Goal: Task Accomplishment & Management: Use online tool/utility

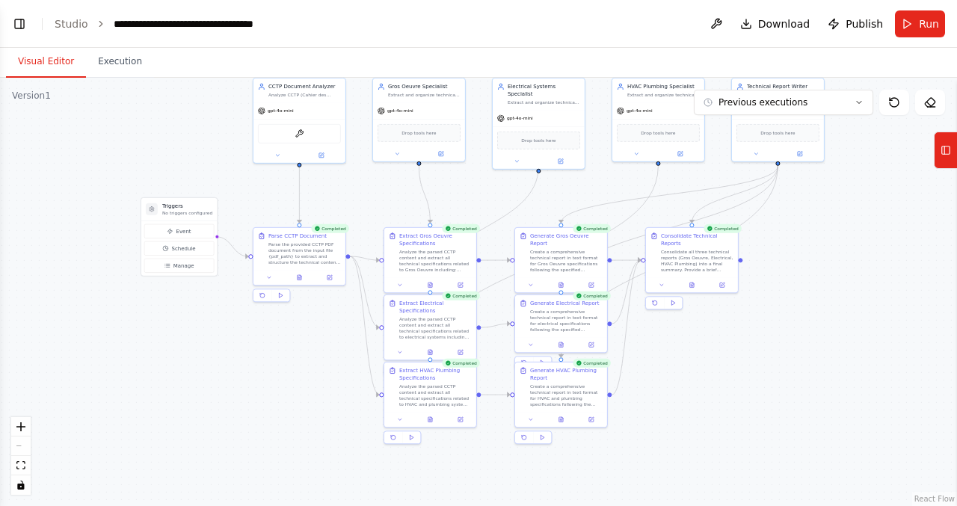
drag, startPoint x: 163, startPoint y: 349, endPoint x: 307, endPoint y: 400, distance: 153.0
click at [307, 402] on div ".deletable-edge-delete-btn { width: 20px; height: 20px; border: 0px solid #ffff…" at bounding box center [478, 292] width 957 height 429
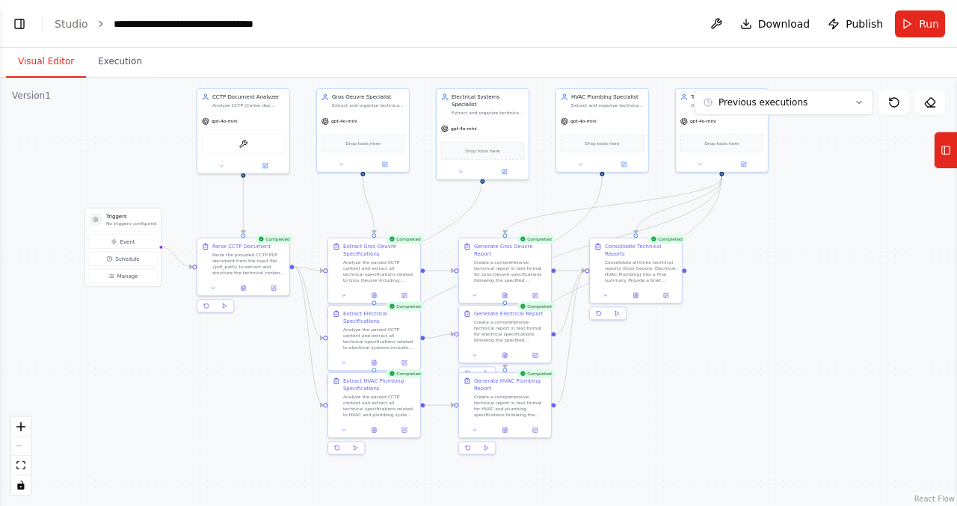
drag, startPoint x: 313, startPoint y: 378, endPoint x: 222, endPoint y: 380, distance: 91.3
click at [222, 380] on div ".deletable-edge-delete-btn { width: 20px; height: 20px; border: 0px solid #ffff…" at bounding box center [478, 292] width 957 height 429
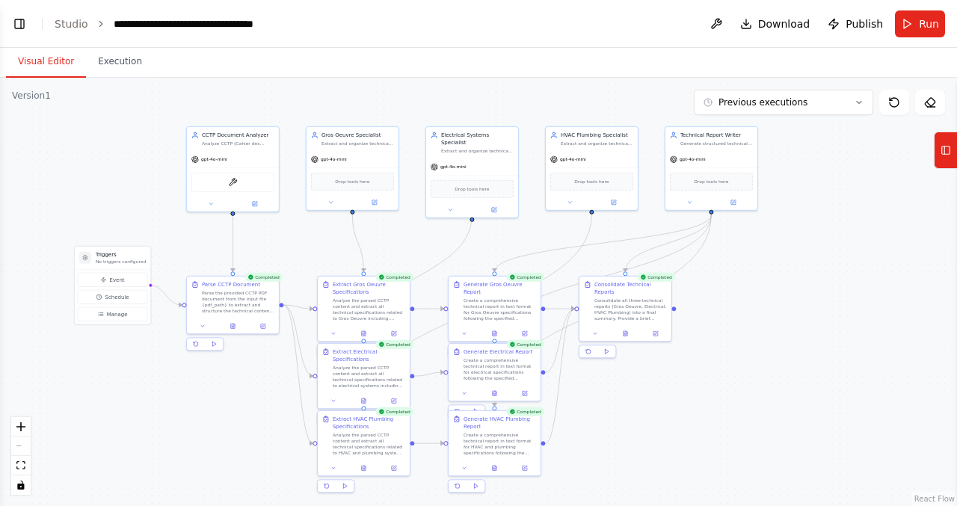
drag, startPoint x: 710, startPoint y: 396, endPoint x: 700, endPoint y: 434, distance: 39.6
click at [700, 434] on div ".deletable-edge-delete-btn { width: 20px; height: 20px; border: 0px solid #ffff…" at bounding box center [478, 292] width 957 height 429
click at [19, 19] on button "Toggle Left Sidebar" at bounding box center [19, 23] width 21 height 21
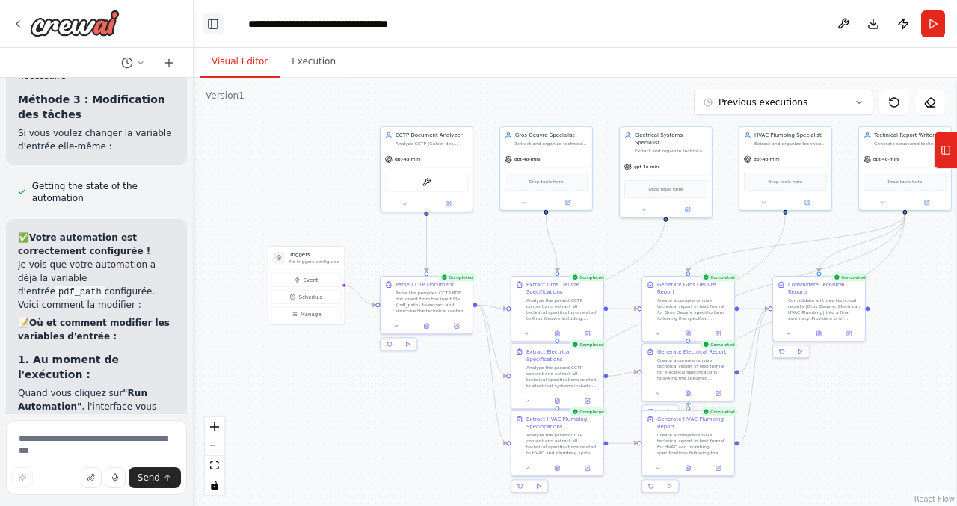
click at [206, 22] on button "Toggle Left Sidebar" at bounding box center [213, 23] width 21 height 21
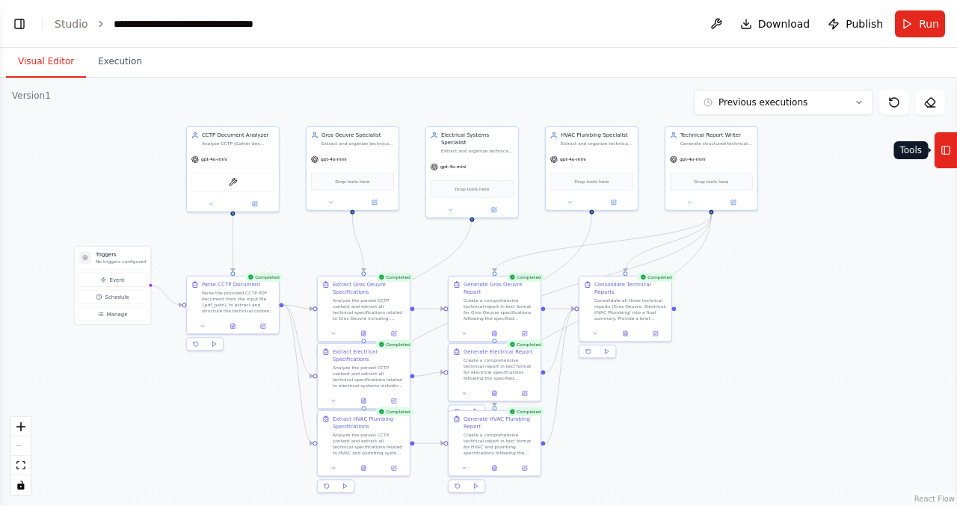
click at [946, 143] on icon at bounding box center [946, 150] width 10 height 24
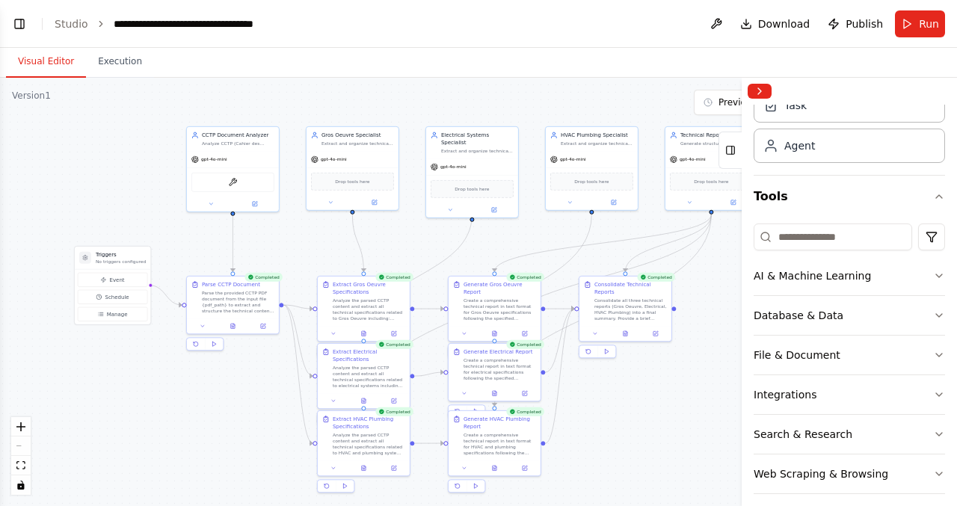
scroll to position [84, 0]
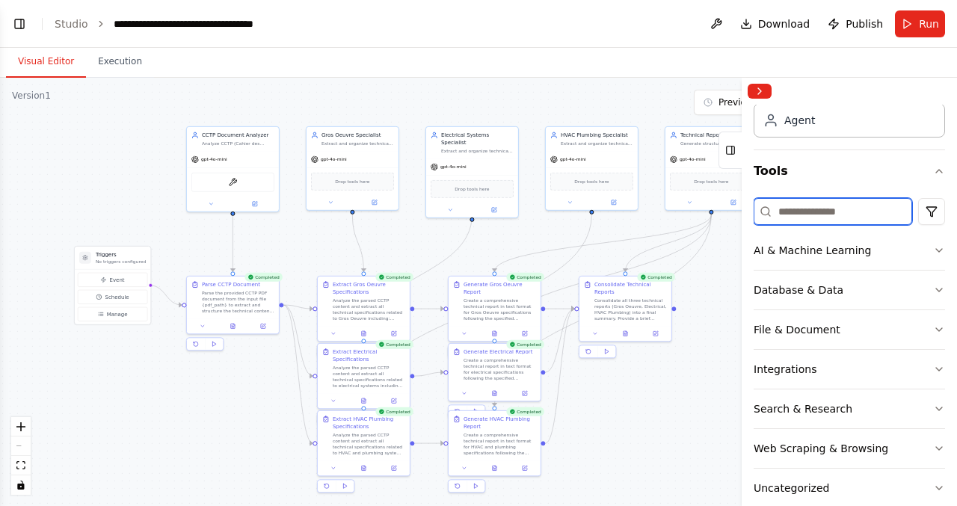
click at [832, 215] on input at bounding box center [833, 211] width 159 height 27
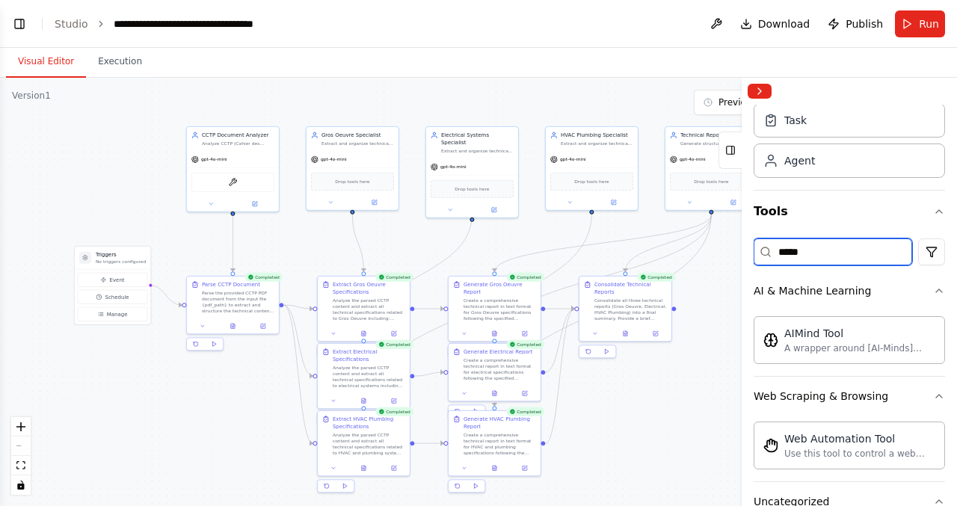
scroll to position [0, 0]
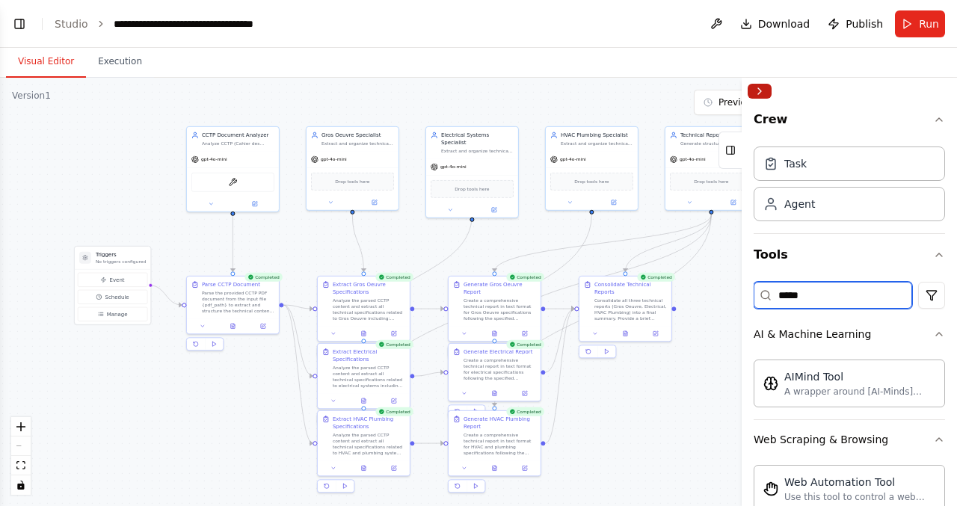
type input "*****"
click at [764, 93] on button "Collapse right sidebar" at bounding box center [760, 91] width 24 height 15
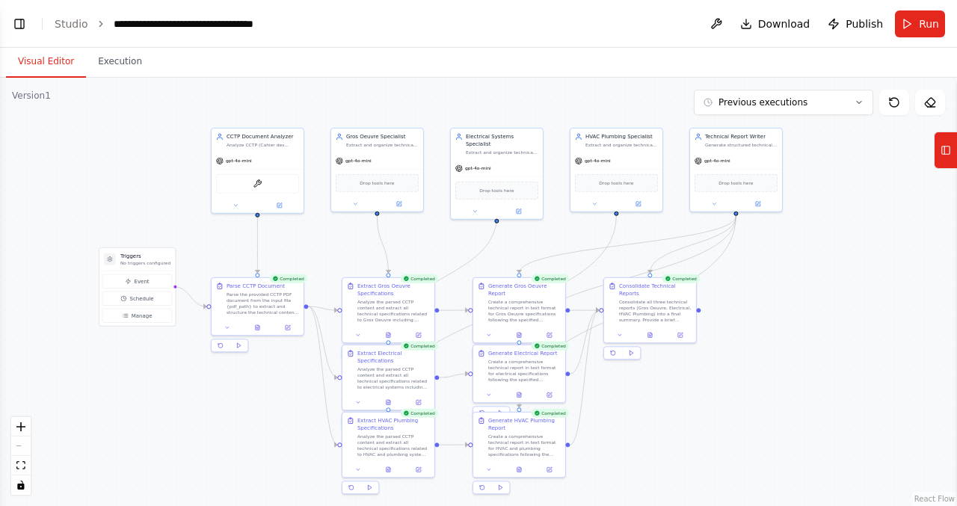
drag, startPoint x: 749, startPoint y: 337, endPoint x: 773, endPoint y: 338, distance: 24.7
click at [773, 338] on div ".deletable-edge-delete-btn { width: 20px; height: 20px; border: 0px solid #ffff…" at bounding box center [478, 292] width 957 height 429
click at [824, 102] on button "Previous executions" at bounding box center [783, 102] width 179 height 25
click at [853, 255] on div ".deletable-edge-delete-btn { width: 20px; height: 20px; border: 0px solid #ffff…" at bounding box center [478, 292] width 957 height 429
click at [65, 24] on link "Studio" at bounding box center [72, 24] width 34 height 12
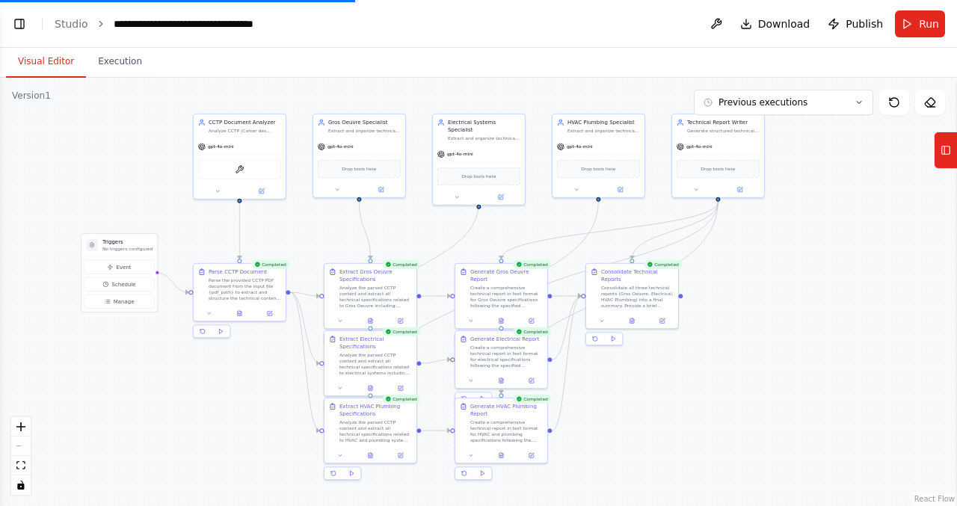
drag, startPoint x: 91, startPoint y: 456, endPoint x: 72, endPoint y: 447, distance: 21.4
click at [72, 447] on div ".deletable-edge-delete-btn { width: 20px; height: 20px; border: 0px solid #ffff…" at bounding box center [478, 292] width 957 height 429
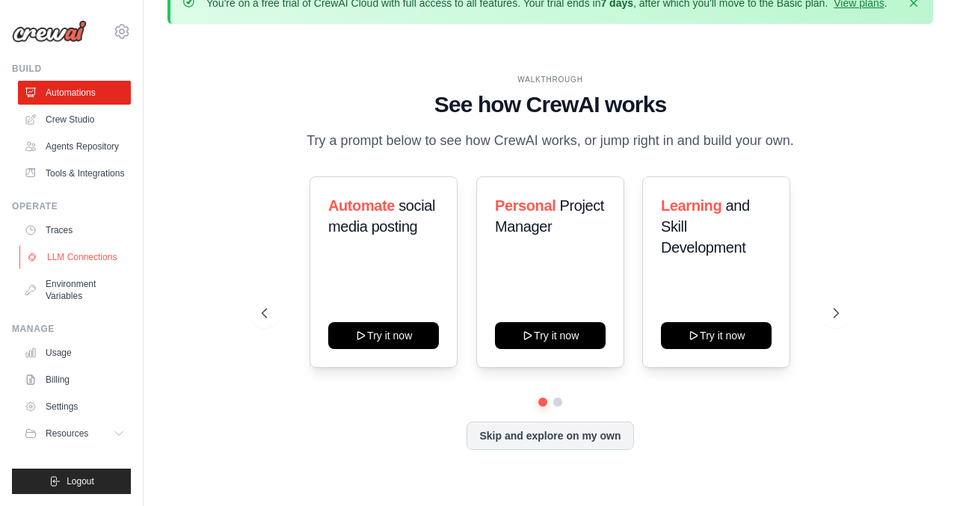
scroll to position [52, 0]
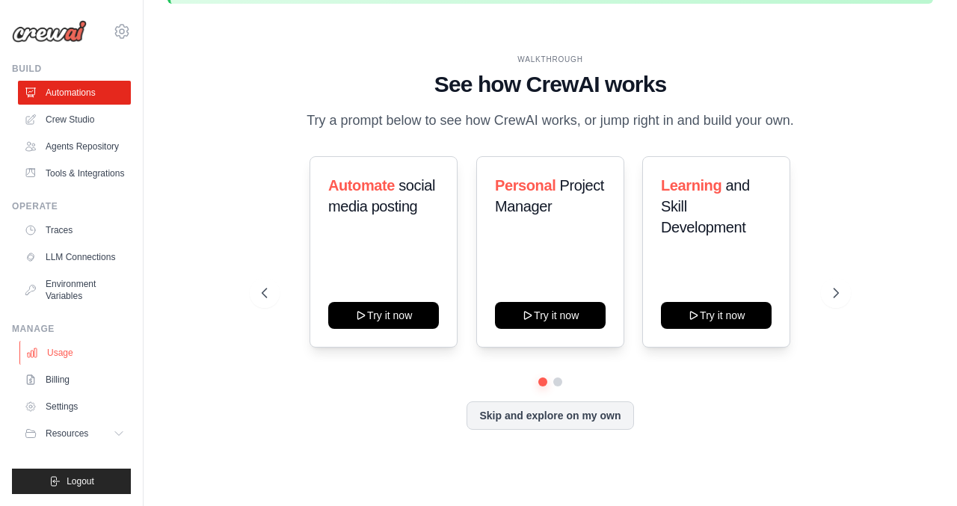
click at [58, 359] on link "Usage" at bounding box center [75, 353] width 113 height 24
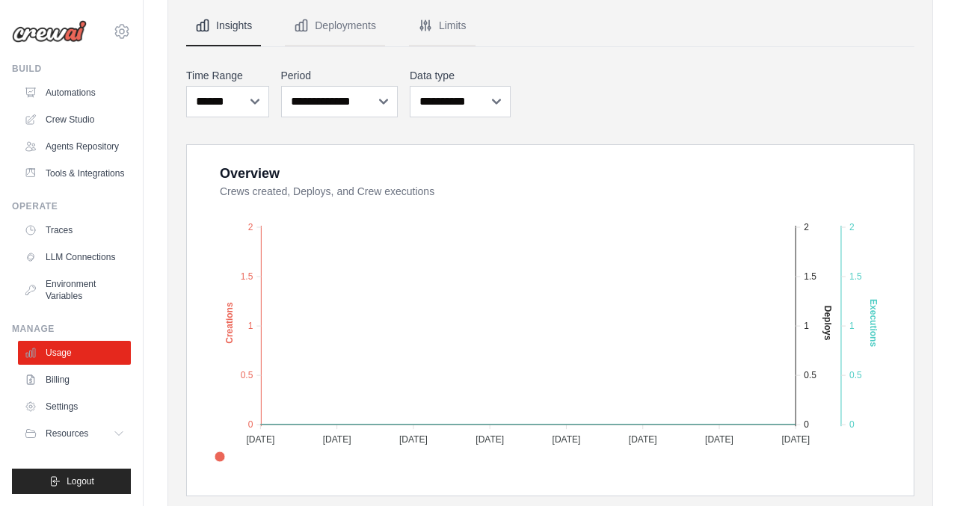
scroll to position [206, 0]
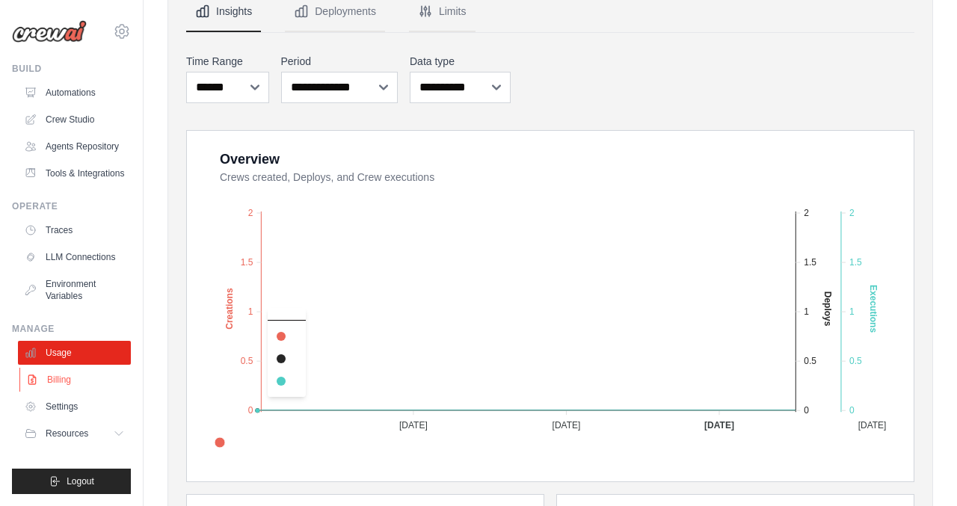
click at [73, 378] on link "Billing" at bounding box center [75, 380] width 113 height 24
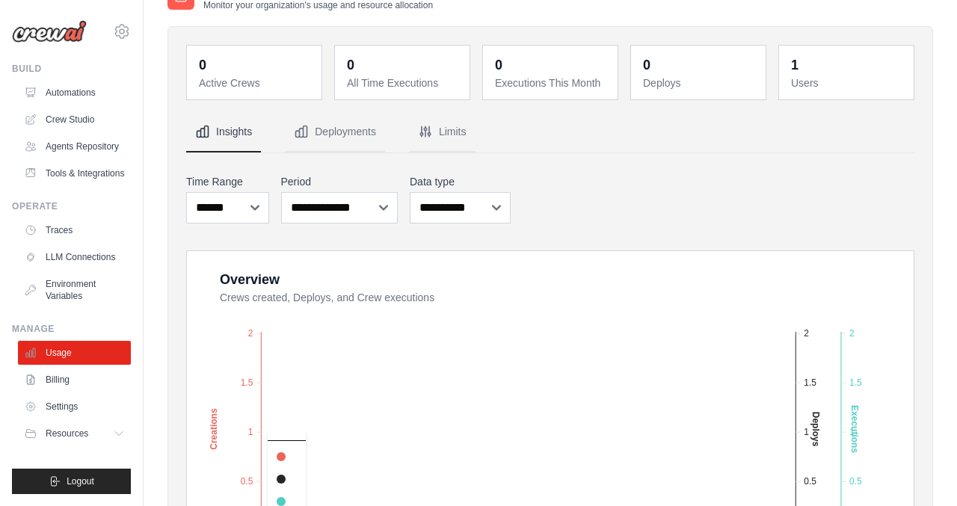
scroll to position [35, 0]
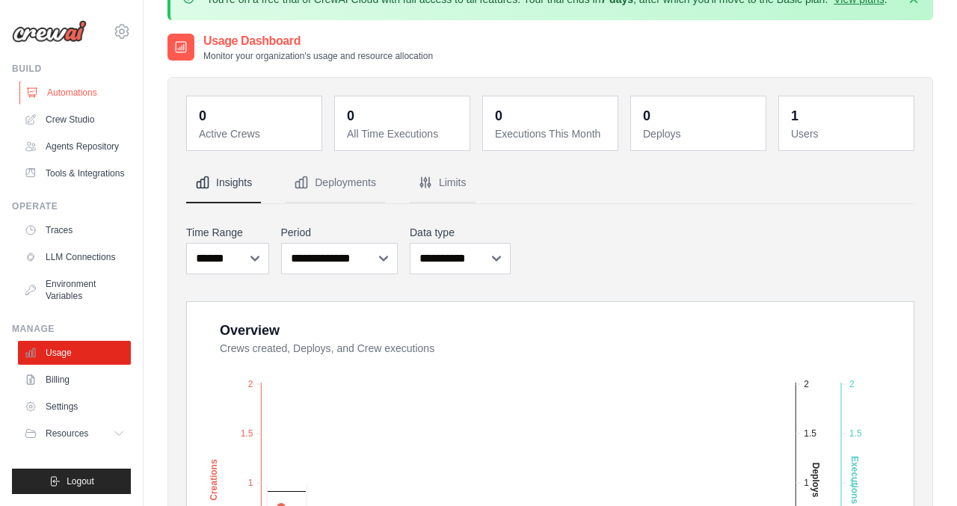
click at [68, 90] on link "Automations" at bounding box center [75, 93] width 113 height 24
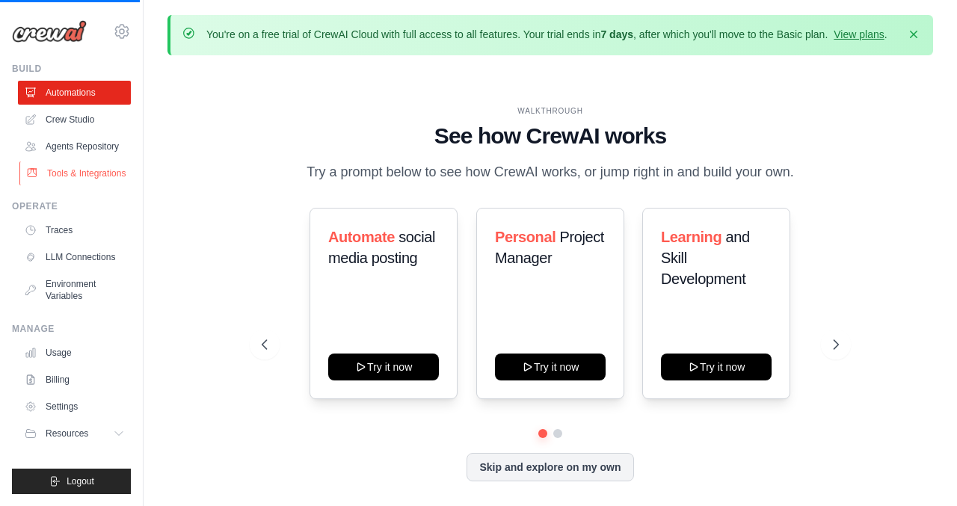
click at [84, 170] on link "Tools & Integrations" at bounding box center [75, 174] width 113 height 24
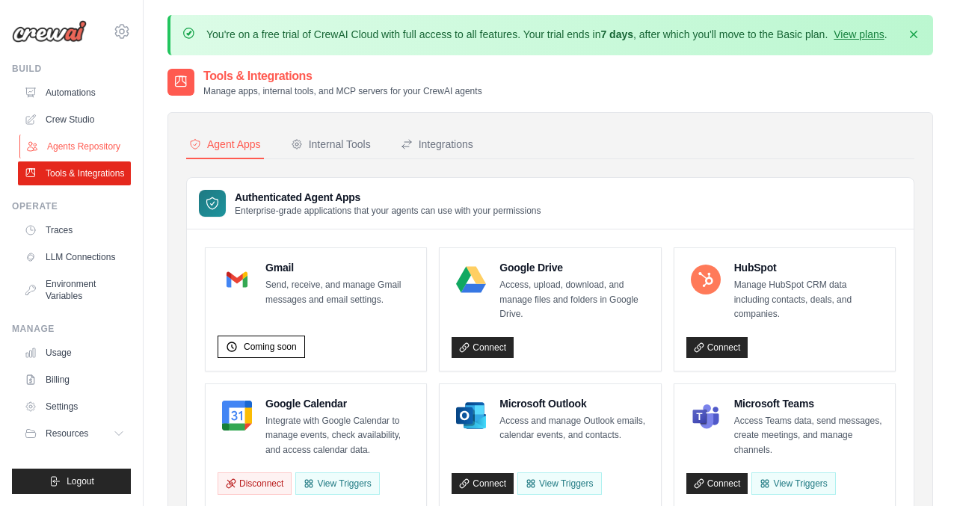
click at [76, 144] on link "Agents Repository" at bounding box center [75, 147] width 113 height 24
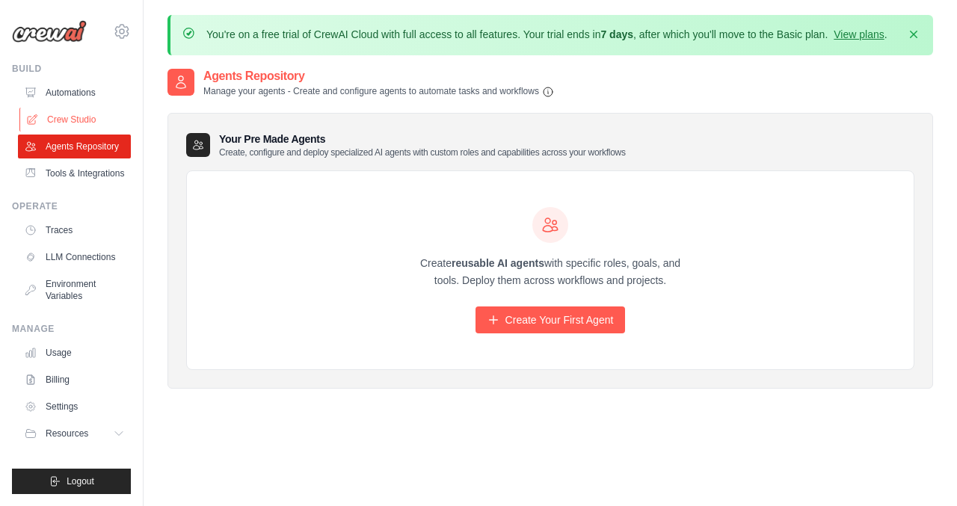
click at [76, 111] on link "Crew Studio" at bounding box center [75, 120] width 113 height 24
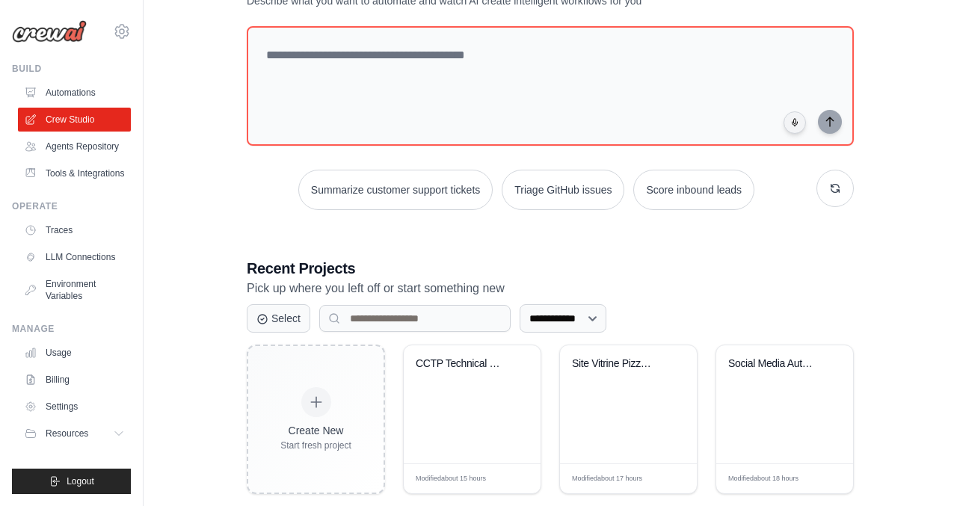
scroll to position [148, 0]
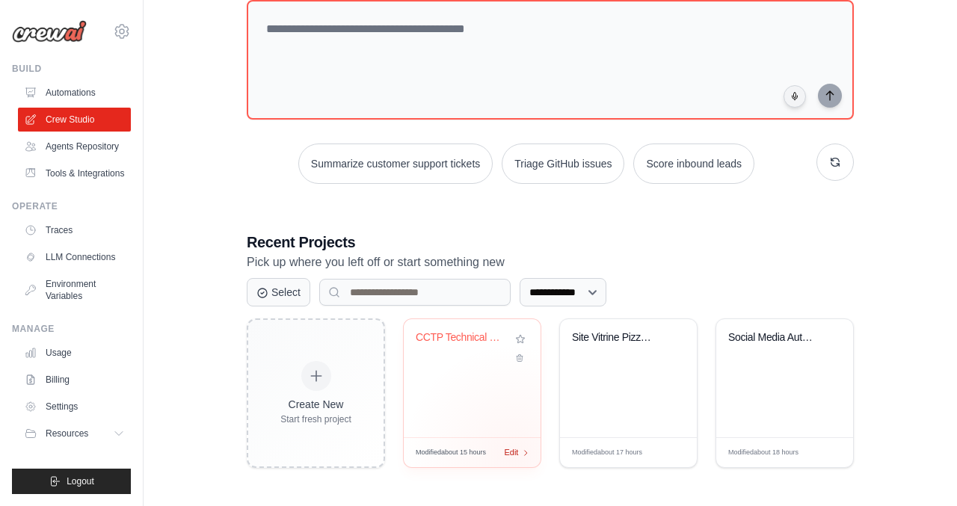
click at [515, 455] on div "Modified about 15 hours Edit" at bounding box center [472, 453] width 137 height 30
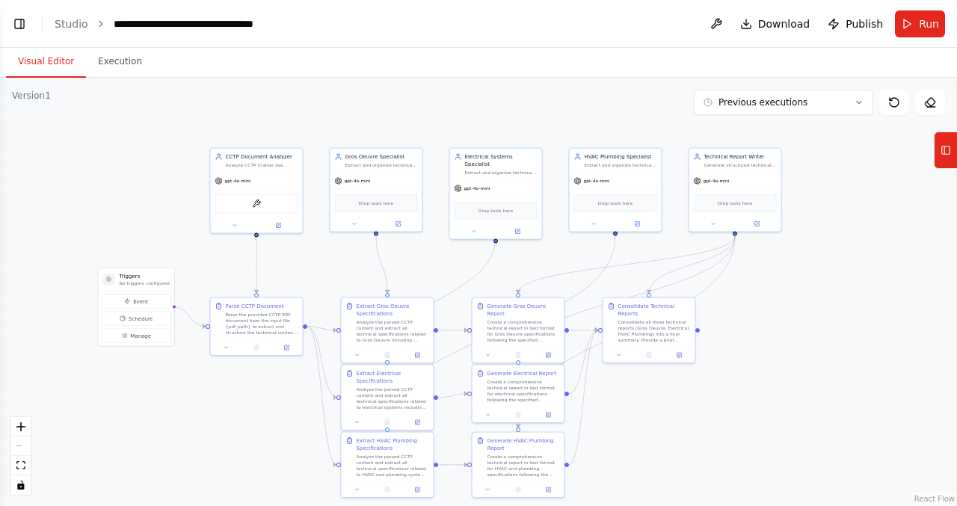
drag, startPoint x: 621, startPoint y: 379, endPoint x: 448, endPoint y: 278, distance: 200.7
click at [448, 278] on div ".deletable-edge-delete-btn { width: 20px; height: 20px; border: 0px solid #ffff…" at bounding box center [478, 292] width 957 height 429
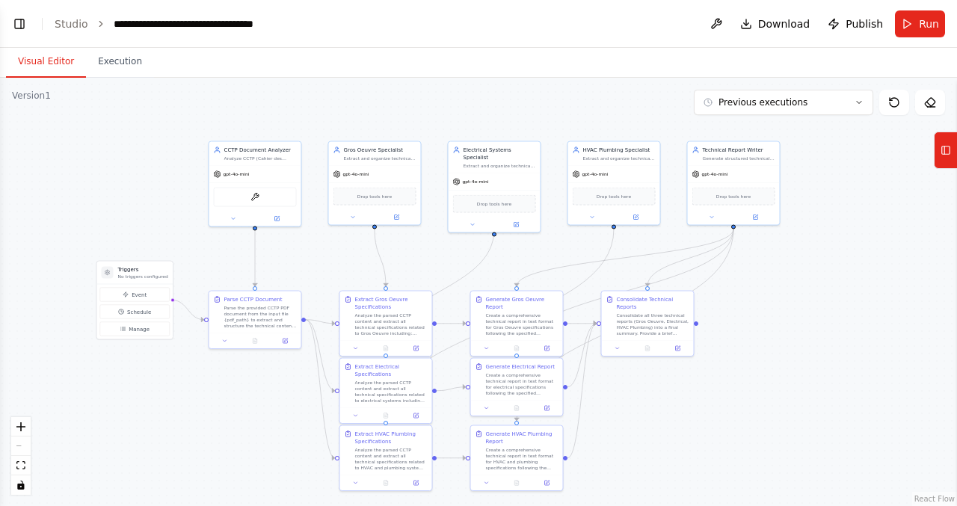
drag, startPoint x: 678, startPoint y: 458, endPoint x: 678, endPoint y: 447, distance: 10.5
click at [678, 447] on div ".deletable-edge-delete-btn { width: 20px; height: 20px; border: 0px solid #ffff…" at bounding box center [478, 292] width 957 height 429
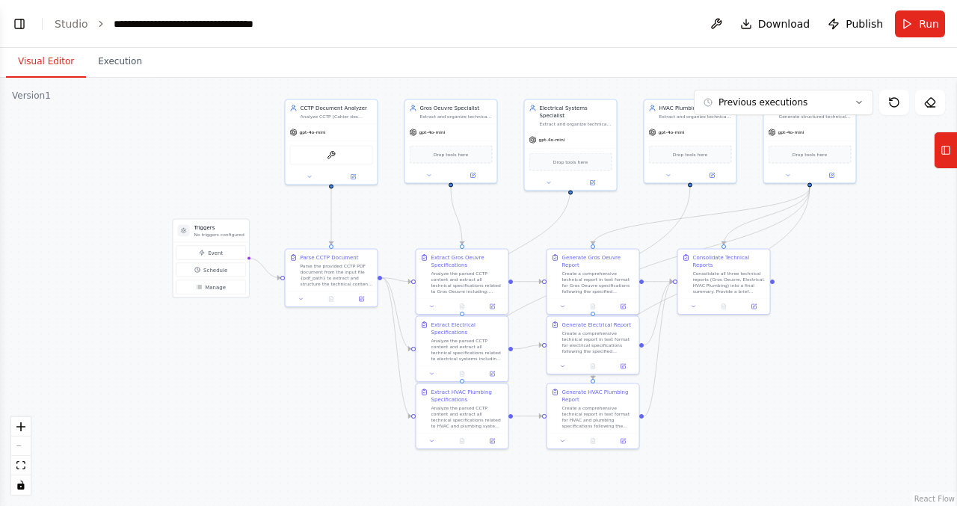
drag, startPoint x: 139, startPoint y: 156, endPoint x: 236, endPoint y: 111, distance: 106.1
click at [236, 111] on div ".deletable-edge-delete-btn { width: 20px; height: 20px; border: 0px solid #ffff…" at bounding box center [478, 292] width 957 height 429
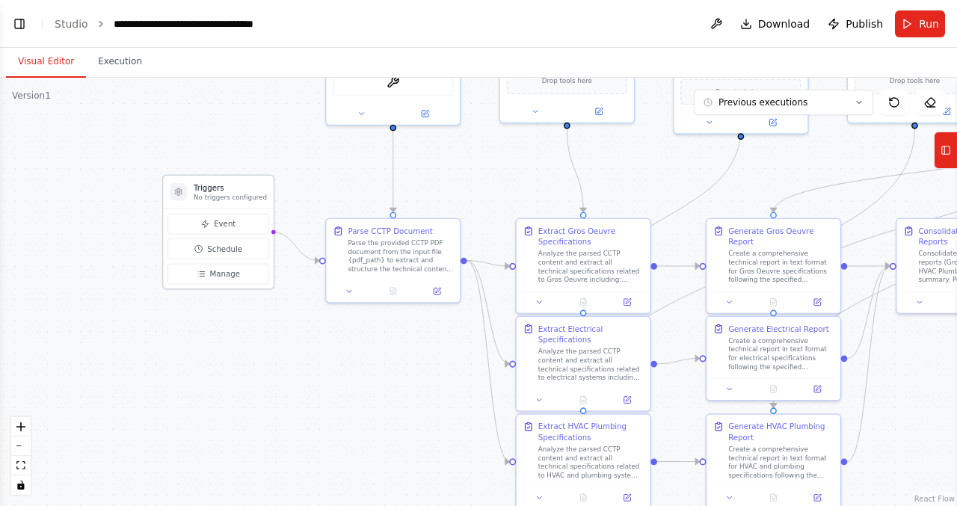
click at [179, 194] on icon at bounding box center [178, 191] width 7 height 7
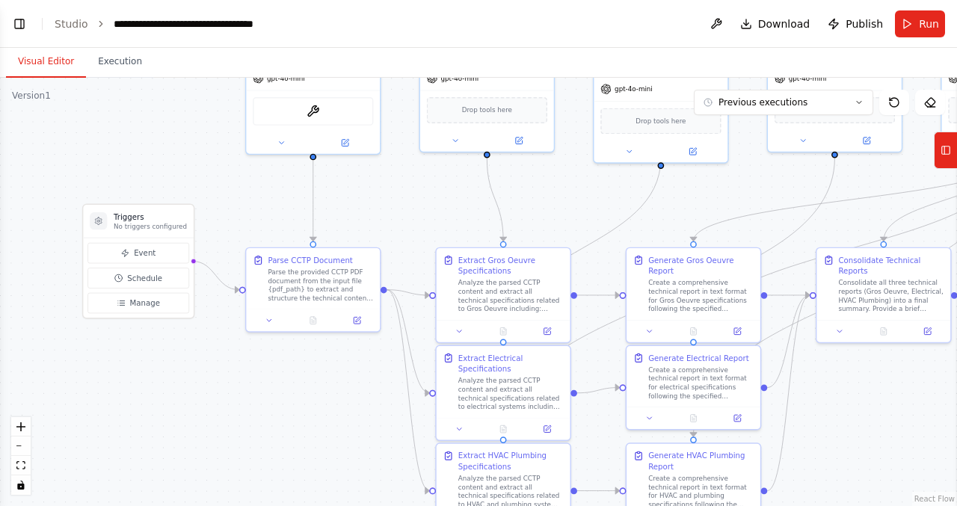
drag, startPoint x: 348, startPoint y: 160, endPoint x: 251, endPoint y: 200, distance: 105.3
click at [251, 200] on div ".deletable-edge-delete-btn { width: 20px; height: 20px; border: 0px solid #ffff…" at bounding box center [478, 292] width 957 height 429
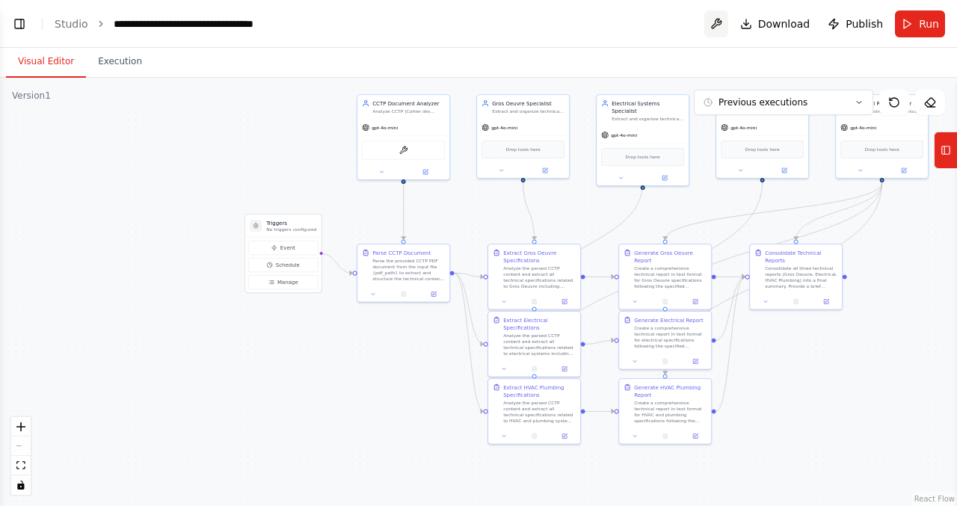
click at [723, 19] on button at bounding box center [717, 23] width 24 height 27
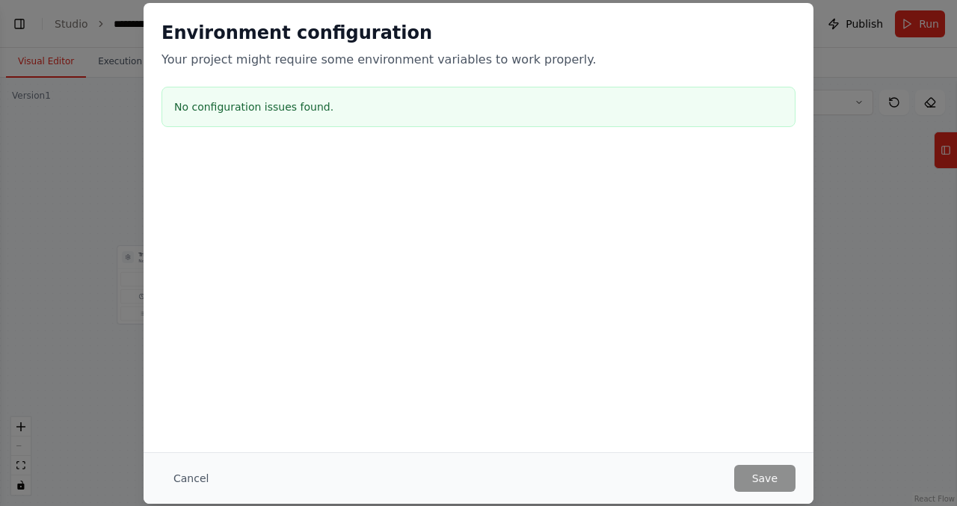
drag, startPoint x: 894, startPoint y: 363, endPoint x: 766, endPoint y: 394, distance: 131.7
click at [766, 394] on body "Hello! I'm the CrewAI assistant. What kind of automation do you want to build? …" at bounding box center [478, 253] width 957 height 506
click at [187, 476] on button "Cancel" at bounding box center [191, 478] width 59 height 27
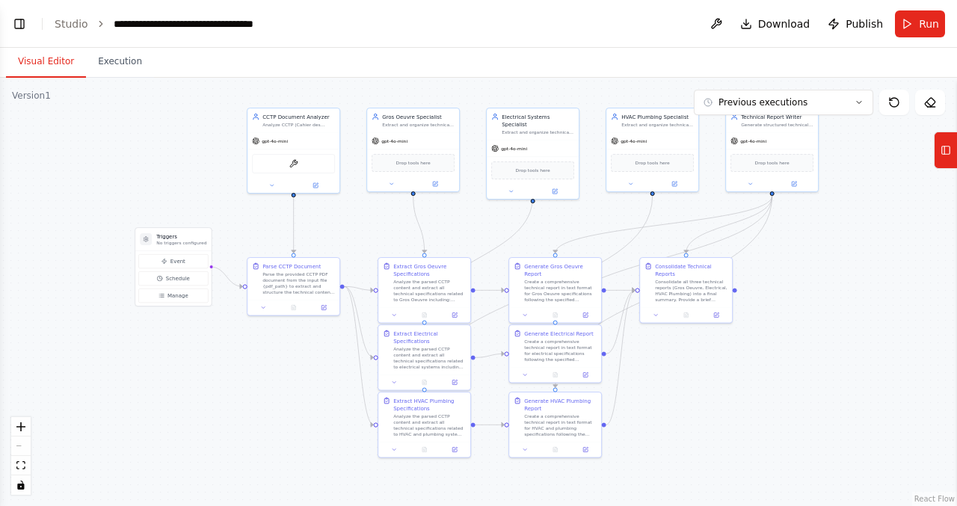
drag, startPoint x: 160, startPoint y: 411, endPoint x: 185, endPoint y: 385, distance: 35.4
click at [185, 385] on div ".deletable-edge-delete-btn { width: 20px; height: 20px; border: 0px solid #ffff…" at bounding box center [478, 292] width 957 height 429
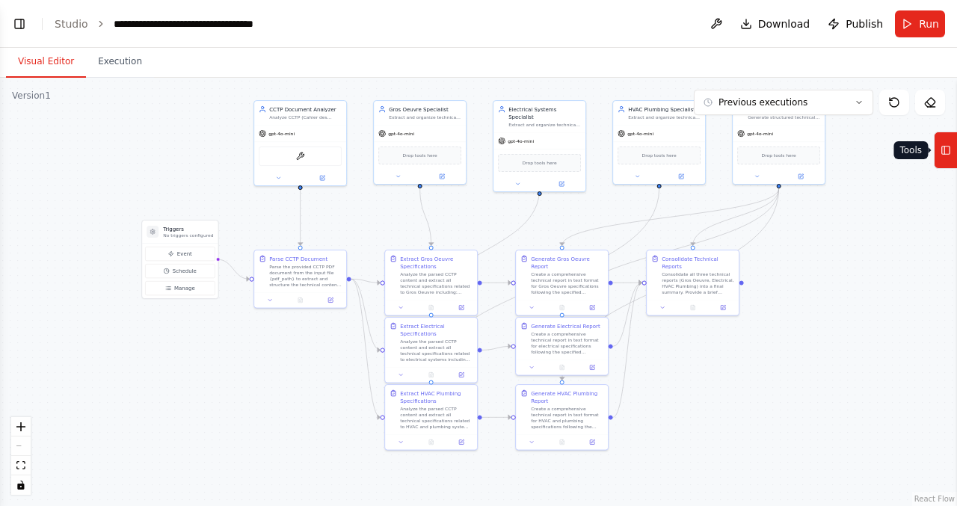
click at [942, 148] on icon at bounding box center [946, 150] width 10 height 24
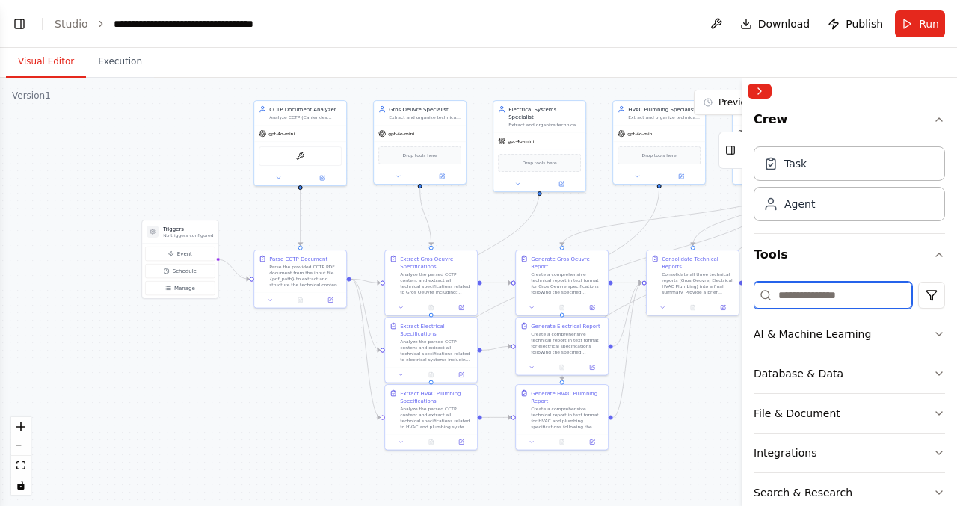
click at [834, 298] on input at bounding box center [833, 295] width 159 height 27
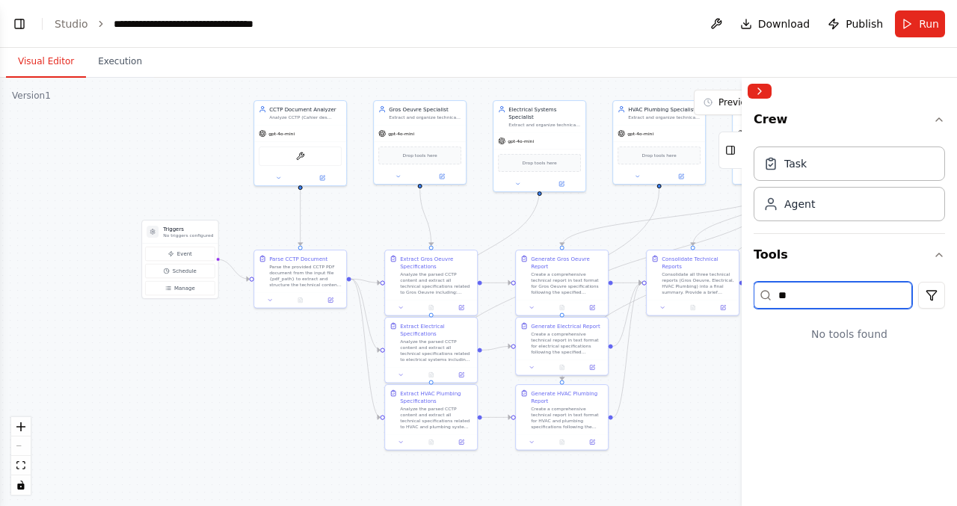
type input "*"
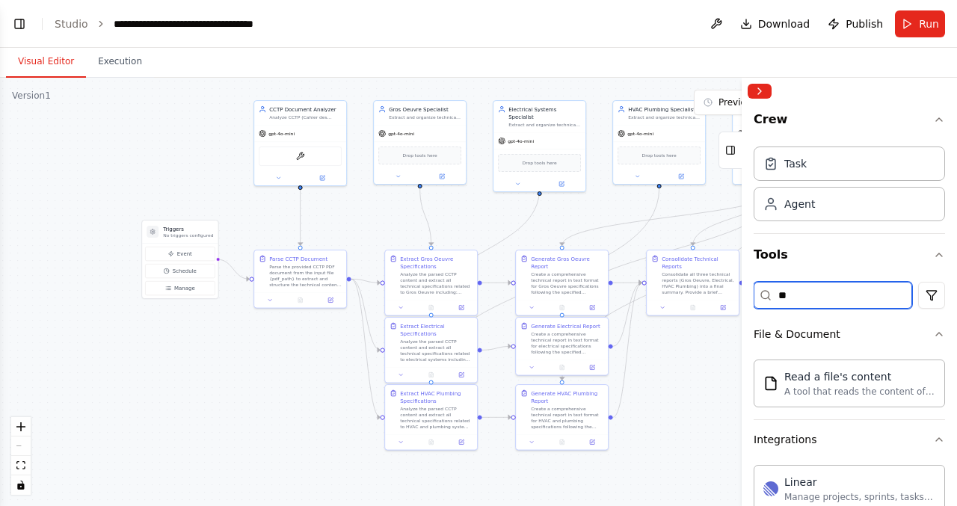
type input "*"
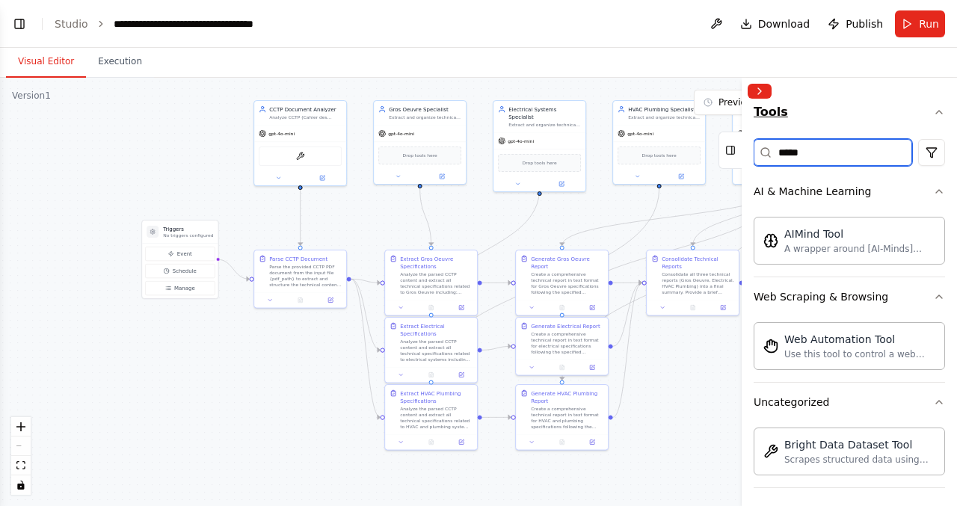
scroll to position [0, 0]
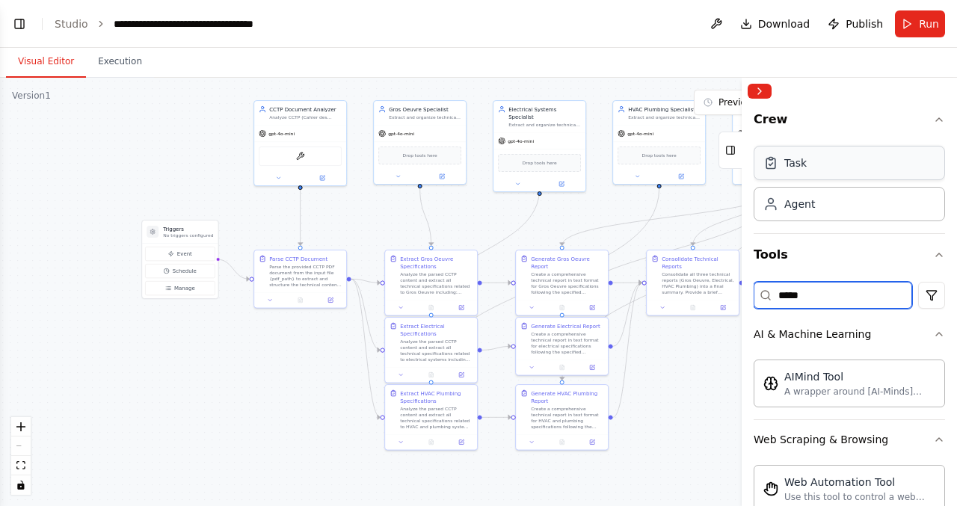
type input "*****"
click at [912, 162] on div "Task" at bounding box center [849, 163] width 191 height 34
click at [22, 19] on button "Toggle Left Sidebar" at bounding box center [19, 23] width 21 height 21
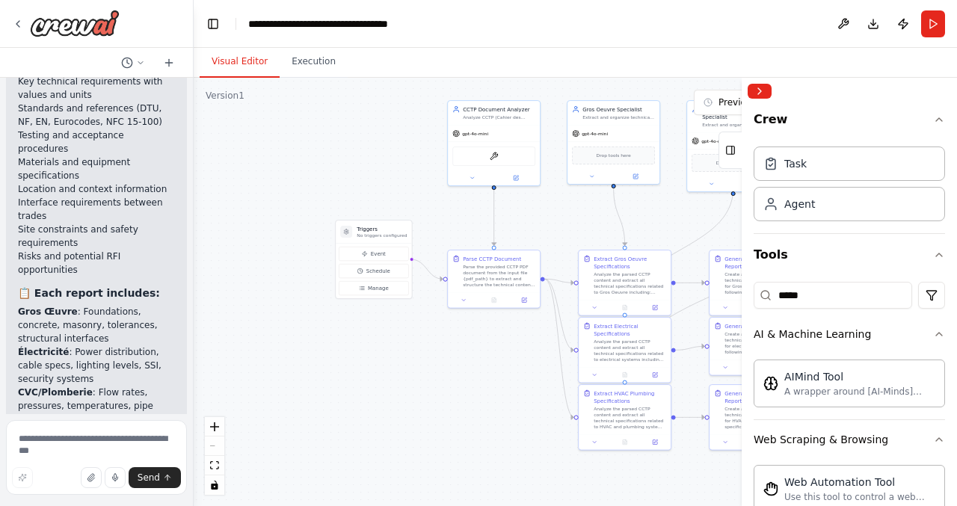
scroll to position [5146, 0]
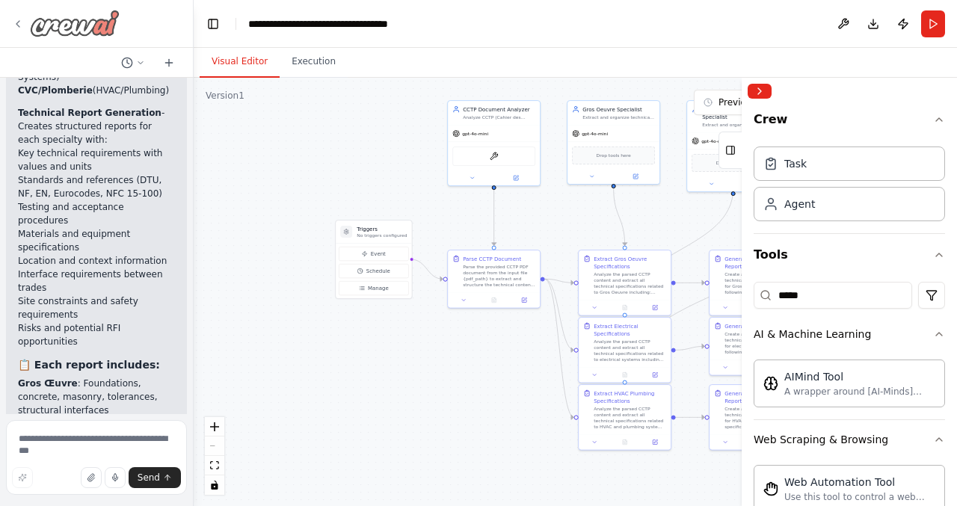
click at [19, 24] on icon at bounding box center [18, 24] width 12 height 12
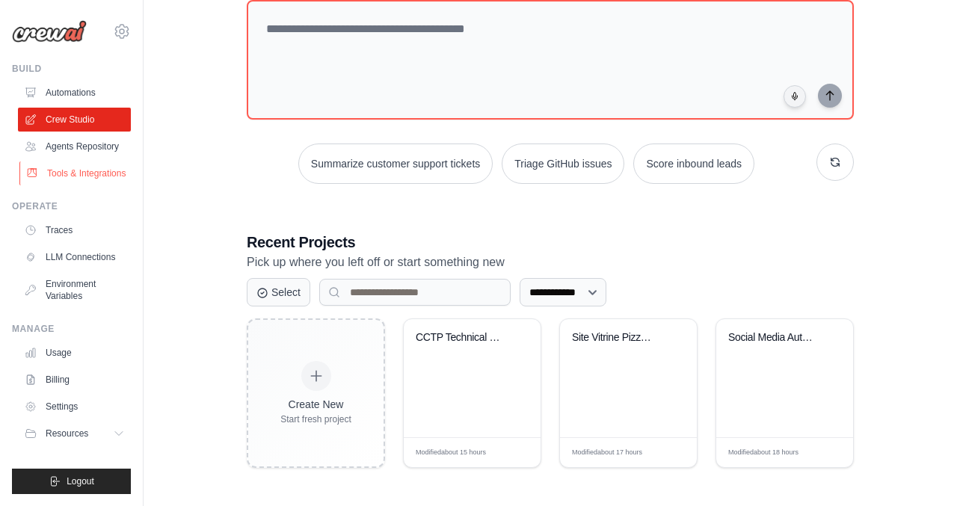
click at [88, 174] on link "Tools & Integrations" at bounding box center [75, 174] width 113 height 24
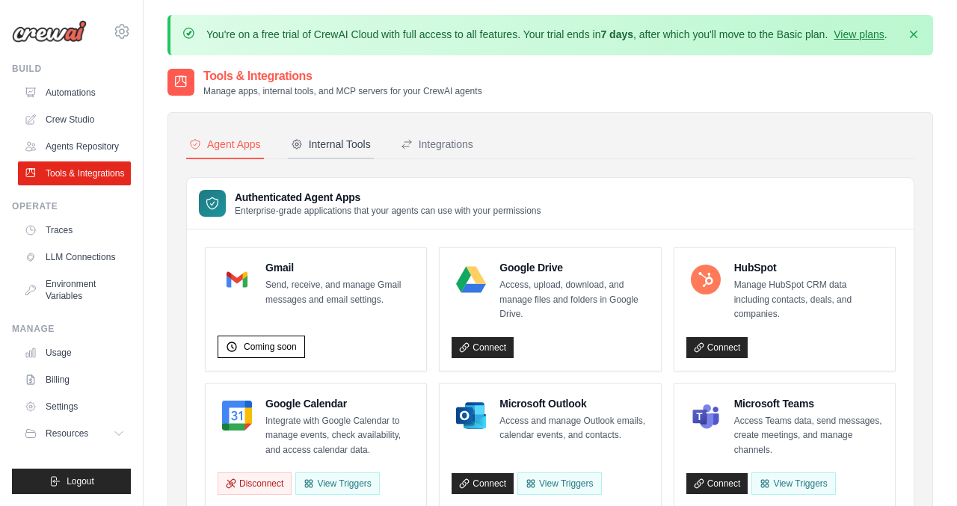
click at [346, 141] on div "Internal Tools" at bounding box center [331, 144] width 80 height 15
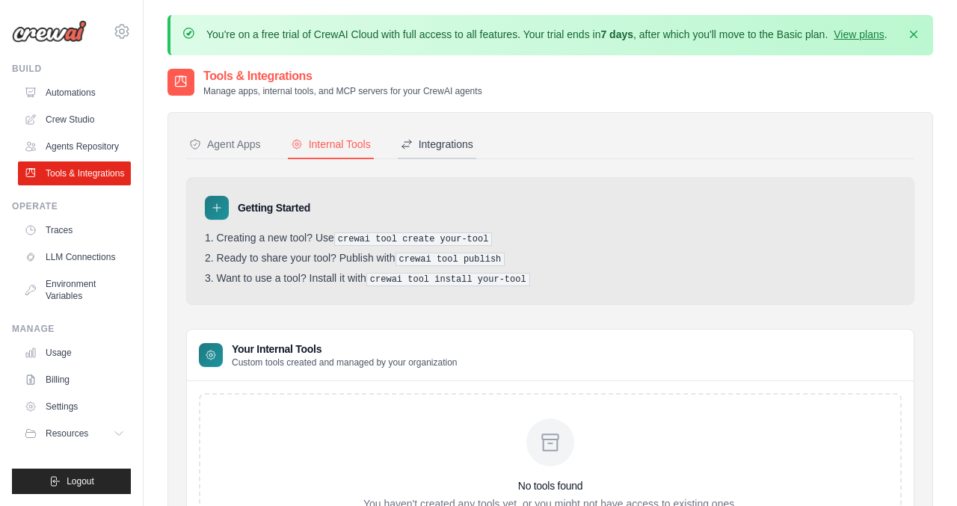
click at [429, 144] on div "Integrations" at bounding box center [437, 144] width 73 height 15
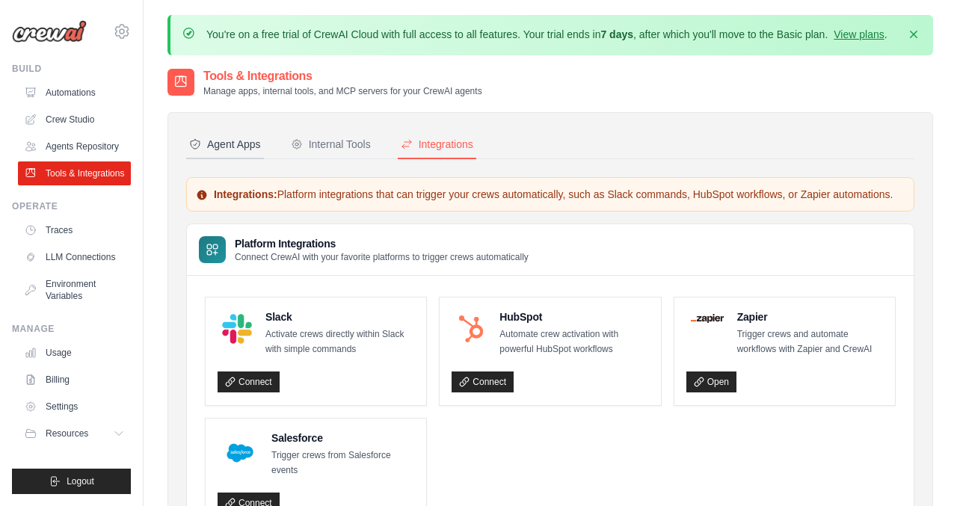
click at [233, 145] on div "Agent Apps" at bounding box center [225, 144] width 72 height 15
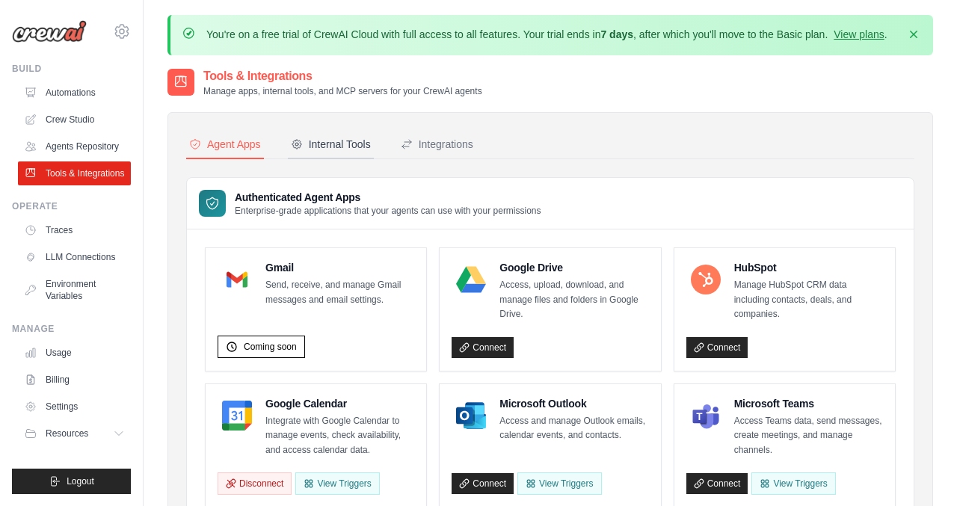
click at [329, 144] on div "Internal Tools" at bounding box center [331, 144] width 80 height 15
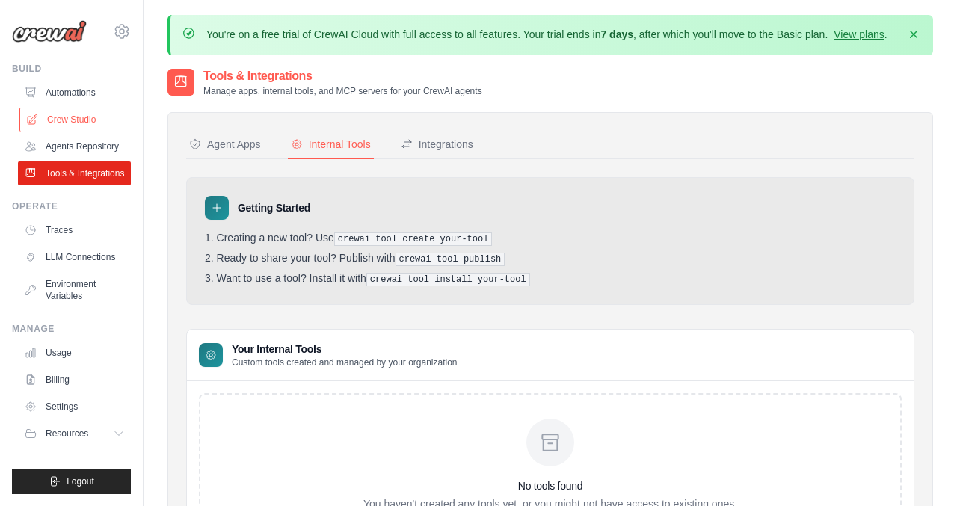
click at [70, 123] on link "Crew Studio" at bounding box center [75, 120] width 113 height 24
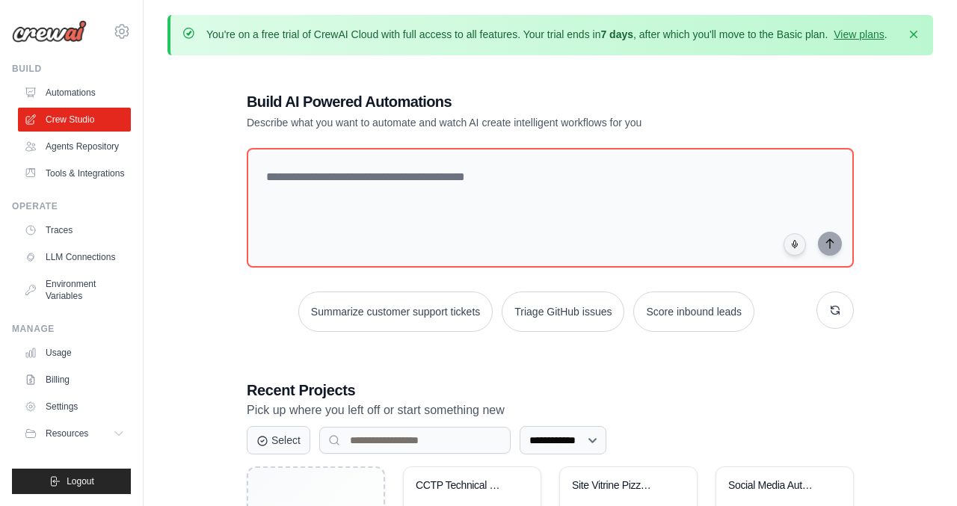
scroll to position [148, 0]
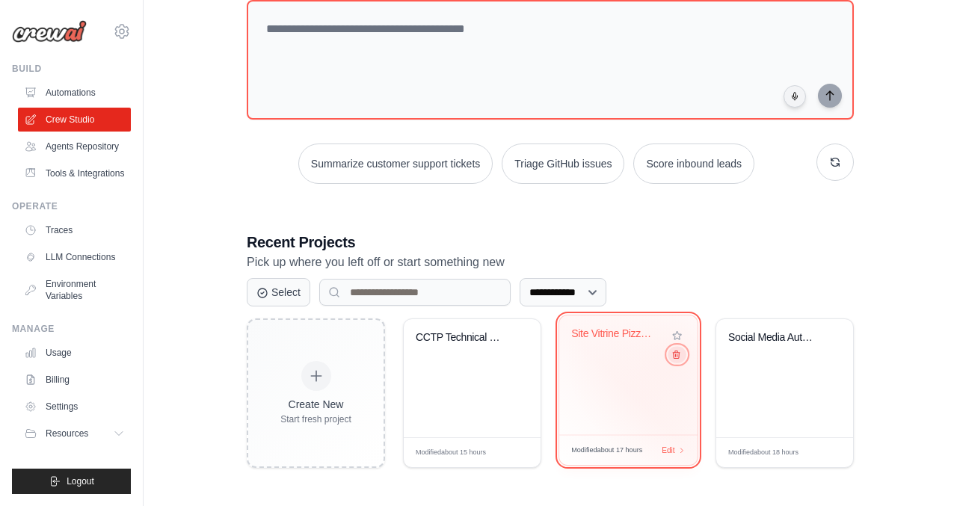
click at [677, 359] on icon at bounding box center [677, 355] width 10 height 10
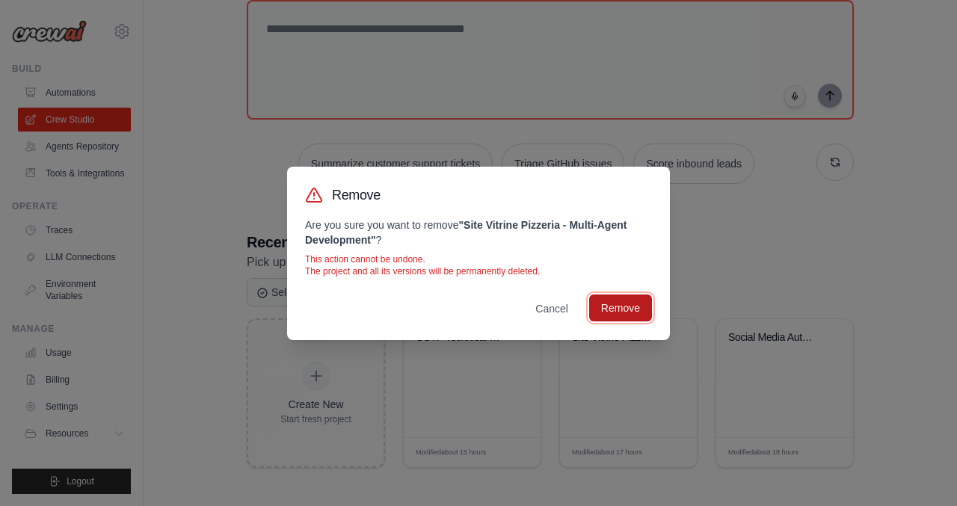
click at [619, 315] on button "Remove" at bounding box center [620, 308] width 63 height 27
click at [459, 455] on div "Remove Are you sure you want to remove " Site Vitrine Pizzeria - Multi-Agent De…" at bounding box center [478, 253] width 957 height 506
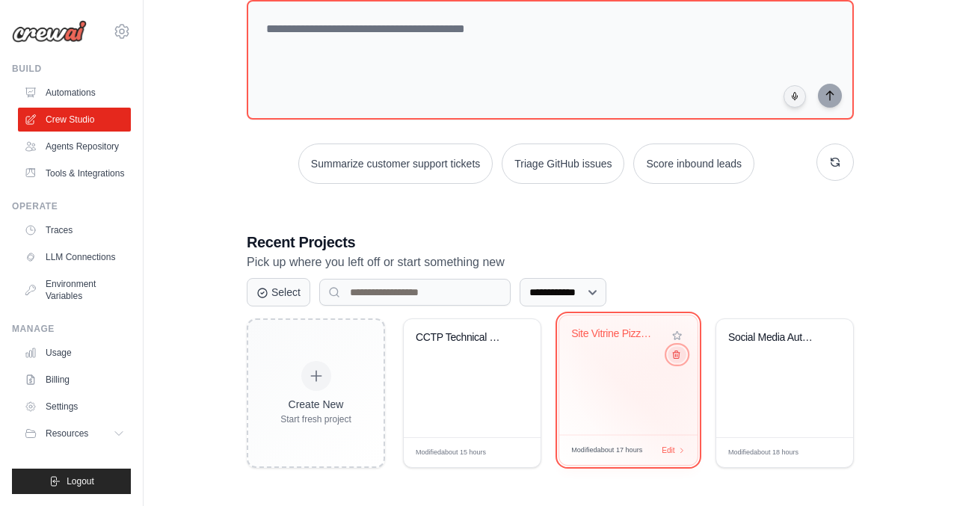
click at [678, 359] on icon at bounding box center [677, 355] width 10 height 10
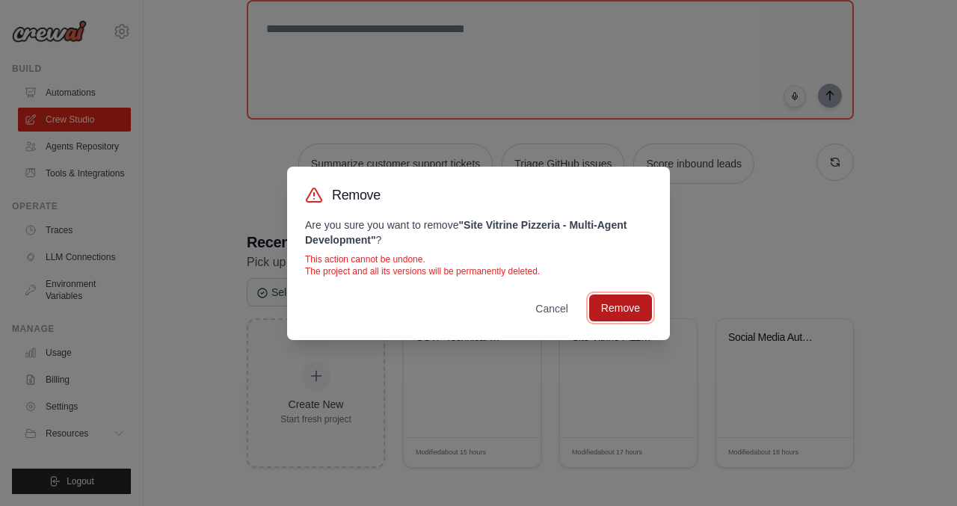
click at [637, 304] on button "Remove" at bounding box center [620, 308] width 63 height 27
click at [710, 271] on div "Remove Are you sure you want to remove " Site Vitrine Pizzeria - Multi-Agent De…" at bounding box center [478, 253] width 957 height 506
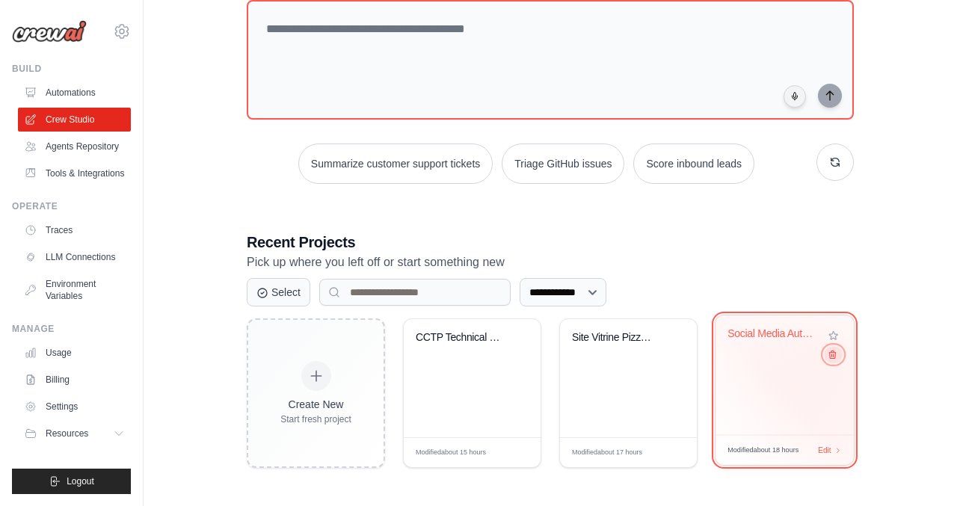
click at [833, 360] on icon at bounding box center [833, 355] width 10 height 10
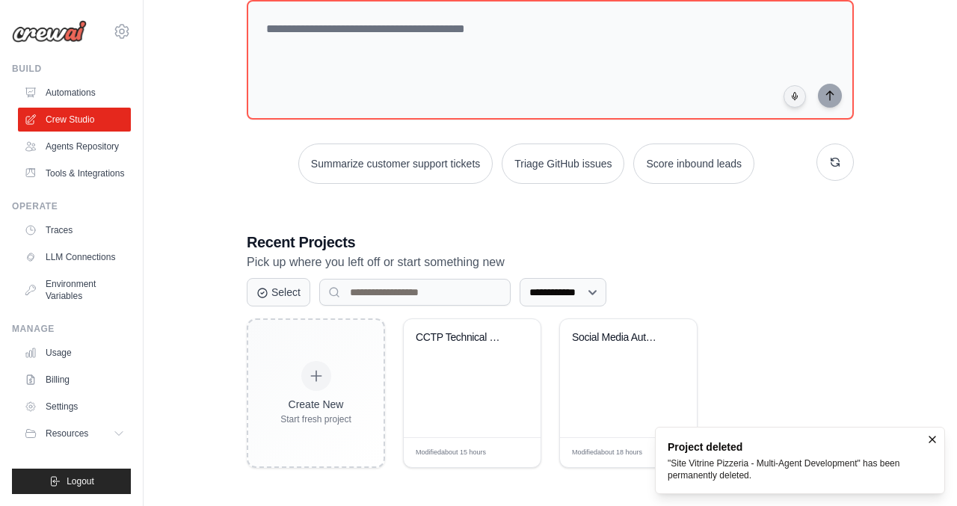
click at [626, 295] on div "**********" at bounding box center [550, 292] width 607 height 28
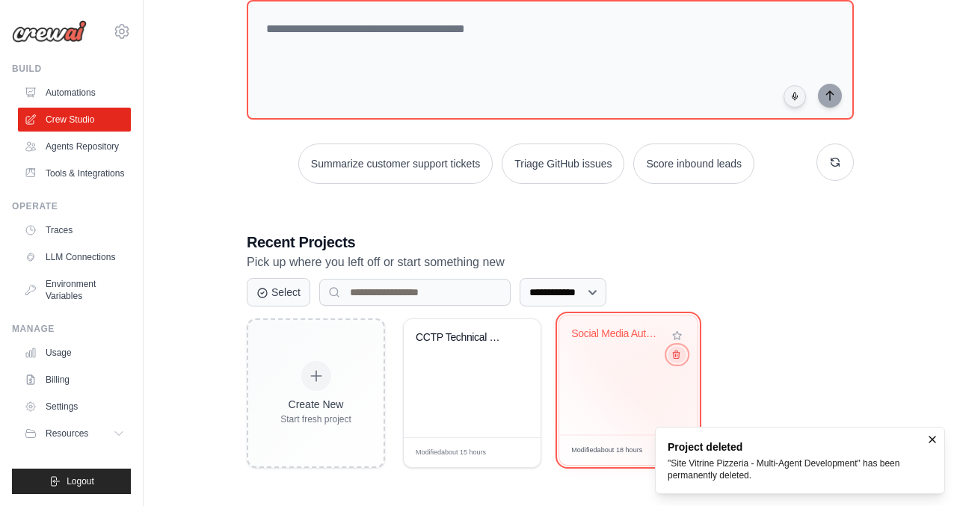
click at [676, 357] on icon at bounding box center [677, 355] width 10 height 10
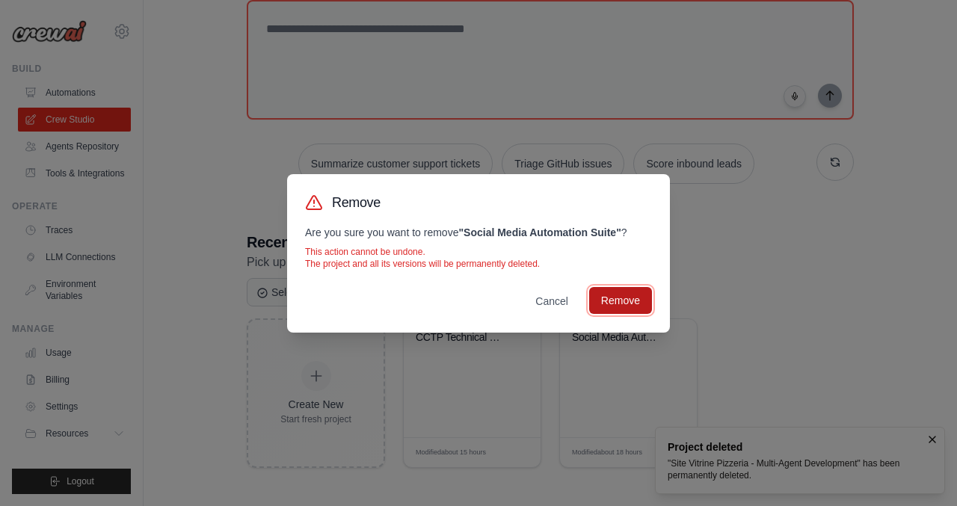
click at [618, 303] on button "Remove" at bounding box center [620, 300] width 63 height 27
click at [764, 312] on div "Remove Are you sure you want to remove " Social Media Automation Suite " ? This…" at bounding box center [478, 253] width 957 height 506
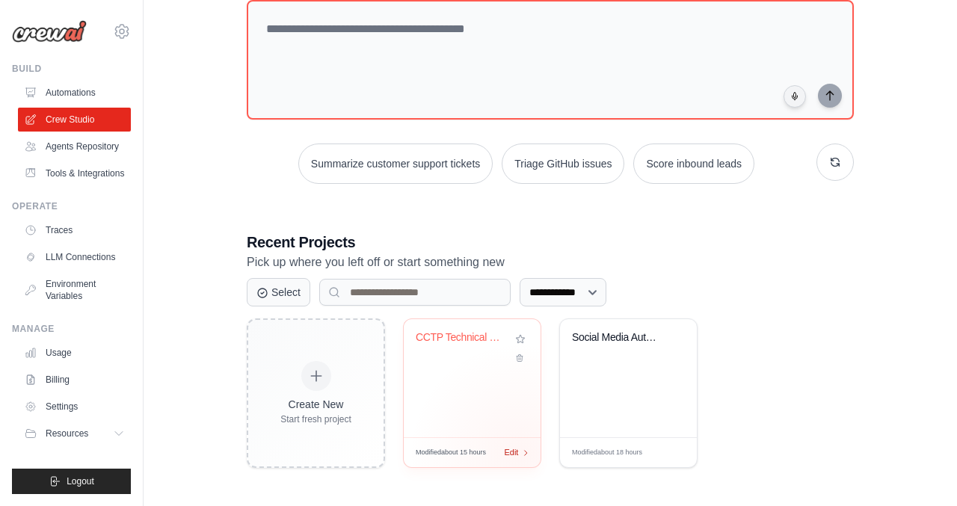
click at [521, 454] on div "Modified about 15 hours Edit" at bounding box center [472, 453] width 137 height 30
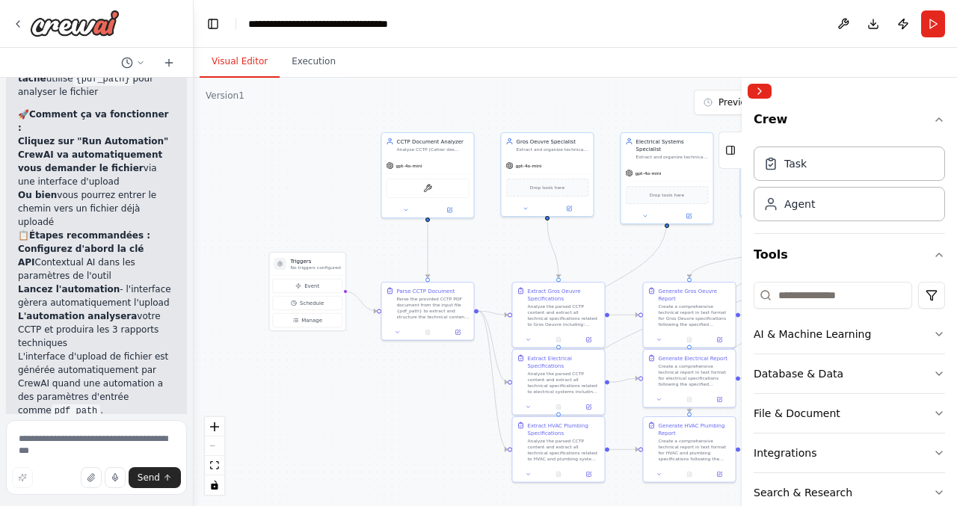
drag, startPoint x: 322, startPoint y: 263, endPoint x: 295, endPoint y: 166, distance: 100.7
click at [295, 166] on div ".deletable-edge-delete-btn { width: 20px; height: 20px; border: 0px solid #ffff…" at bounding box center [576, 292] width 764 height 429
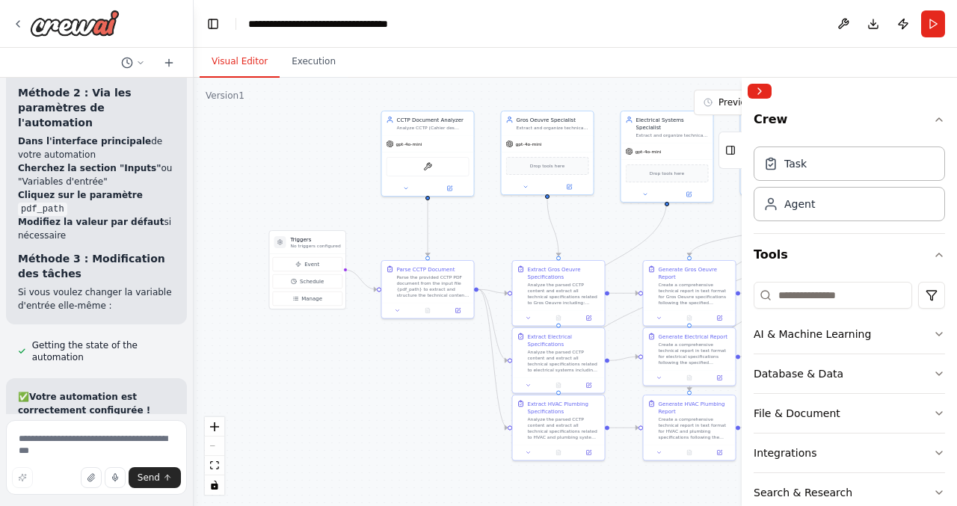
scroll to position [10660, 0]
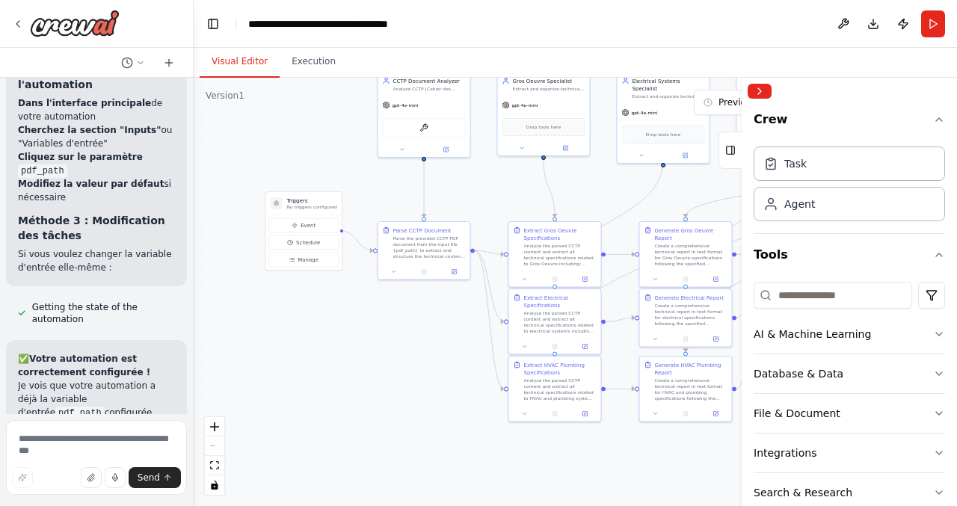
drag, startPoint x: 357, startPoint y: 404, endPoint x: 354, endPoint y: 365, distance: 39.1
click at [354, 365] on div ".deletable-edge-delete-btn { width: 20px; height: 20px; border: 0px solid #ffff…" at bounding box center [576, 292] width 764 height 429
click at [105, 444] on textarea at bounding box center [96, 457] width 181 height 75
click at [942, 20] on button "Run" at bounding box center [933, 23] width 24 height 27
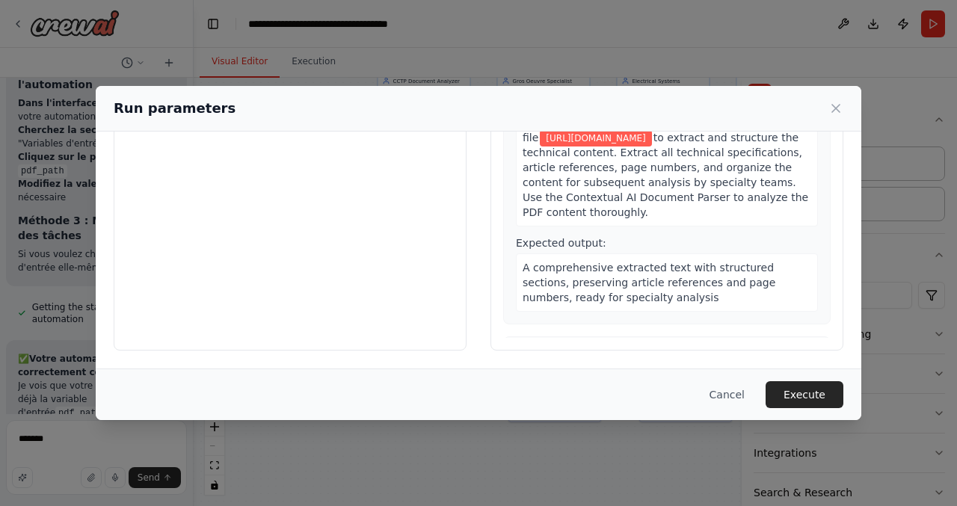
scroll to position [0, 0]
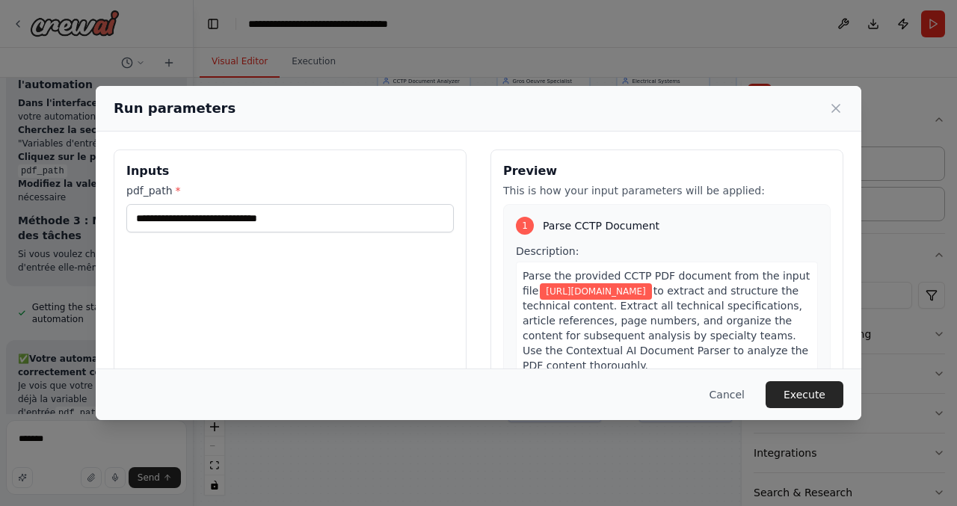
click at [143, 114] on h2 "Run parameters" at bounding box center [175, 108] width 122 height 21
click at [835, 105] on icon at bounding box center [836, 108] width 15 height 15
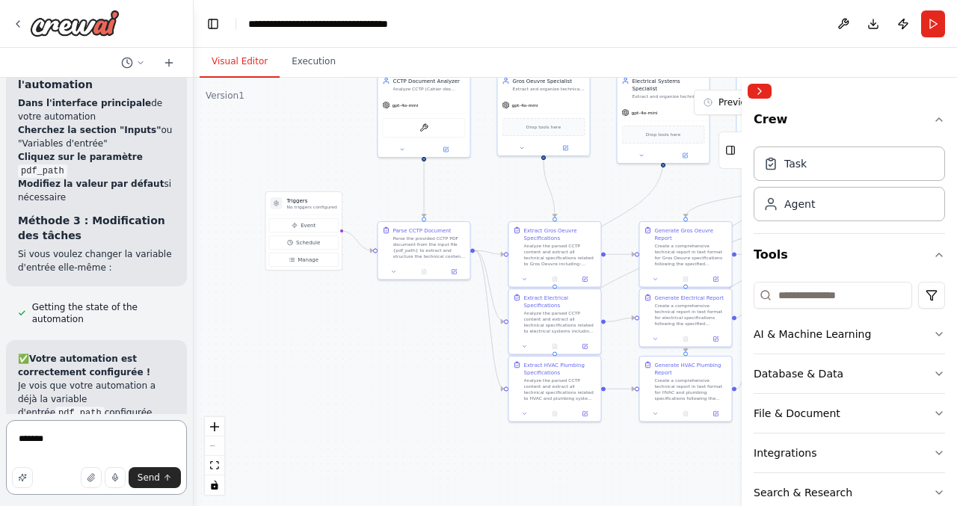
click at [56, 438] on textarea "******" at bounding box center [96, 457] width 181 height 75
type textarea "**********"
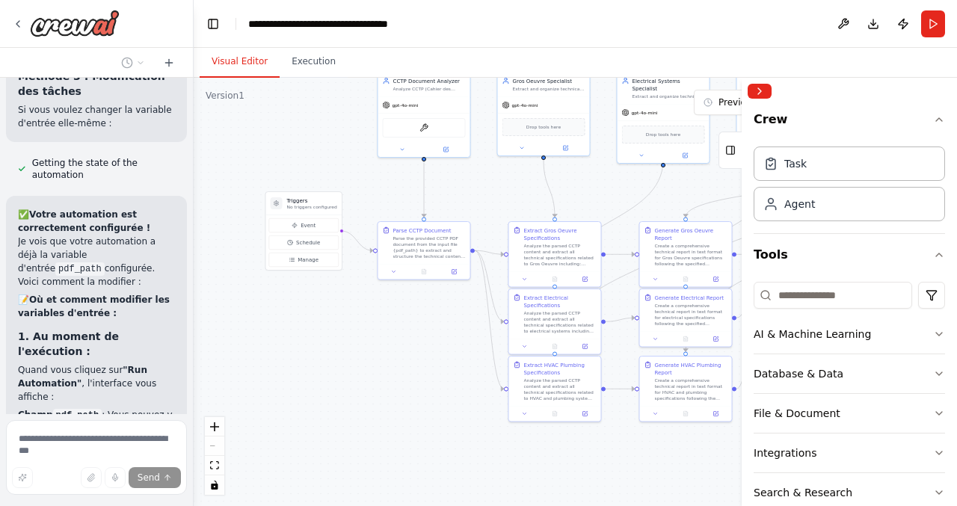
scroll to position [10805, 0]
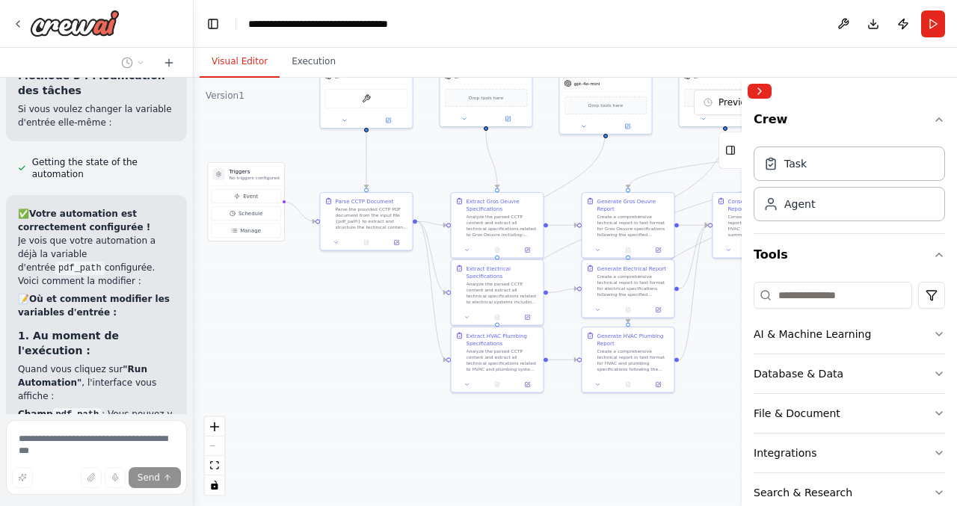
drag, startPoint x: 399, startPoint y: 391, endPoint x: 341, endPoint y: 362, distance: 64.6
click at [341, 362] on div ".deletable-edge-delete-btn { width: 20px; height: 20px; border: 0px solid #ffff…" at bounding box center [576, 292] width 764 height 429
click at [758, 88] on button "Collapse right sidebar" at bounding box center [760, 91] width 24 height 15
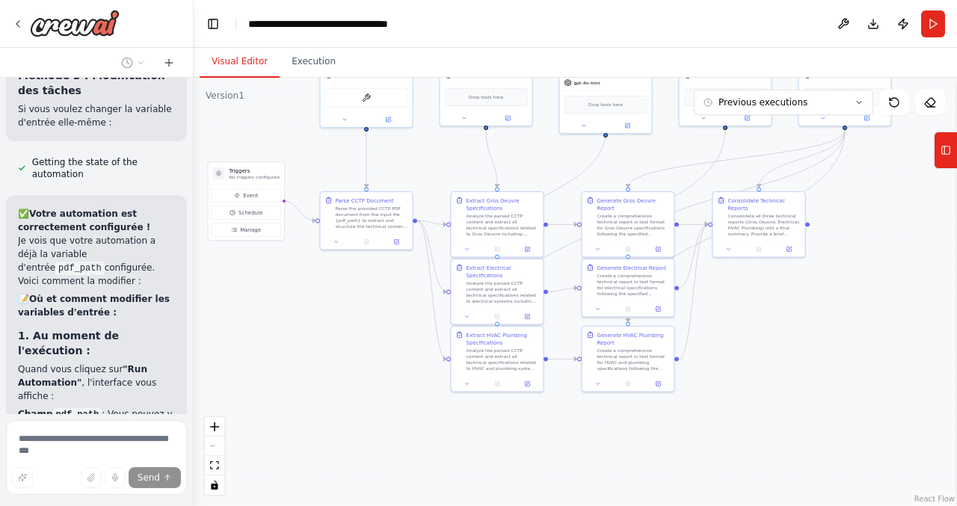
drag, startPoint x: 882, startPoint y: 220, endPoint x: 850, endPoint y: 366, distance: 149.3
click at [850, 366] on div ".deletable-edge-delete-btn { width: 20px; height: 20px; border: 0px solid #ffff…" at bounding box center [576, 292] width 764 height 429
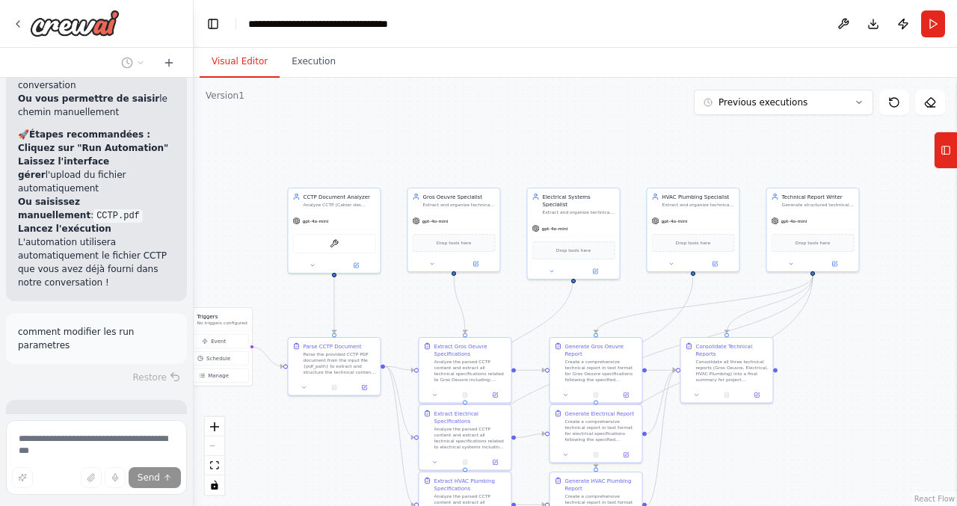
scroll to position [11436, 0]
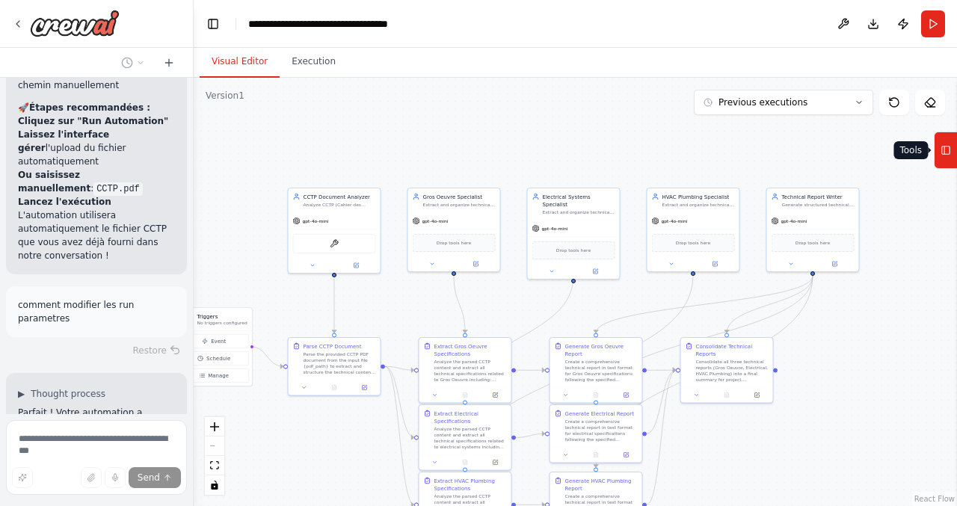
click at [949, 141] on icon at bounding box center [946, 150] width 10 height 24
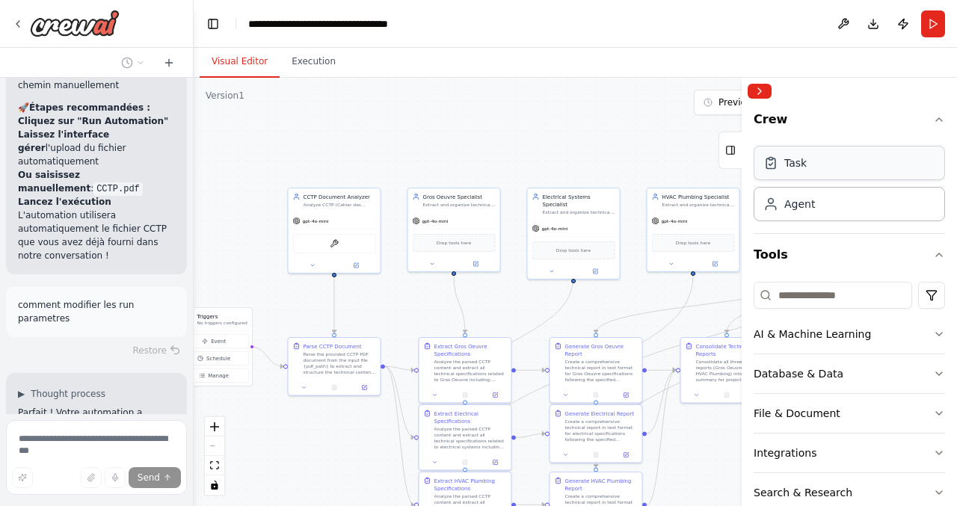
click at [831, 167] on div "Task" at bounding box center [849, 163] width 191 height 34
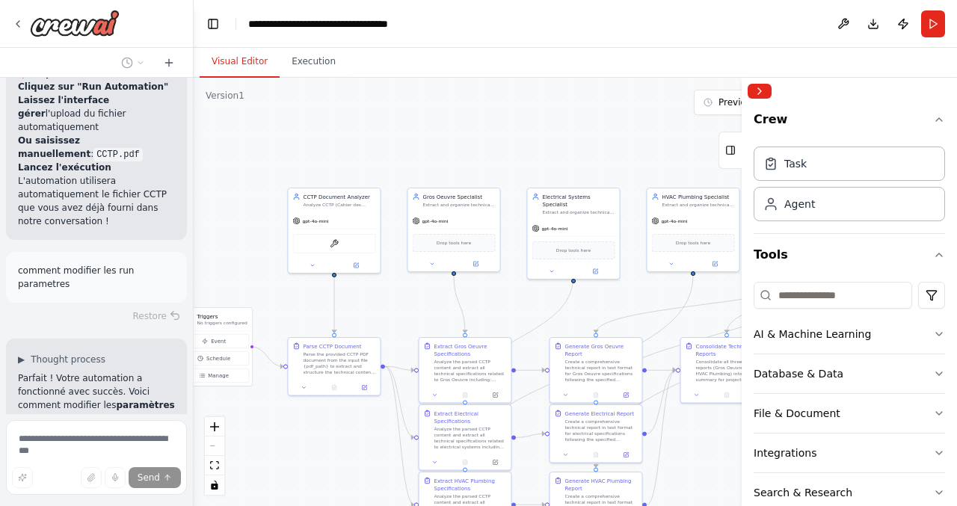
scroll to position [11472, 0]
drag, startPoint x: 831, startPoint y: 167, endPoint x: 491, endPoint y: 141, distance: 341.2
click at [491, 141] on div "Hello! I'm the CrewAI assistant. What kind of automation do you want to build? …" at bounding box center [478, 253] width 957 height 506
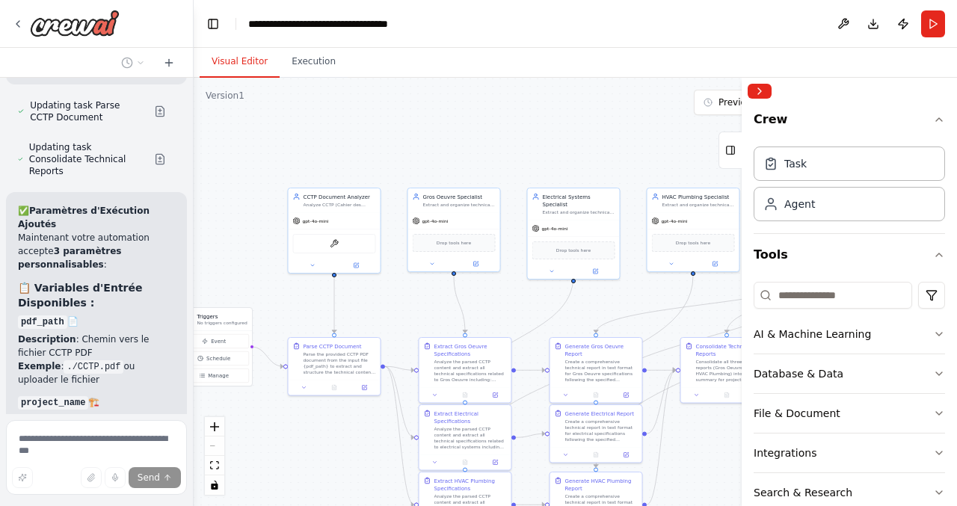
scroll to position [12280, 0]
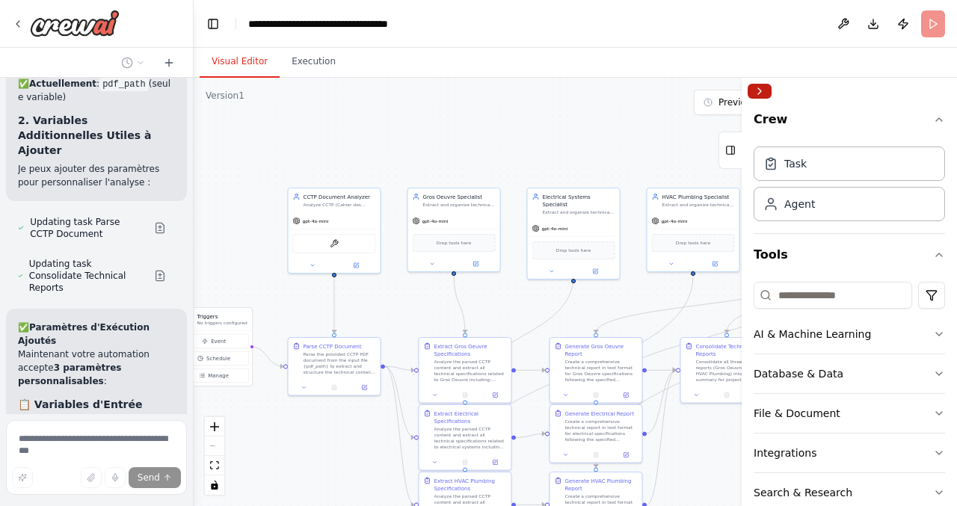
click at [762, 90] on button "Collapse right sidebar" at bounding box center [760, 91] width 24 height 15
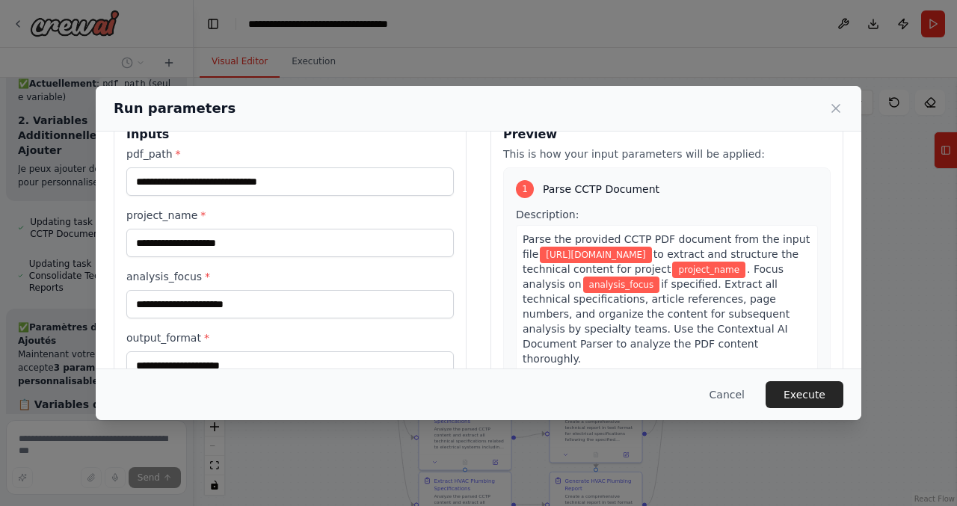
scroll to position [0, 0]
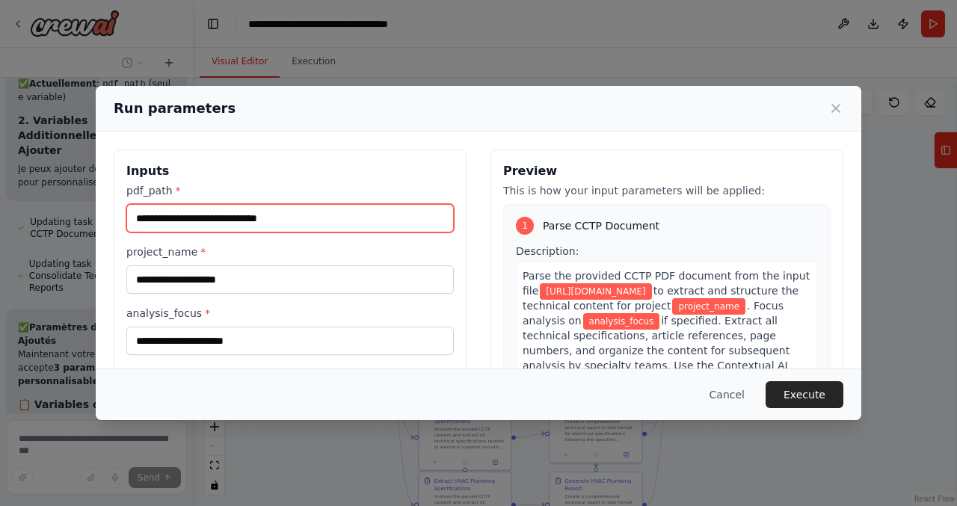
click at [311, 218] on input "**********" at bounding box center [290, 218] width 328 height 28
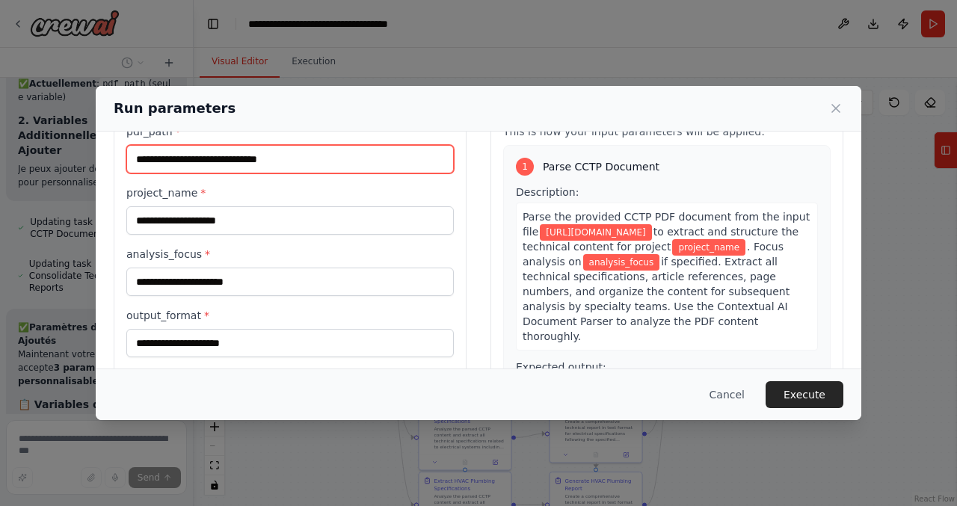
scroll to position [73, 0]
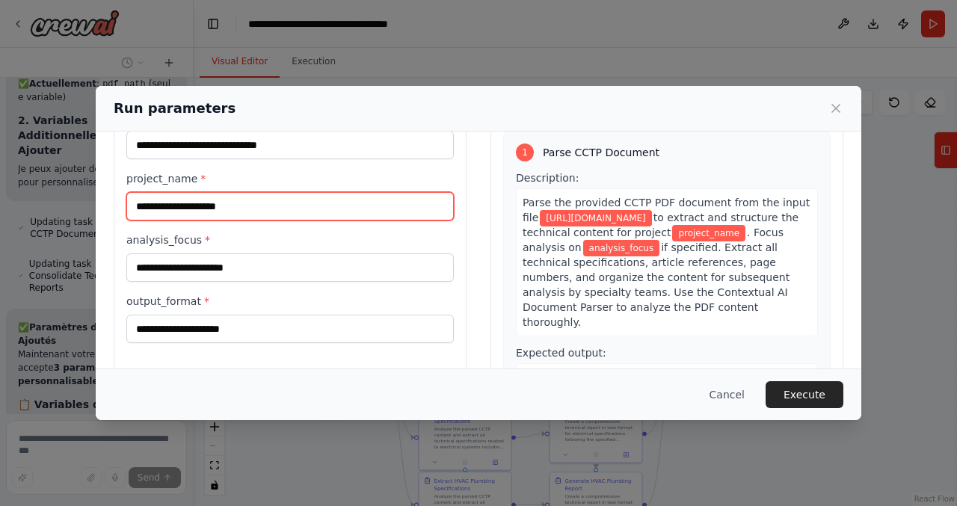
click at [283, 205] on input "project_name *" at bounding box center [290, 206] width 328 height 28
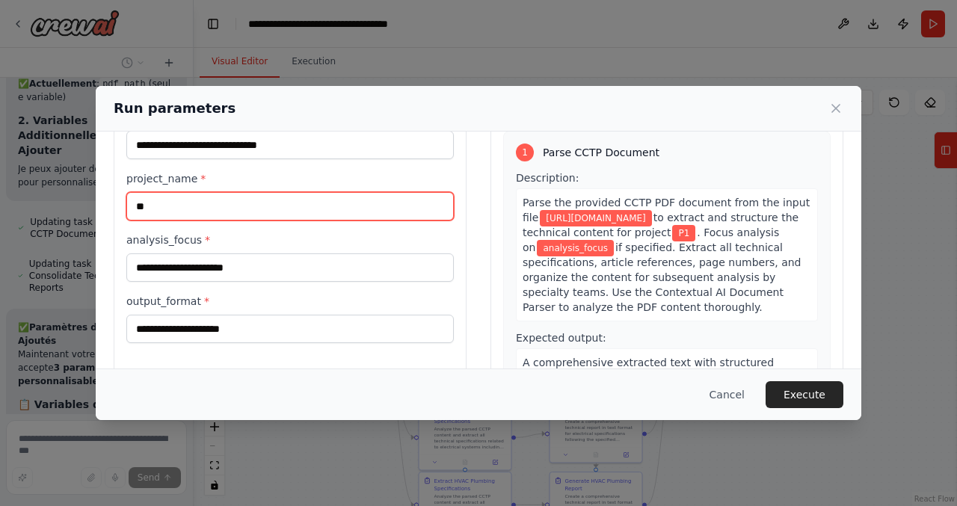
type input "**"
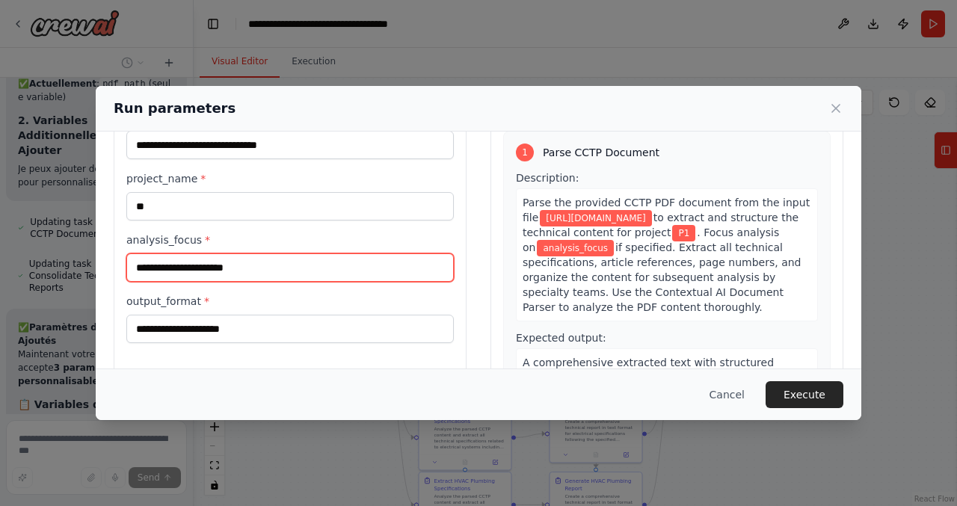
click at [202, 264] on input "analysis_focus *" at bounding box center [290, 268] width 328 height 28
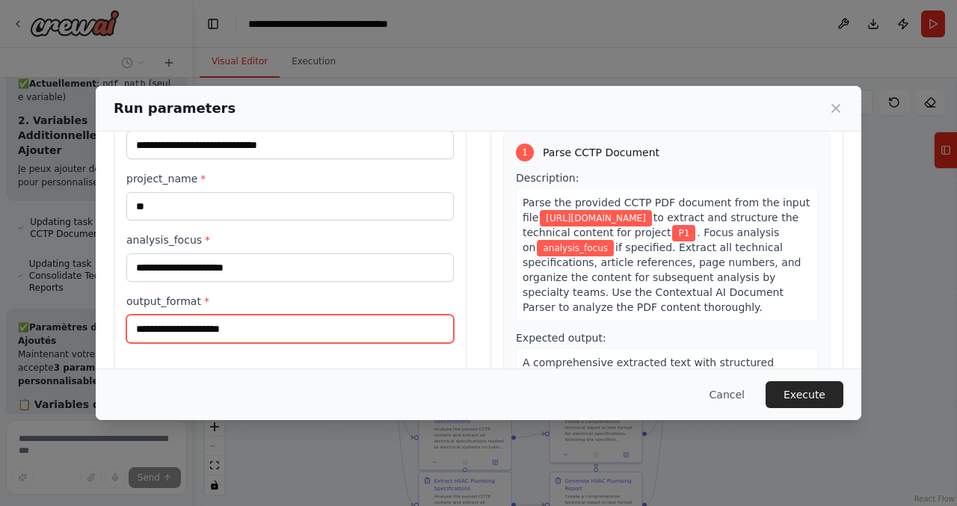
click at [213, 328] on input "output_format *" at bounding box center [290, 329] width 328 height 28
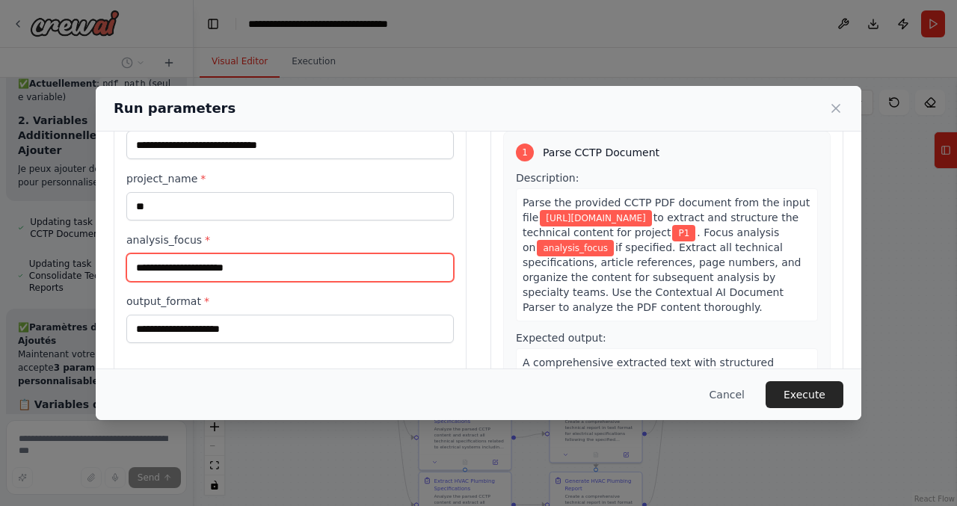
click at [205, 269] on input "analysis_focus *" at bounding box center [290, 268] width 328 height 28
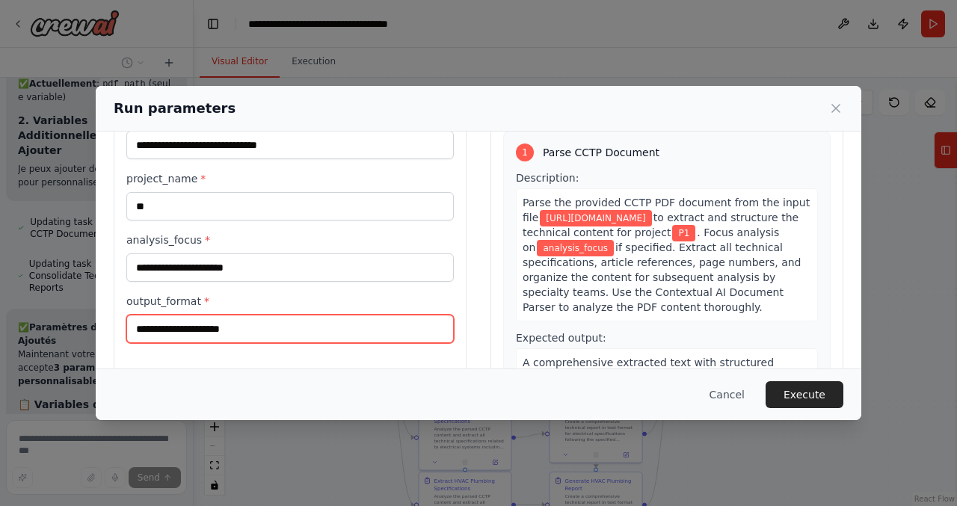
click at [199, 325] on input "output_format *" at bounding box center [290, 329] width 328 height 28
type input "***"
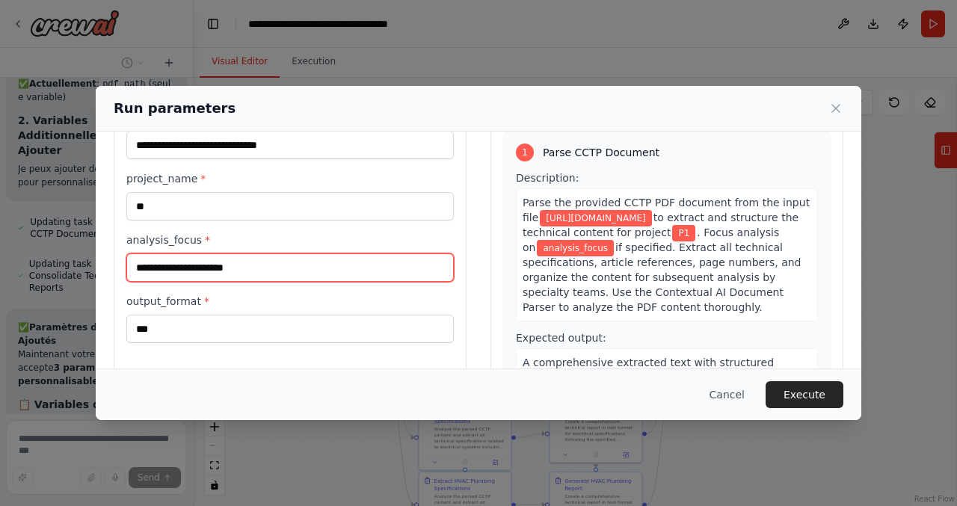
click at [218, 270] on input "analysis_focus *" at bounding box center [290, 268] width 328 height 28
type input "*********"
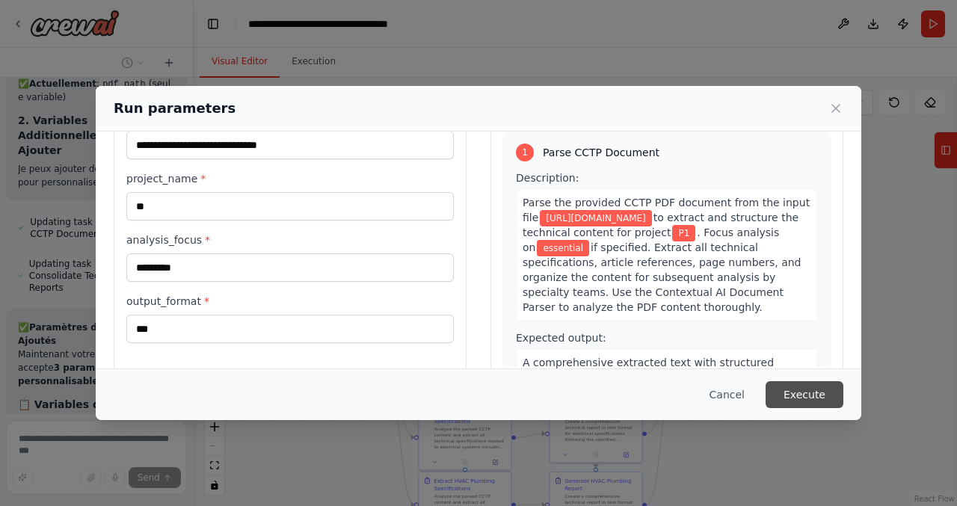
click at [812, 390] on button "Execute" at bounding box center [805, 394] width 78 height 27
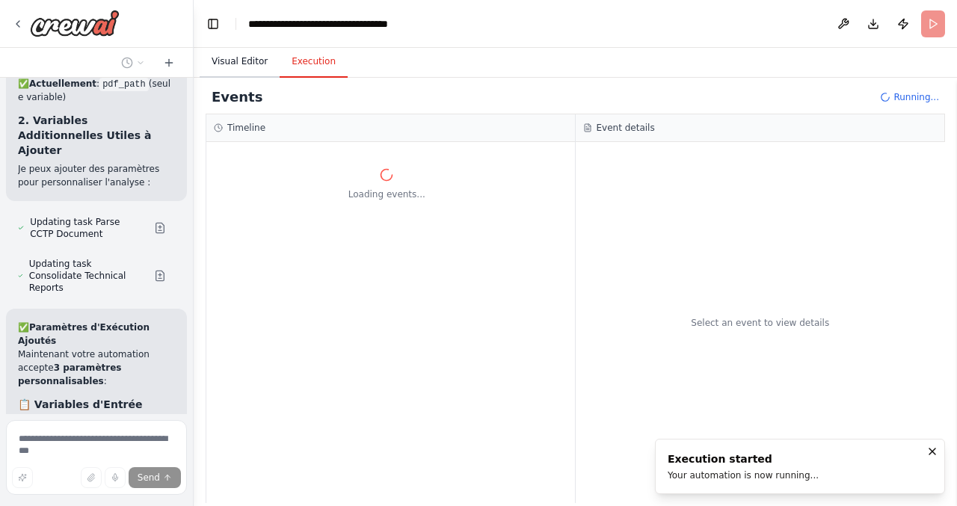
click at [248, 55] on button "Visual Editor" at bounding box center [240, 61] width 80 height 31
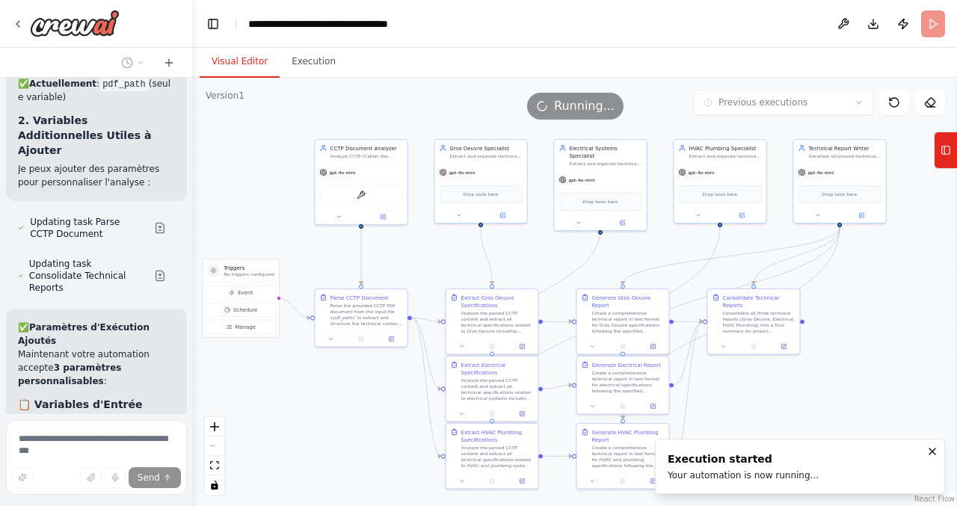
drag, startPoint x: 236, startPoint y: 165, endPoint x: 263, endPoint y: 120, distance: 52.3
click at [263, 117] on div "Version 1 Previous executions Show Tools Hide Agents .deletable-edge-delete-btn…" at bounding box center [576, 292] width 764 height 429
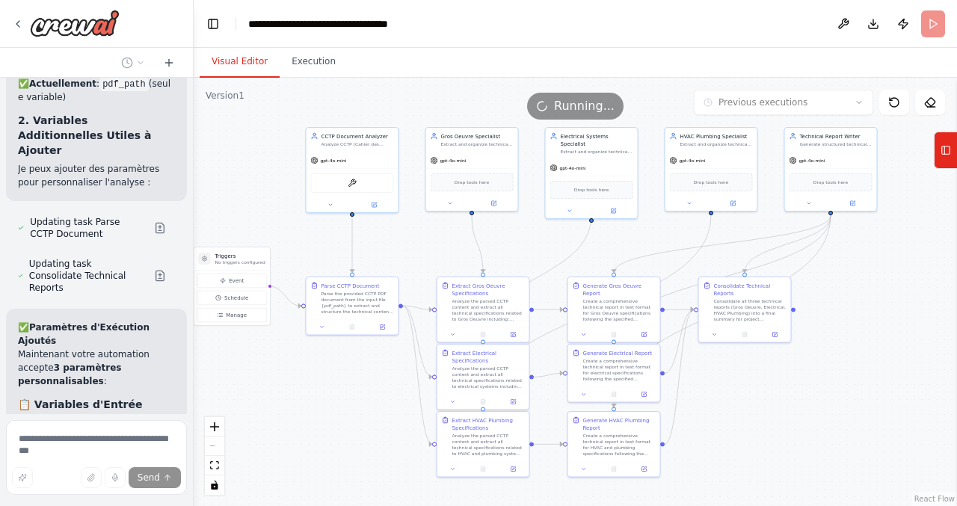
drag, startPoint x: 283, startPoint y: 202, endPoint x: 268, endPoint y: 185, distance: 22.3
click at [269, 185] on div ".deletable-edge-delete-btn { width: 20px; height: 20px; border: 0px solid #ffff…" at bounding box center [576, 292] width 764 height 429
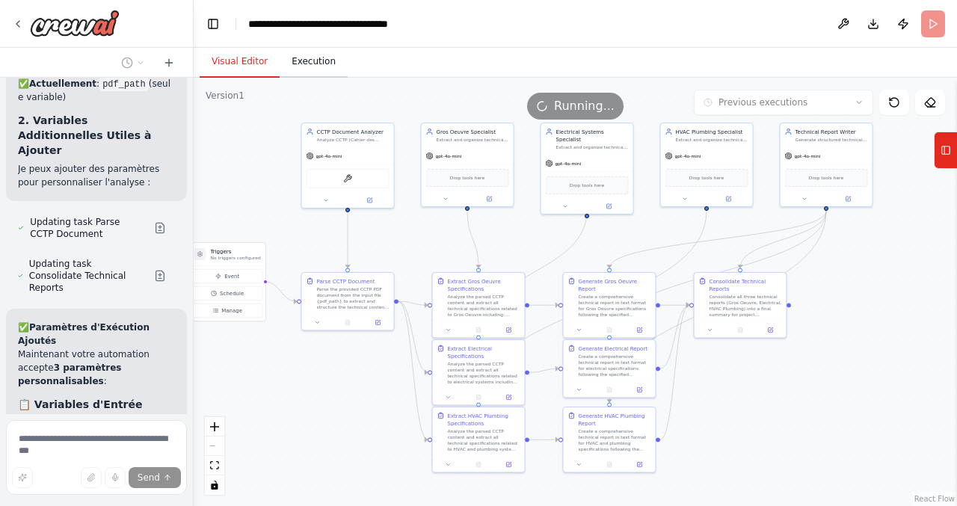
click at [309, 58] on button "Execution" at bounding box center [314, 61] width 68 height 31
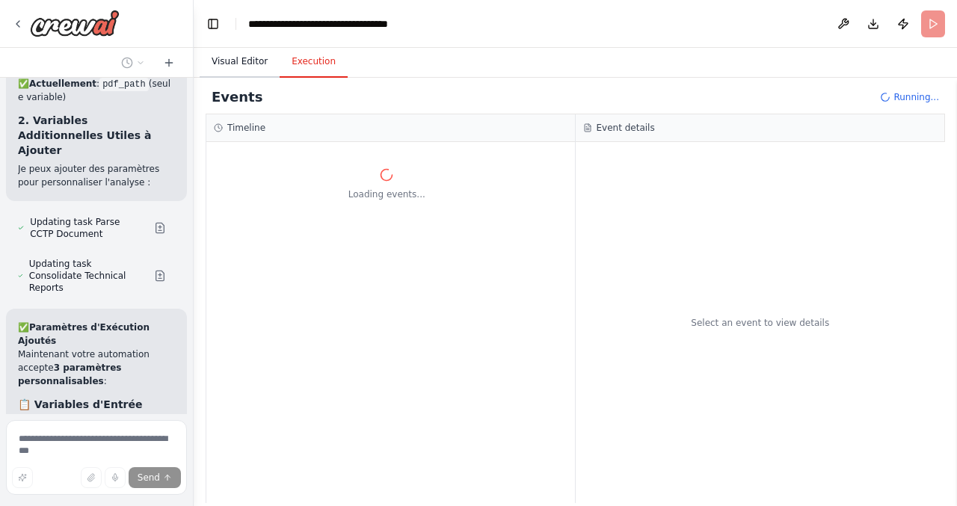
click at [242, 61] on button "Visual Editor" at bounding box center [240, 61] width 80 height 31
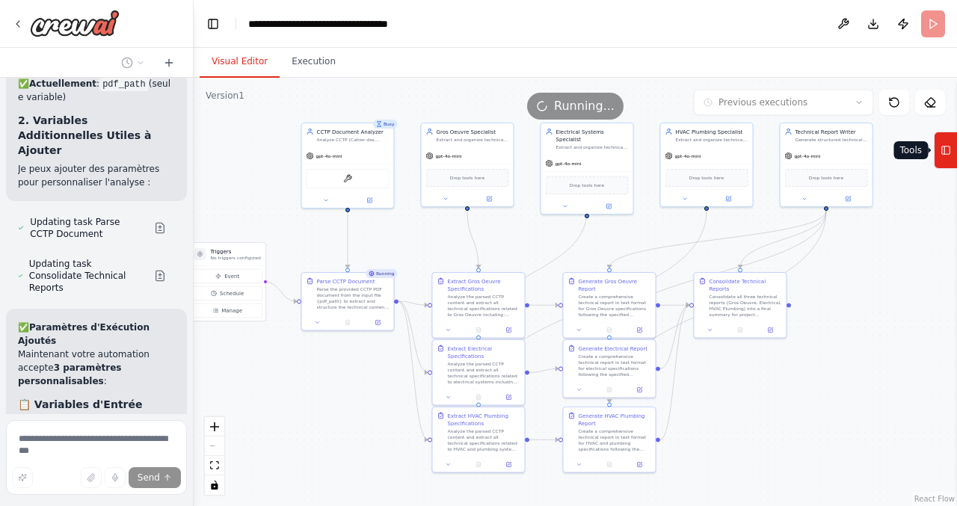
click at [948, 156] on icon at bounding box center [946, 150] width 10 height 24
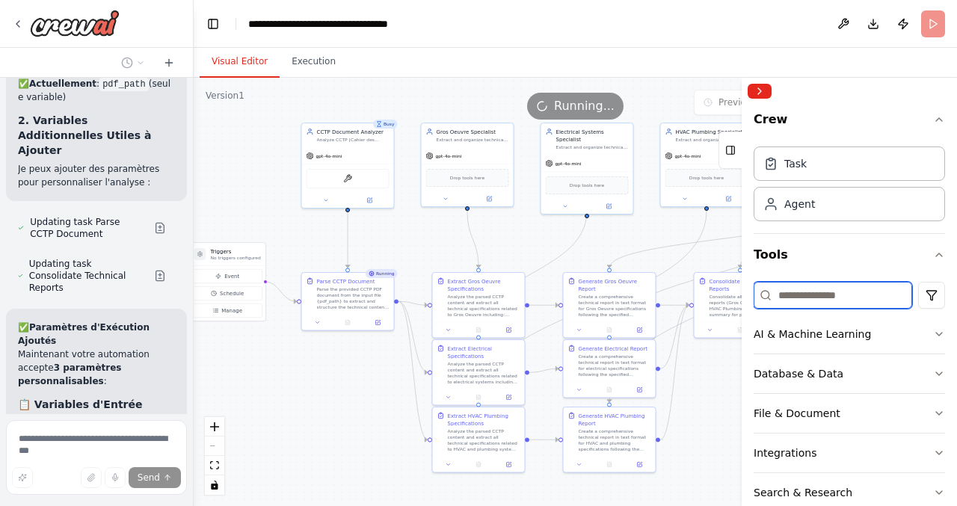
click at [828, 298] on input at bounding box center [833, 295] width 159 height 27
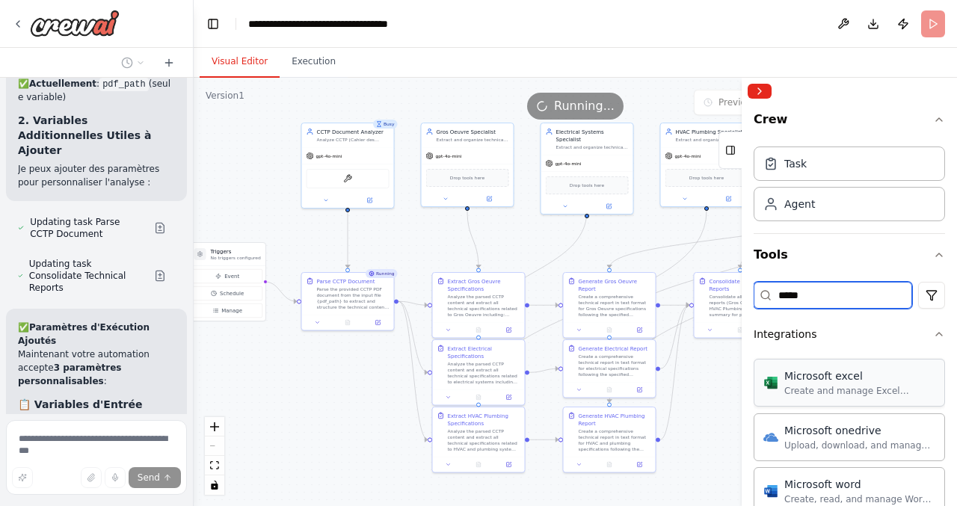
scroll to position [46, 0]
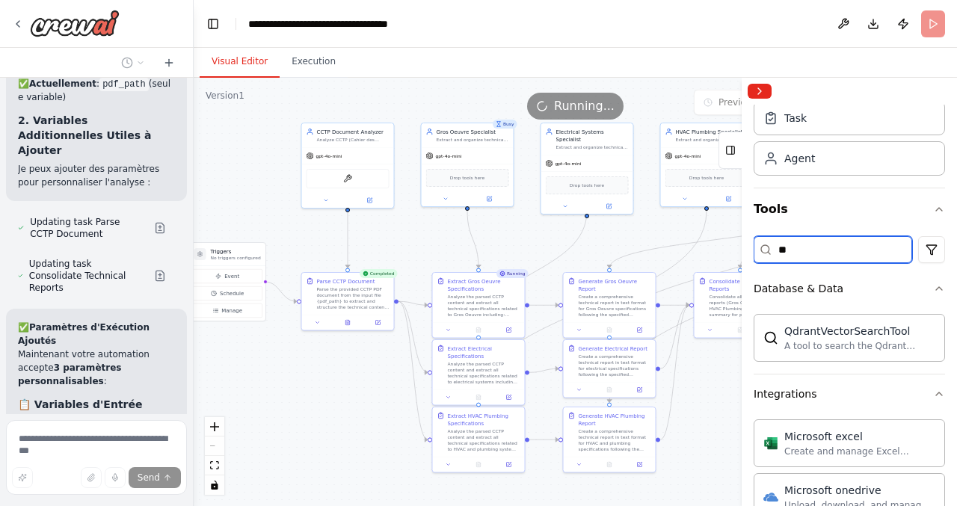
type input "*"
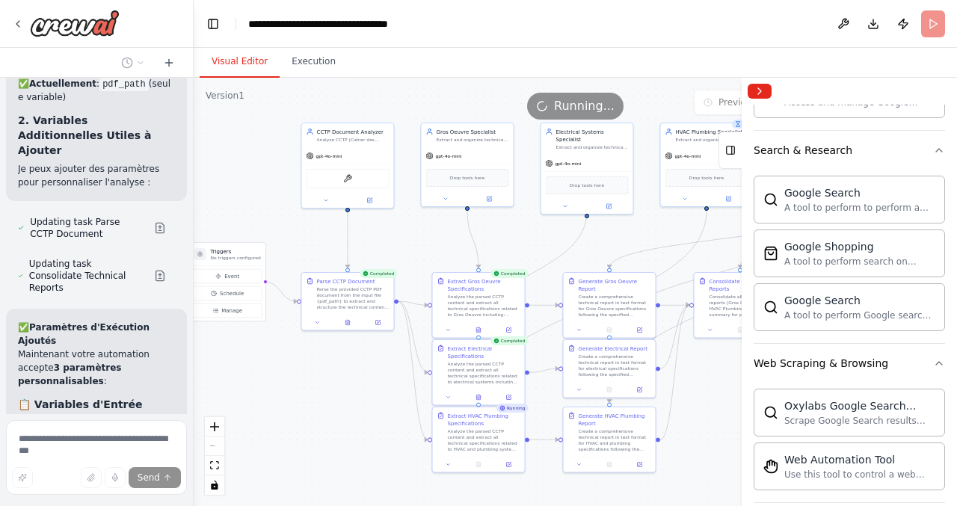
scroll to position [470, 0]
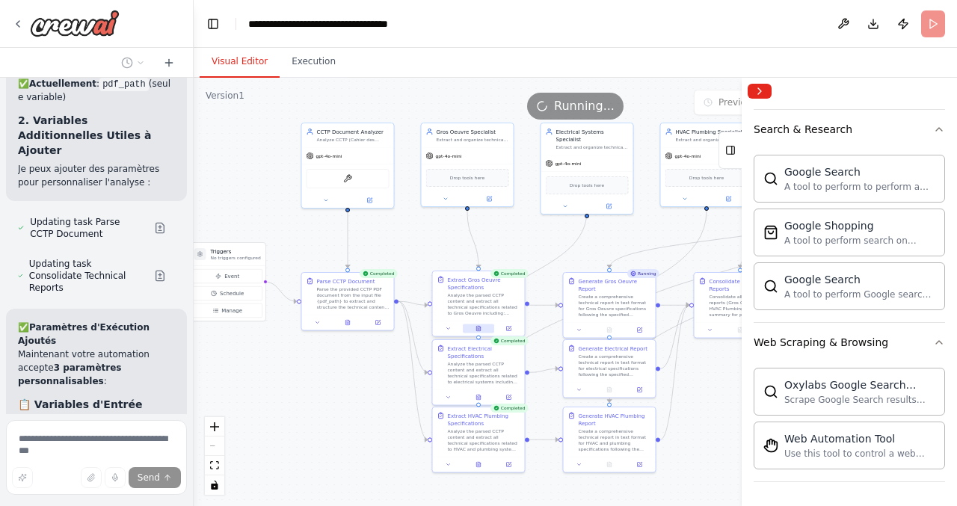
click at [476, 327] on icon at bounding box center [478, 328] width 4 height 5
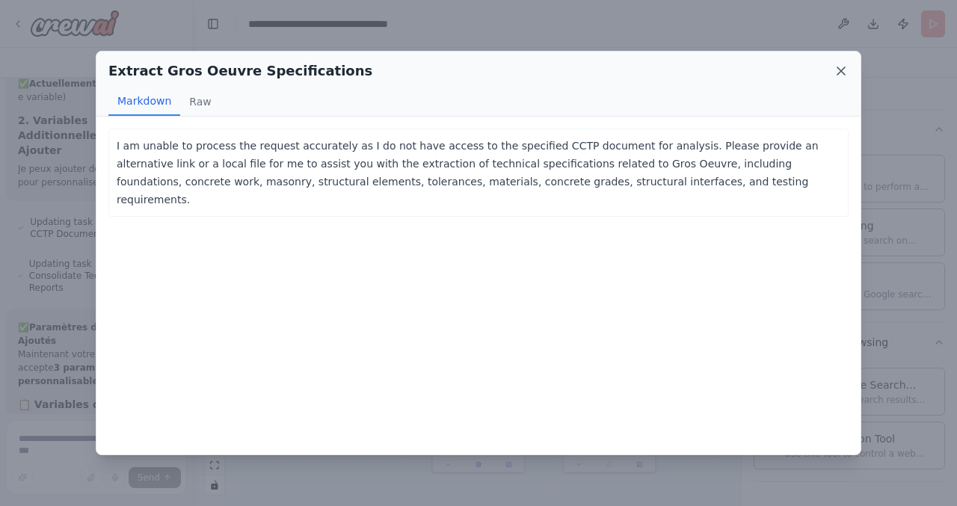
click at [843, 66] on icon at bounding box center [841, 71] width 15 height 15
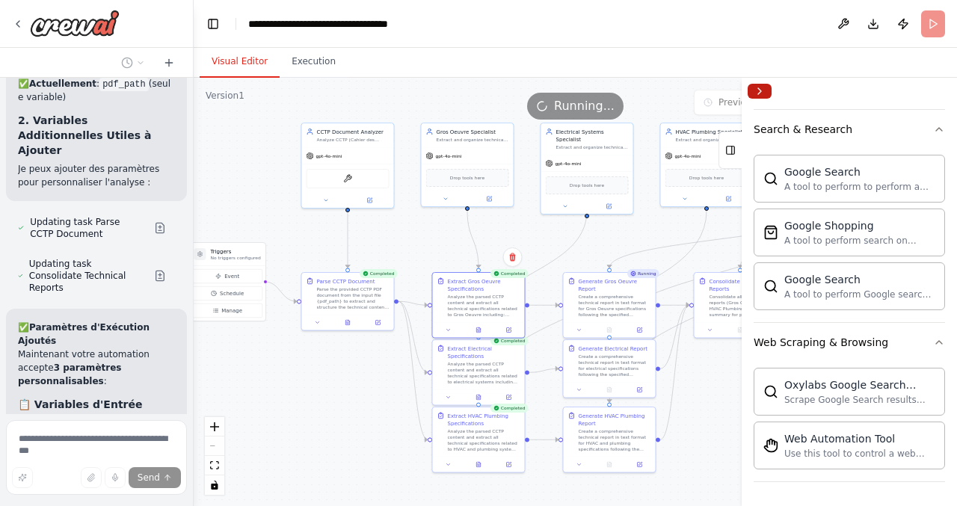
click at [756, 89] on button "Collapse right sidebar" at bounding box center [760, 91] width 24 height 15
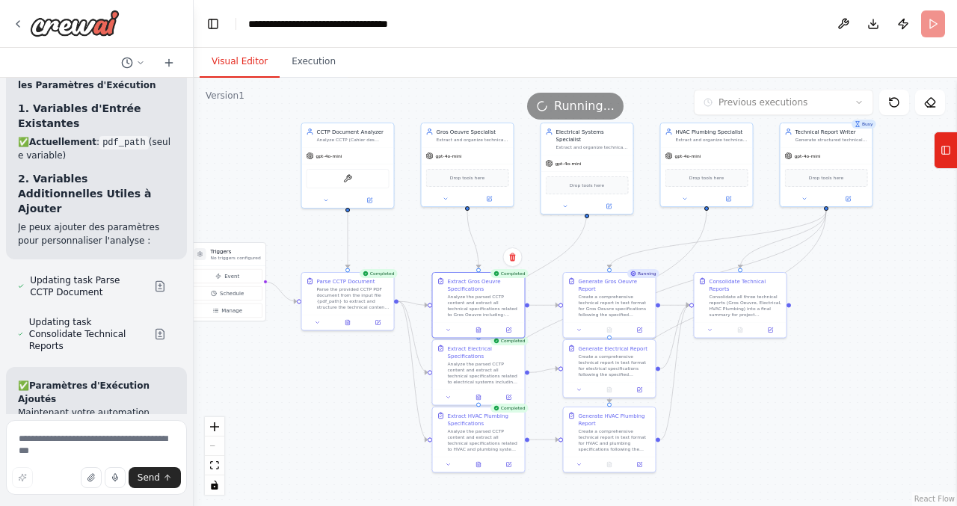
click at [570, 111] on span "Running..." at bounding box center [584, 106] width 61 height 18
click at [319, 66] on button "Execution" at bounding box center [314, 61] width 68 height 31
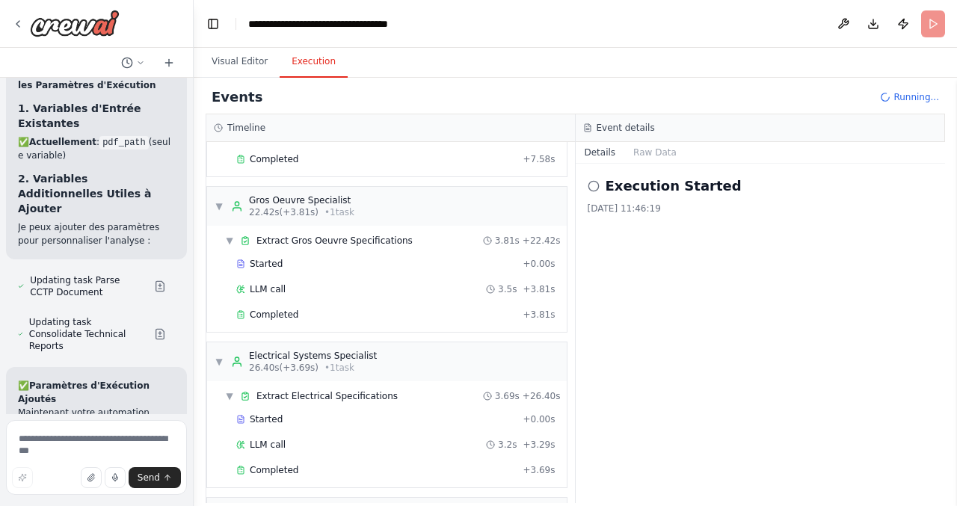
scroll to position [0, 0]
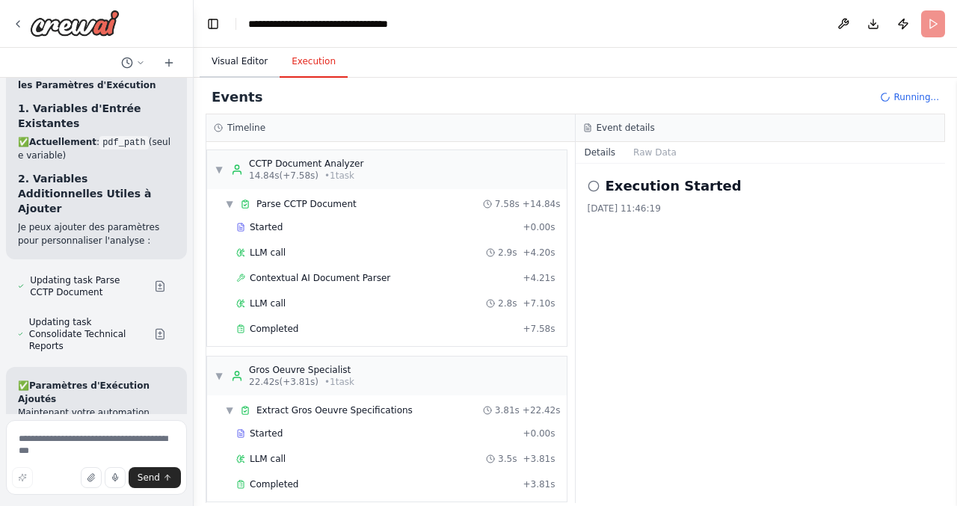
click at [240, 55] on button "Visual Editor" at bounding box center [240, 61] width 80 height 31
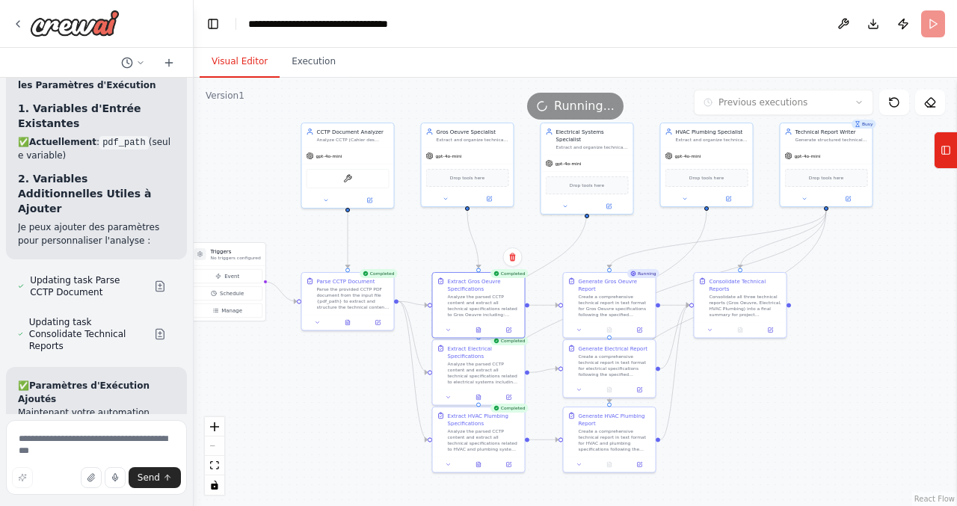
click at [654, 117] on div "Running..." at bounding box center [576, 106] width 764 height 27
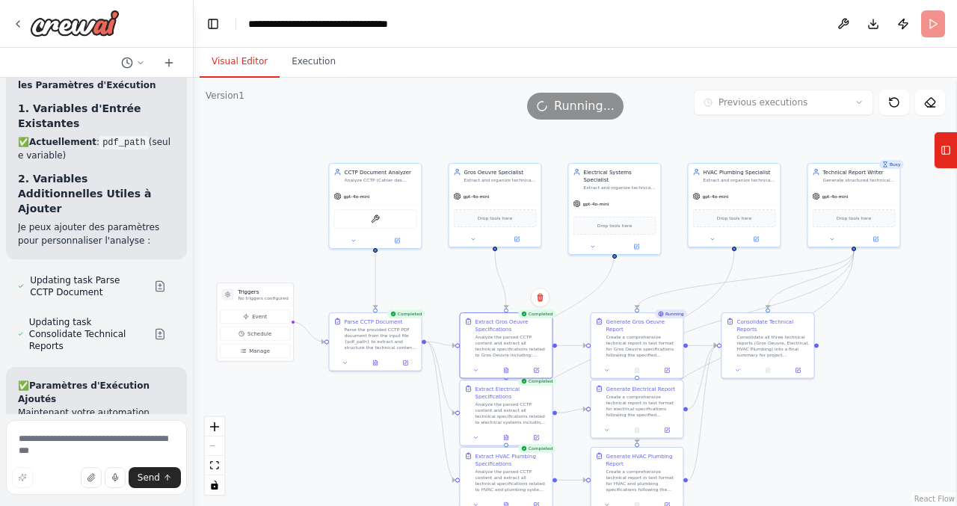
drag, startPoint x: 248, startPoint y: 176, endPoint x: 256, endPoint y: 180, distance: 9.4
click at [256, 180] on div ".deletable-edge-delete-btn { width: 20px; height: 20px; border: 0px solid #ffff…" at bounding box center [576, 292] width 764 height 429
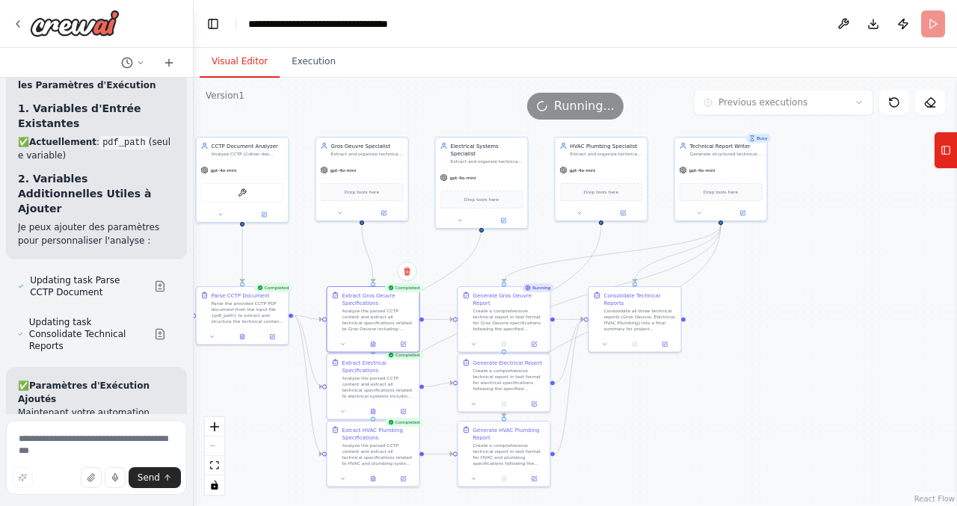
drag, startPoint x: 765, startPoint y: 430, endPoint x: 695, endPoint y: 440, distance: 71.0
click at [695, 440] on div ".deletable-edge-delete-btn { width: 20px; height: 20px; border: 0px solid #ffff…" at bounding box center [576, 292] width 764 height 429
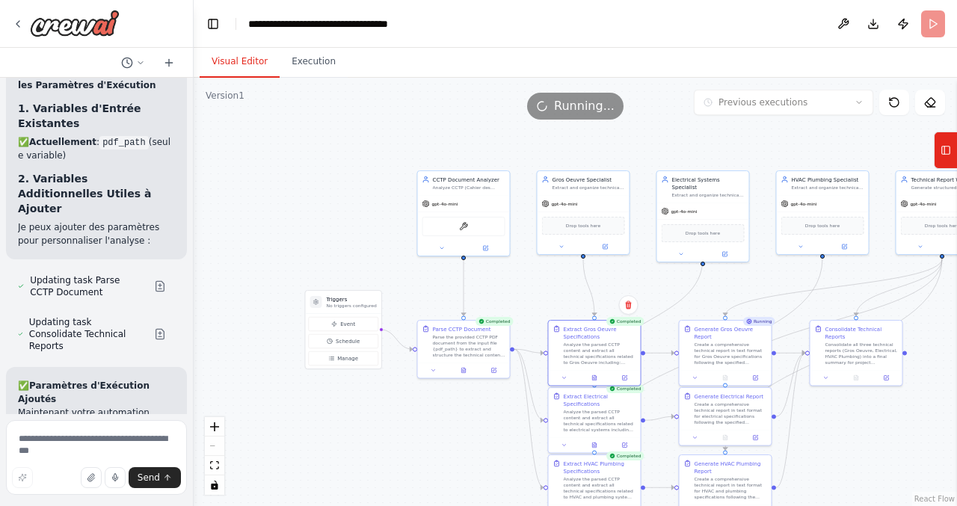
drag, startPoint x: 699, startPoint y: 440, endPoint x: 882, endPoint y: 474, distance: 186.4
click at [882, 474] on div ".deletable-edge-delete-btn { width: 20px; height: 20px; border: 0px solid #ffff…" at bounding box center [576, 292] width 764 height 429
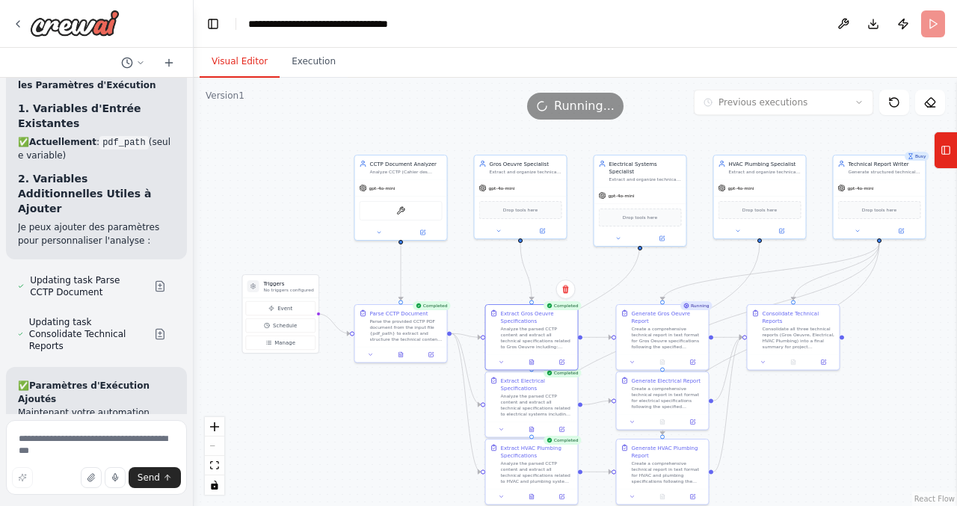
drag, startPoint x: 882, startPoint y: 474, endPoint x: 817, endPoint y: 458, distance: 67.1
click at [817, 458] on div ".deletable-edge-delete-btn { width: 20px; height: 20px; border: 0px solid #ffff…" at bounding box center [576, 292] width 764 height 429
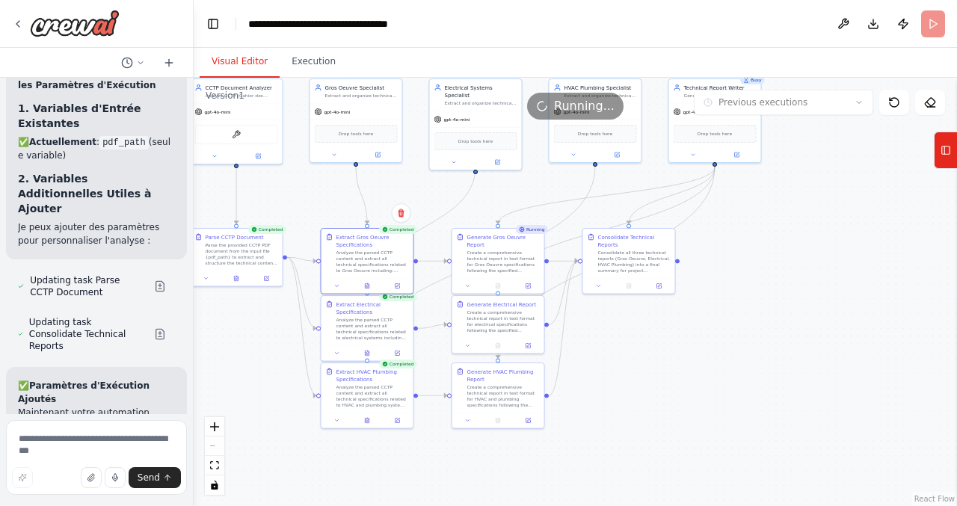
drag, startPoint x: 897, startPoint y: 428, endPoint x: 731, endPoint y: 352, distance: 183.4
click at [731, 352] on div ".deletable-edge-delete-btn { width: 20px; height: 20px; border: 0px solid #ffff…" at bounding box center [576, 292] width 764 height 429
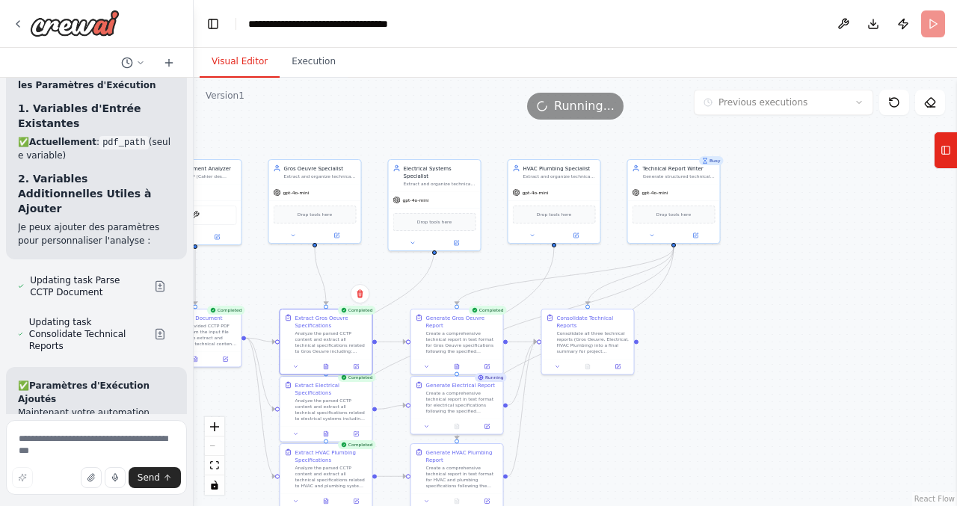
drag, startPoint x: 731, startPoint y: 352, endPoint x: 691, endPoint y: 433, distance: 91.0
click at [691, 433] on div ".deletable-edge-delete-btn { width: 20px; height: 20px; border: 0px solid #ffff…" at bounding box center [576, 292] width 764 height 429
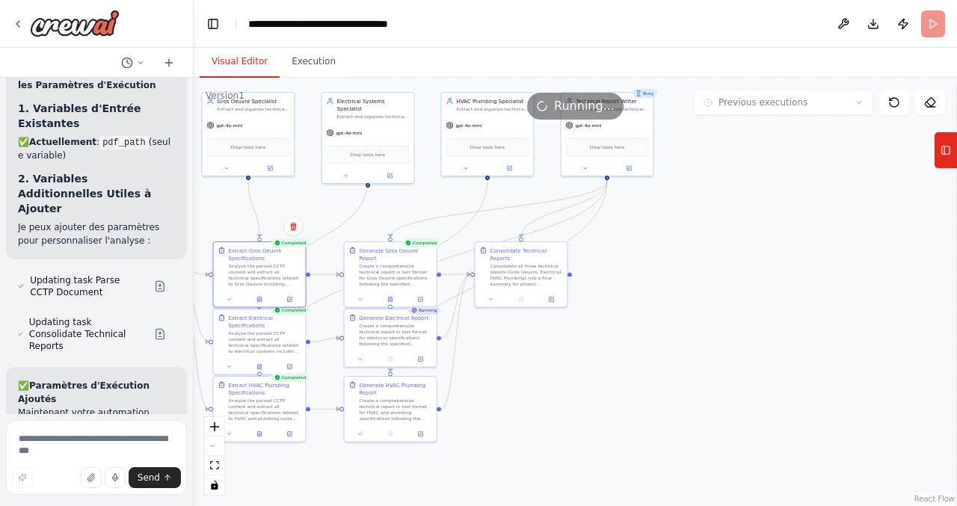
drag, startPoint x: 784, startPoint y: 425, endPoint x: 717, endPoint y: 357, distance: 95.2
click at [717, 357] on div ".deletable-edge-delete-btn { width: 20px; height: 20px; border: 0px solid #ffff…" at bounding box center [576, 292] width 764 height 429
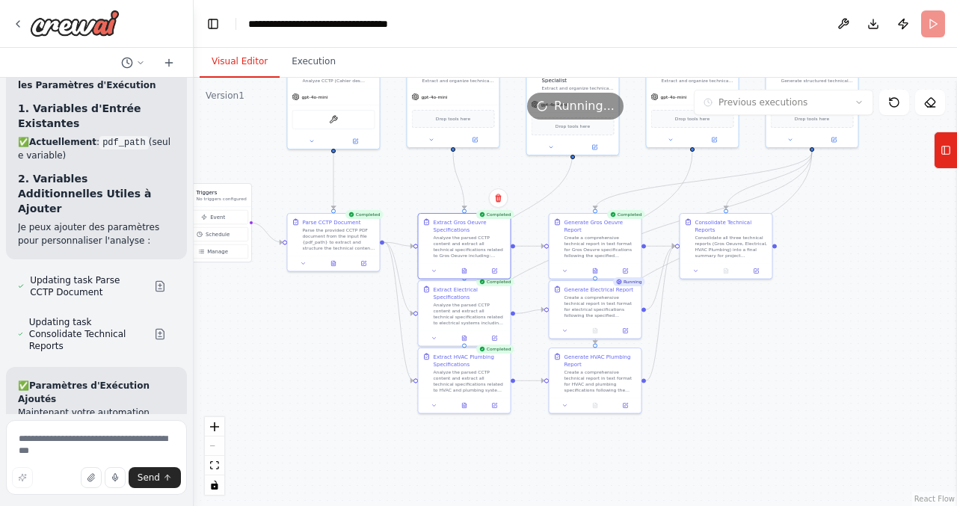
drag, startPoint x: 580, startPoint y: 388, endPoint x: 792, endPoint y: 360, distance: 213.6
click at [792, 360] on div ".deletable-edge-delete-btn { width: 20px; height: 20px; border: 0px solid #ffff…" at bounding box center [576, 292] width 764 height 429
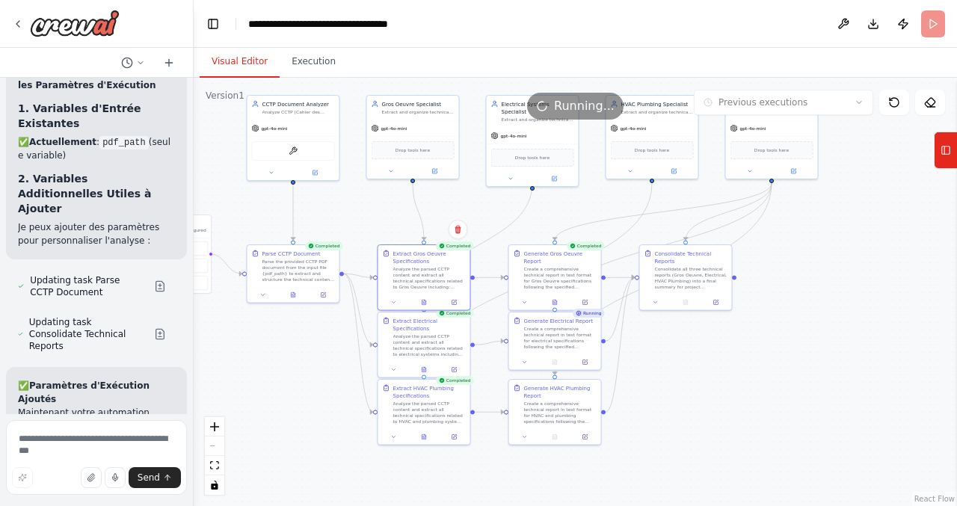
drag, startPoint x: 792, startPoint y: 360, endPoint x: 732, endPoint y: 399, distance: 71.4
click at [732, 399] on div ".deletable-edge-delete-btn { width: 20px; height: 20px; border: 0px solid #ffff…" at bounding box center [576, 292] width 764 height 429
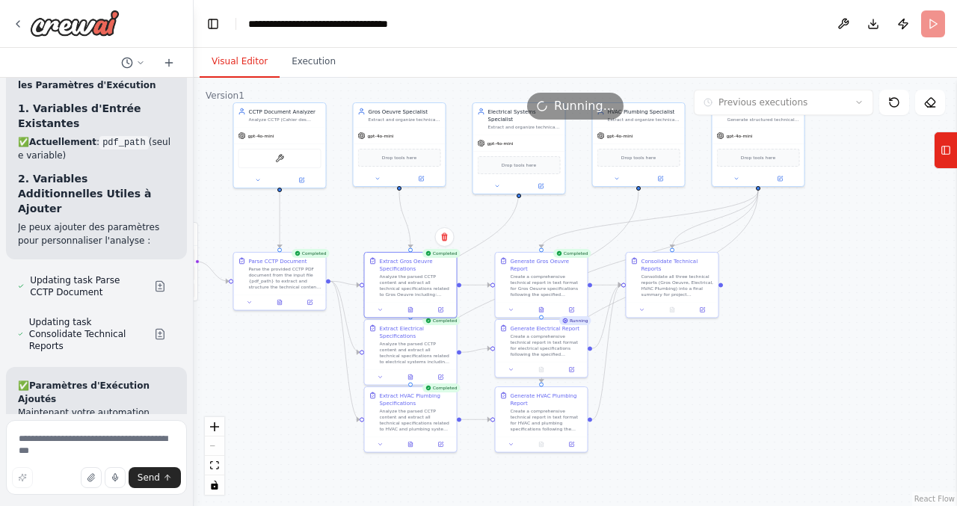
click at [589, 102] on span "Running..." at bounding box center [584, 106] width 61 height 18
click at [414, 375] on button at bounding box center [410, 376] width 31 height 9
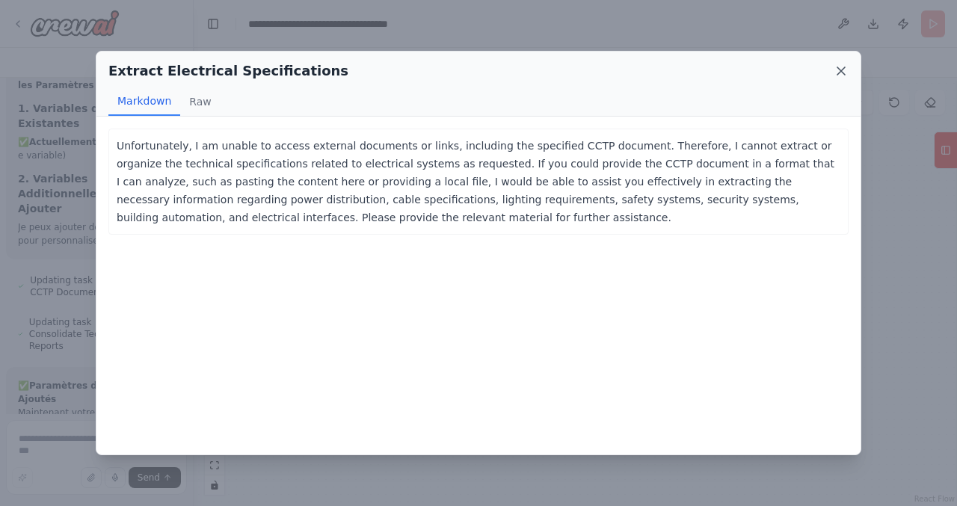
click at [844, 76] on icon at bounding box center [841, 71] width 15 height 15
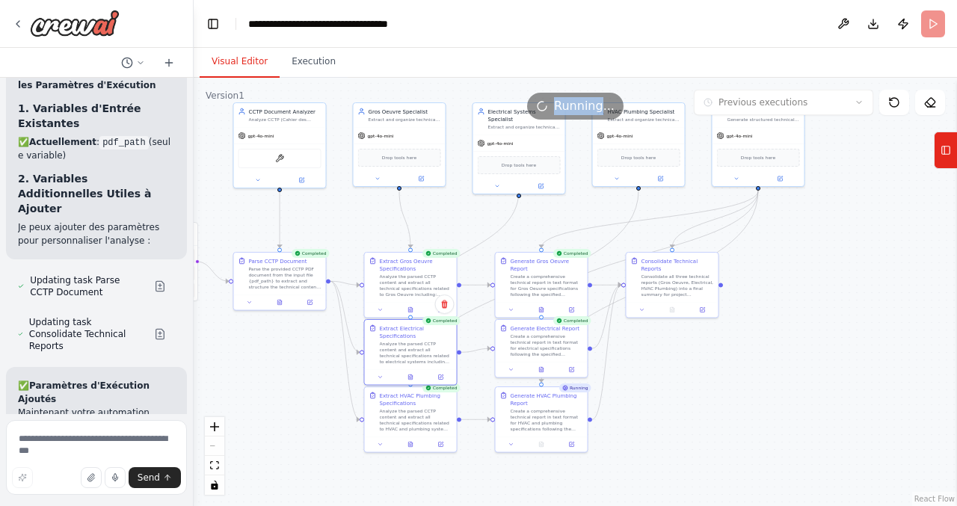
click at [802, 397] on div ".deletable-edge-delete-btn { width: 20px; height: 20px; border: 0px solid #ffff…" at bounding box center [576, 292] width 764 height 429
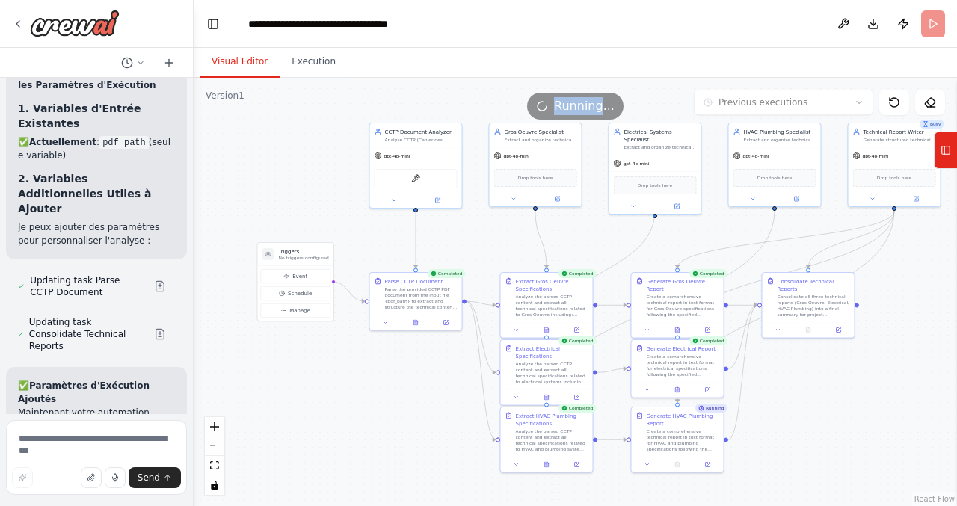
drag, startPoint x: 690, startPoint y: 431, endPoint x: 826, endPoint y: 451, distance: 137.6
click at [826, 451] on div ".deletable-edge-delete-btn { width: 20px; height: 20px; border: 0px solid #ffff…" at bounding box center [576, 292] width 764 height 429
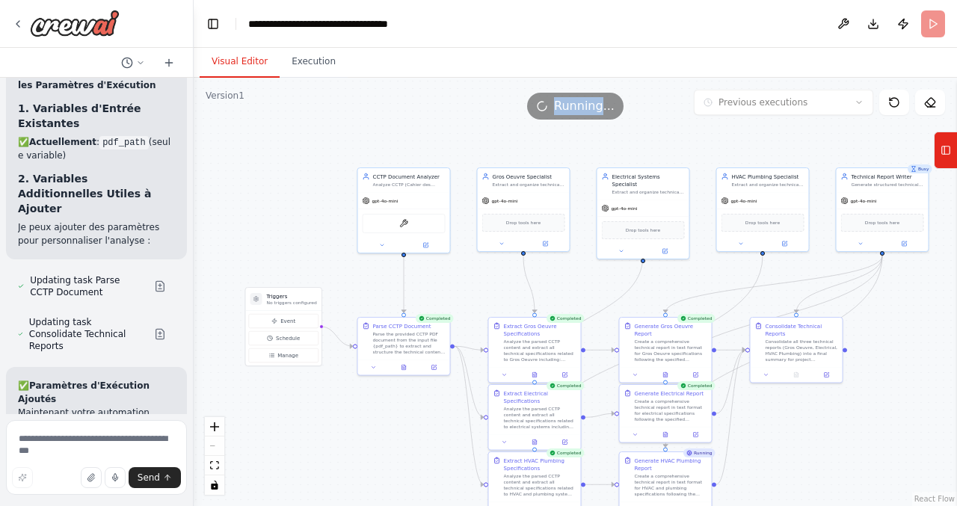
drag, startPoint x: 309, startPoint y: 193, endPoint x: 296, endPoint y: 240, distance: 48.8
click at [296, 240] on div ".deletable-edge-delete-btn { width: 20px; height: 20px; border: 0px solid #ffff…" at bounding box center [576, 292] width 764 height 429
click at [948, 159] on icon at bounding box center [946, 150] width 10 height 24
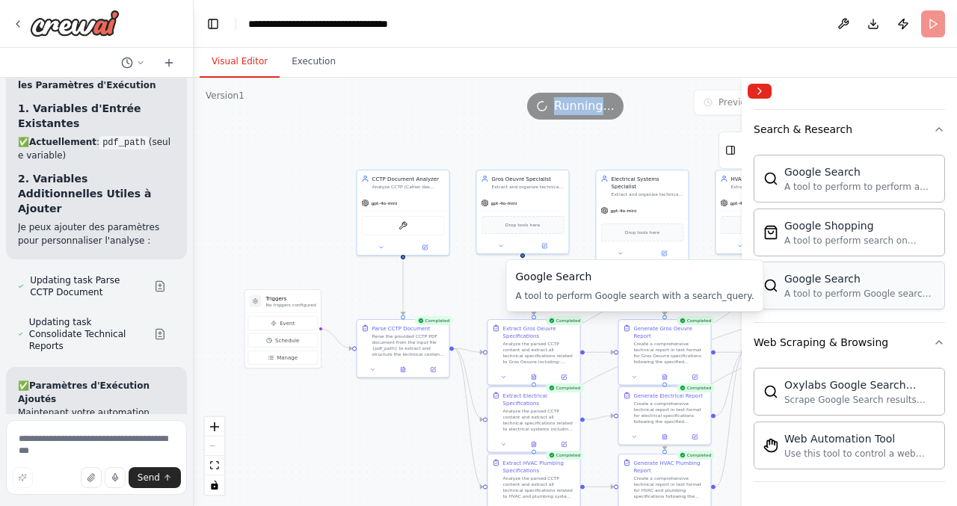
click at [864, 299] on div "A tool to perform Google search with a search_query." at bounding box center [860, 294] width 151 height 12
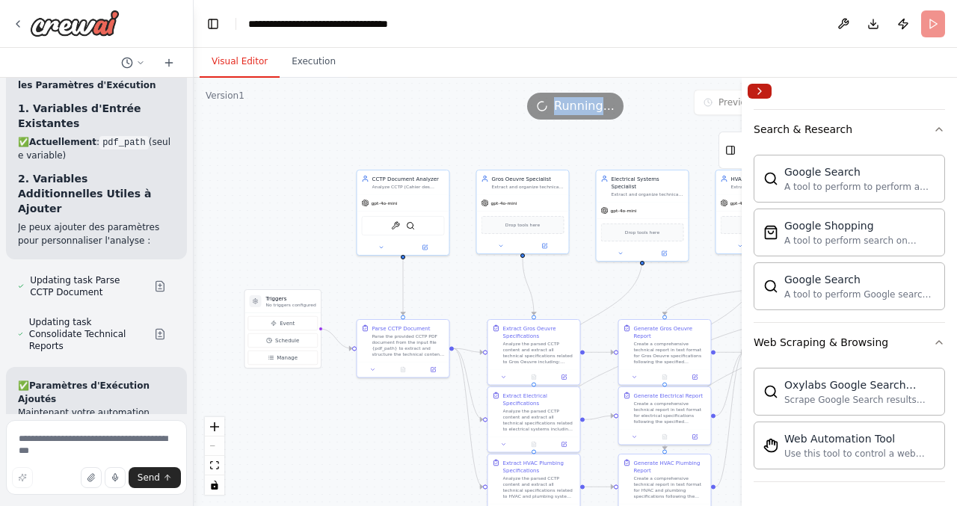
click at [764, 90] on button "Collapse right sidebar" at bounding box center [760, 91] width 24 height 15
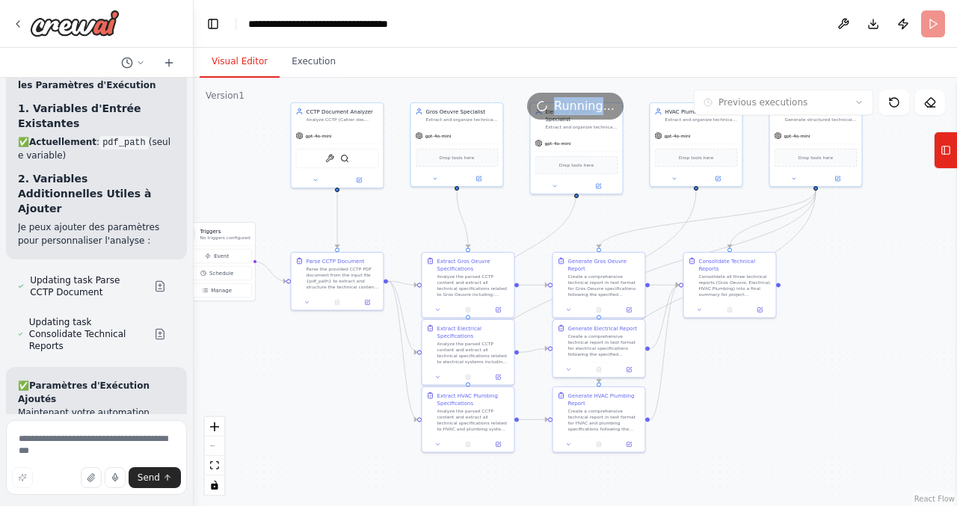
drag, startPoint x: 836, startPoint y: 429, endPoint x: 770, endPoint y: 362, distance: 94.1
click at [770, 362] on div ".deletable-edge-delete-btn { width: 20px; height: 20px; border: 0px solid #ffff…" at bounding box center [576, 292] width 764 height 429
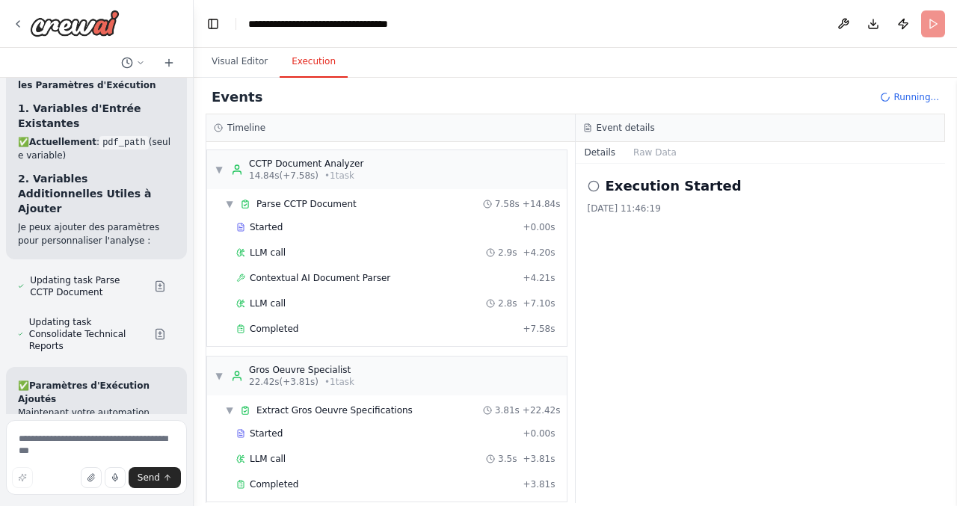
click at [313, 56] on button "Execution" at bounding box center [314, 61] width 68 height 31
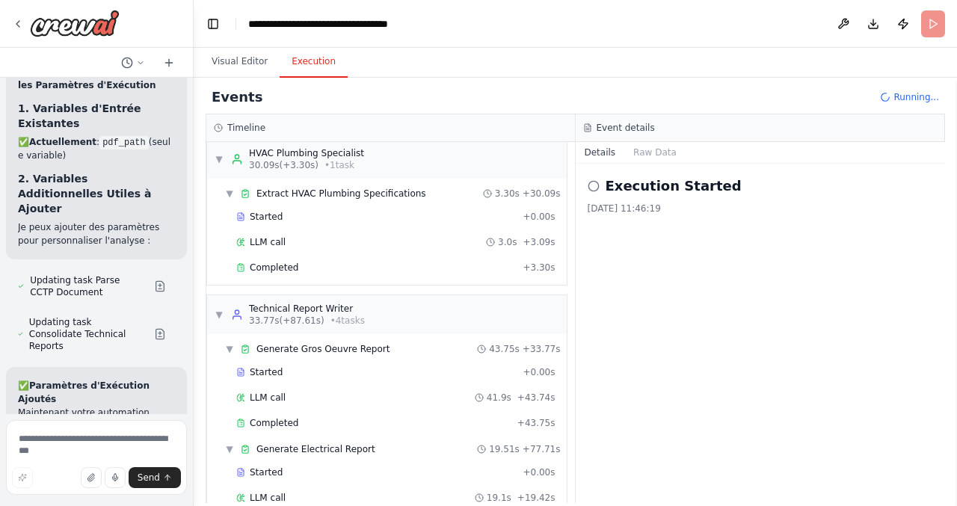
scroll to position [758, 0]
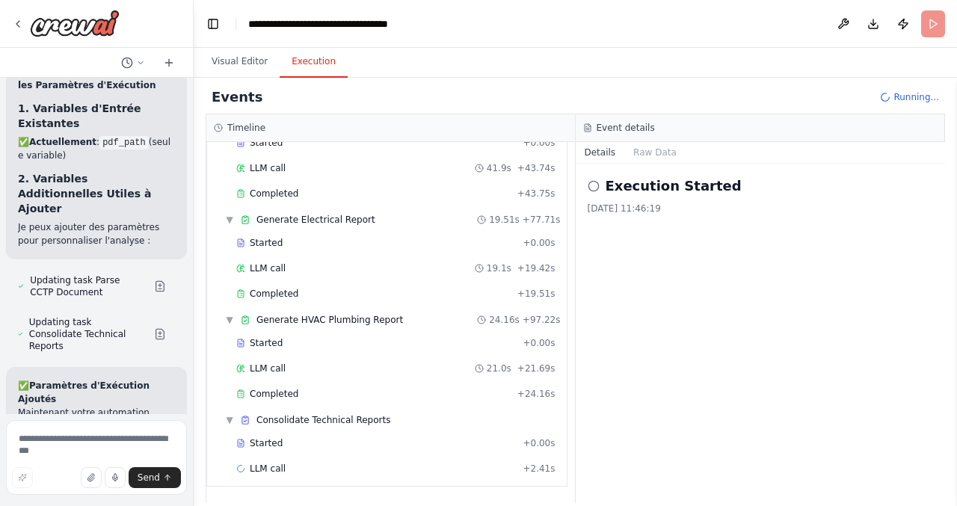
click at [900, 102] on span "Running..." at bounding box center [917, 97] width 46 height 12
click at [241, 61] on button "Visual Editor" at bounding box center [240, 61] width 80 height 31
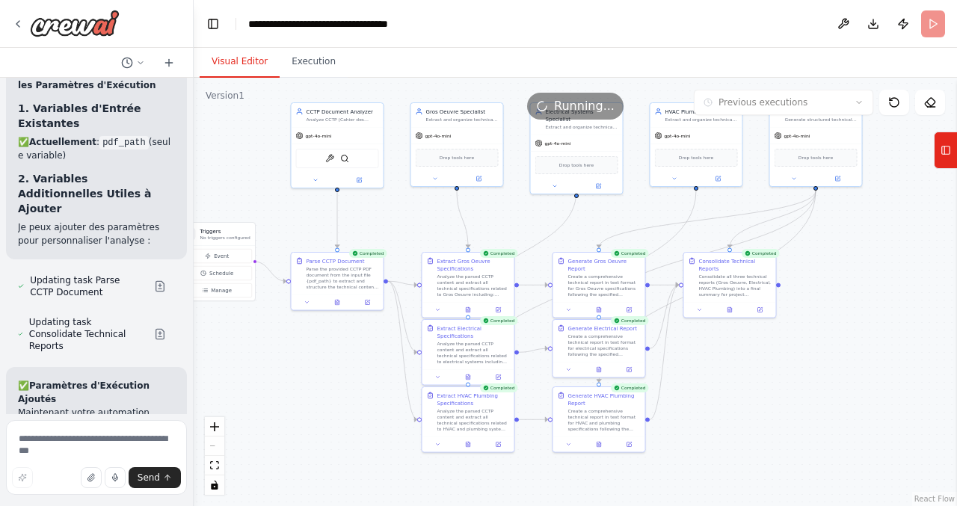
scroll to position [12158, 0]
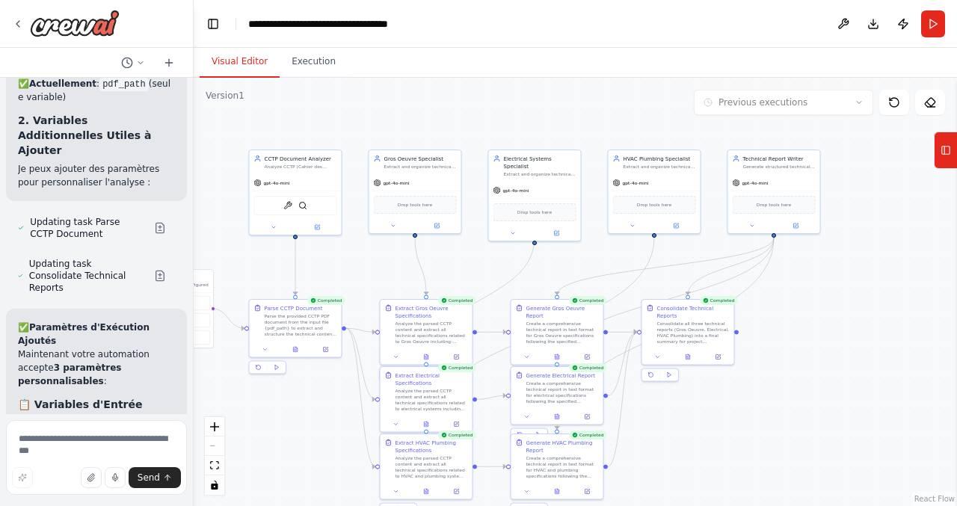
drag, startPoint x: 743, startPoint y: 378, endPoint x: 702, endPoint y: 425, distance: 63.0
click at [702, 425] on div ".deletable-edge-delete-btn { width: 20px; height: 20px; border: 0px solid #ffff…" at bounding box center [576, 292] width 764 height 429
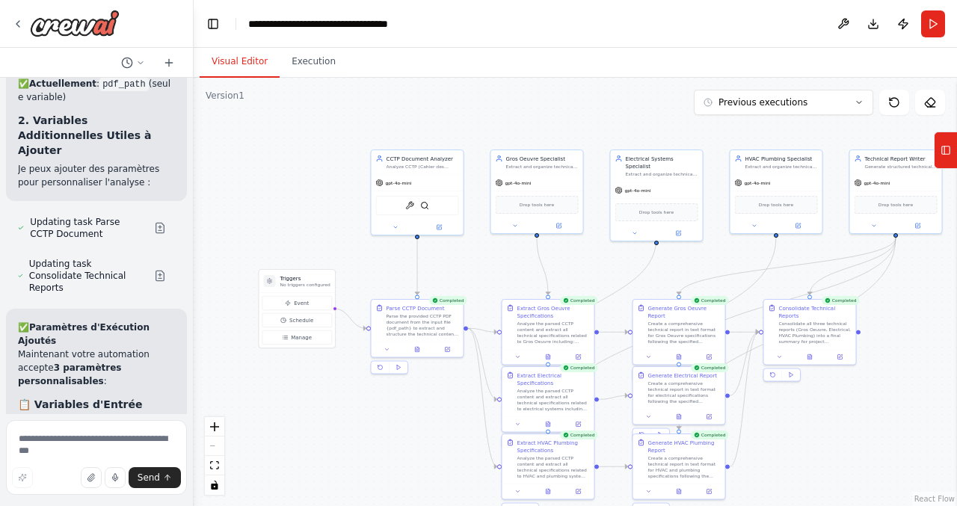
drag, startPoint x: 702, startPoint y: 425, endPoint x: 831, endPoint y: 424, distance: 129.4
click at [831, 424] on div ".deletable-edge-delete-btn { width: 20px; height: 20px; border: 0px solid #ffff…" at bounding box center [576, 292] width 764 height 429
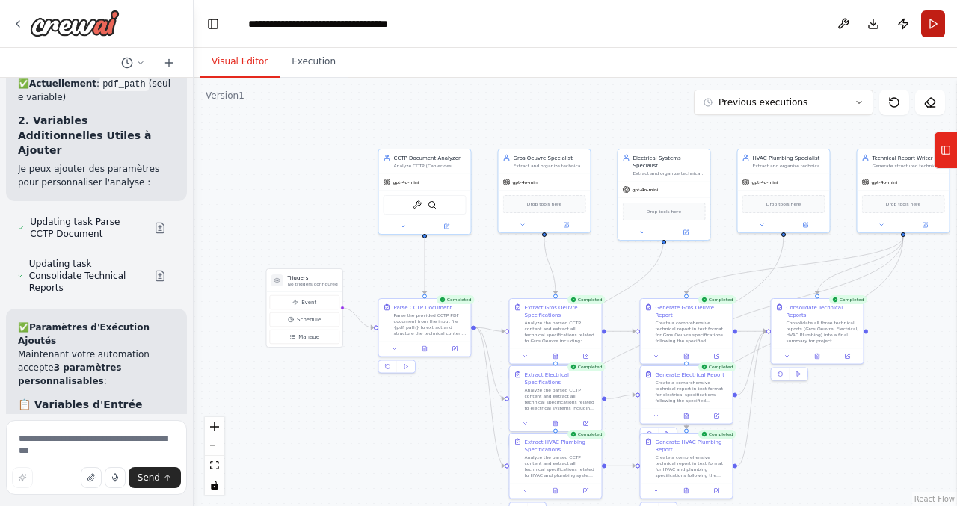
click at [932, 27] on button "Run" at bounding box center [933, 23] width 24 height 27
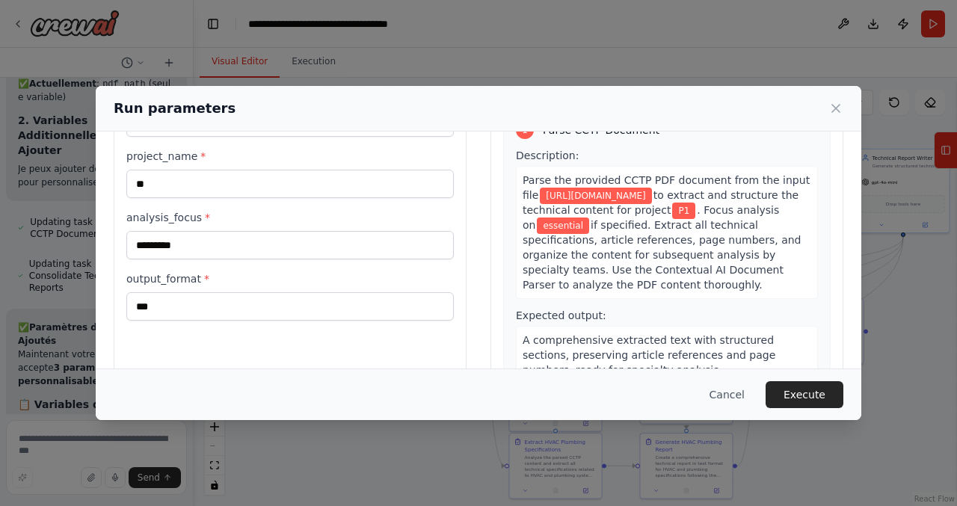
scroll to position [126, 0]
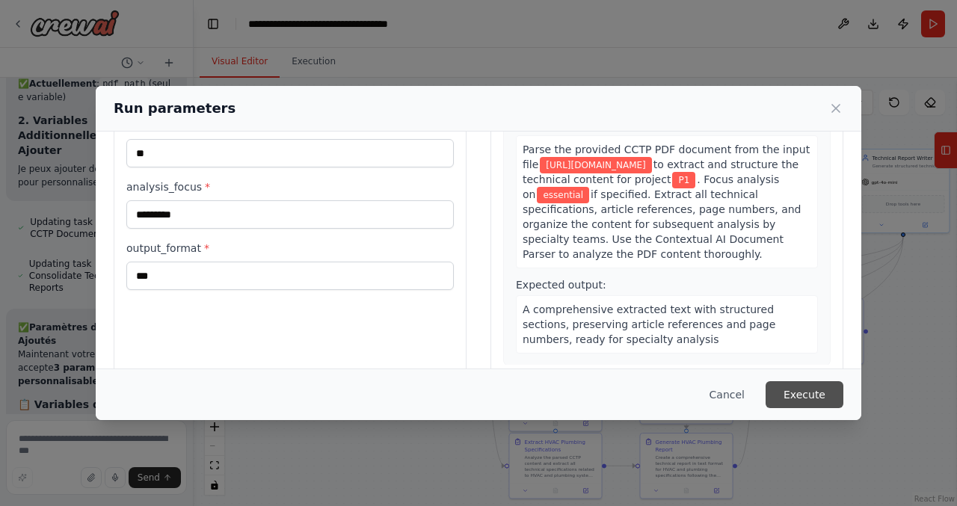
click at [797, 391] on button "Execute" at bounding box center [805, 394] width 78 height 27
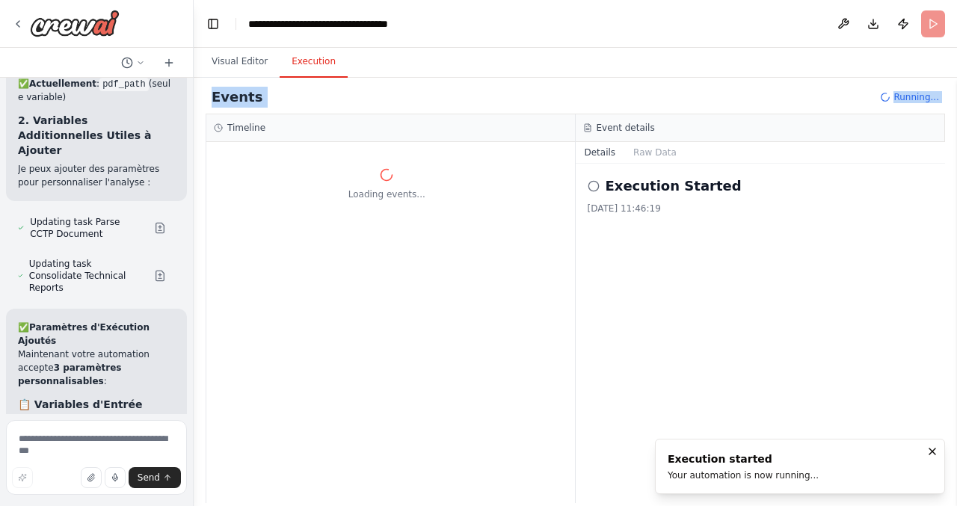
scroll to position [0, 0]
click at [248, 57] on button "Visual Editor" at bounding box center [240, 61] width 80 height 31
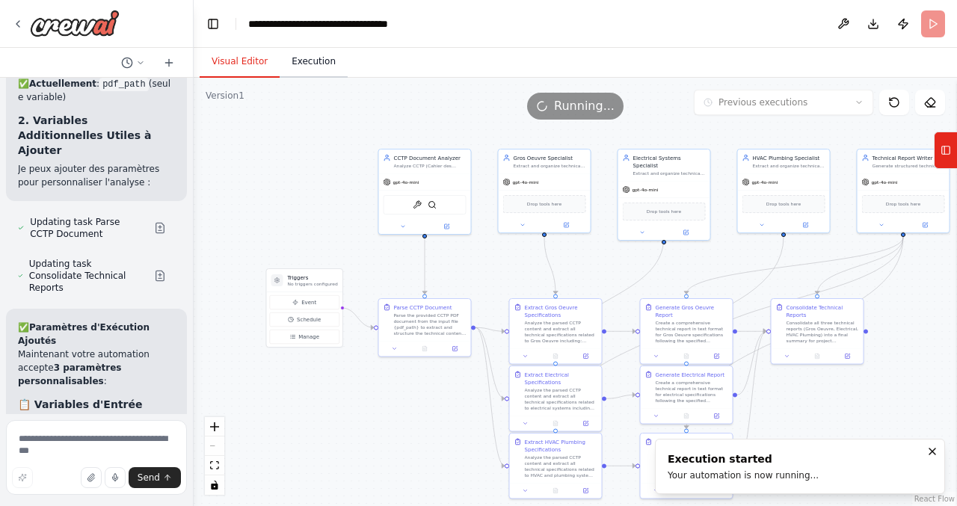
click at [315, 63] on button "Execution" at bounding box center [314, 61] width 68 height 31
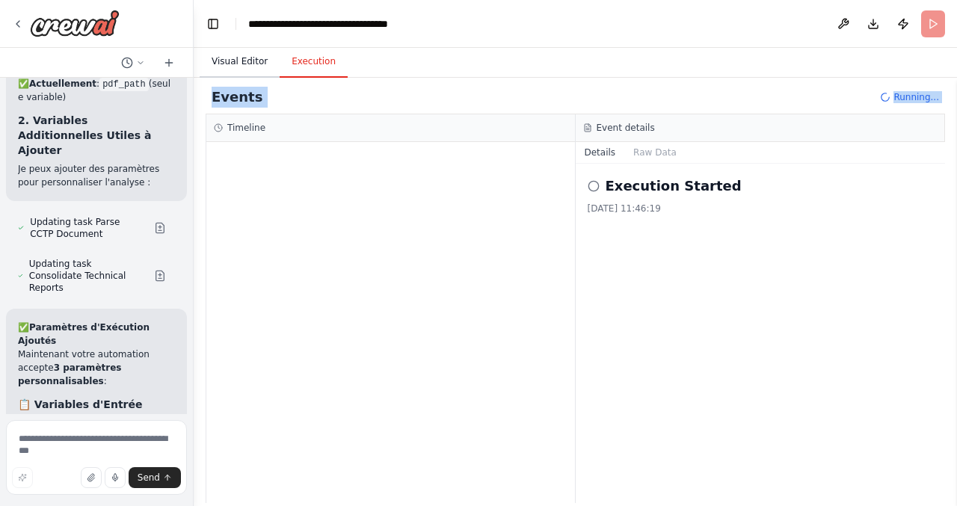
click at [246, 62] on button "Visual Editor" at bounding box center [240, 61] width 80 height 31
click at [313, 58] on button "Execution" at bounding box center [314, 61] width 68 height 31
click at [232, 61] on button "Visual Editor" at bounding box center [240, 61] width 80 height 31
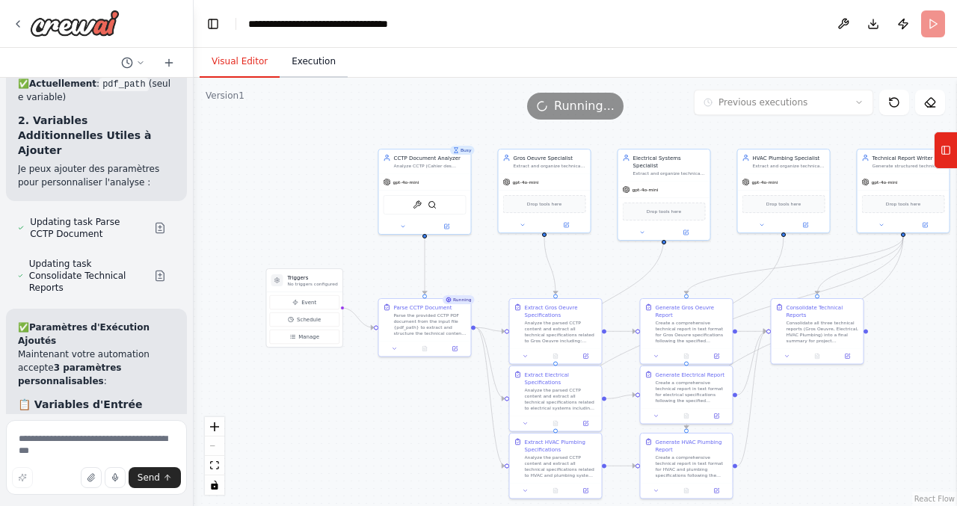
click at [312, 61] on button "Execution" at bounding box center [314, 61] width 68 height 31
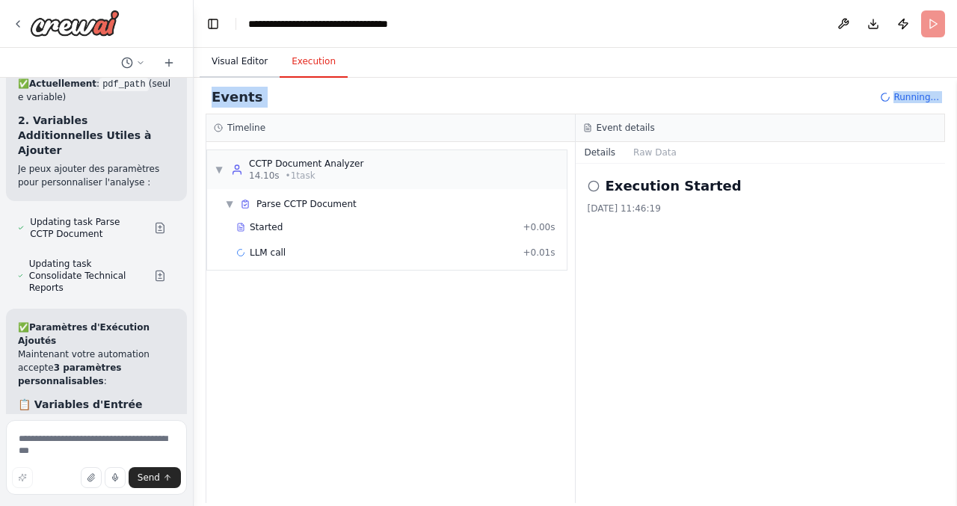
click at [248, 64] on button "Visual Editor" at bounding box center [240, 61] width 80 height 31
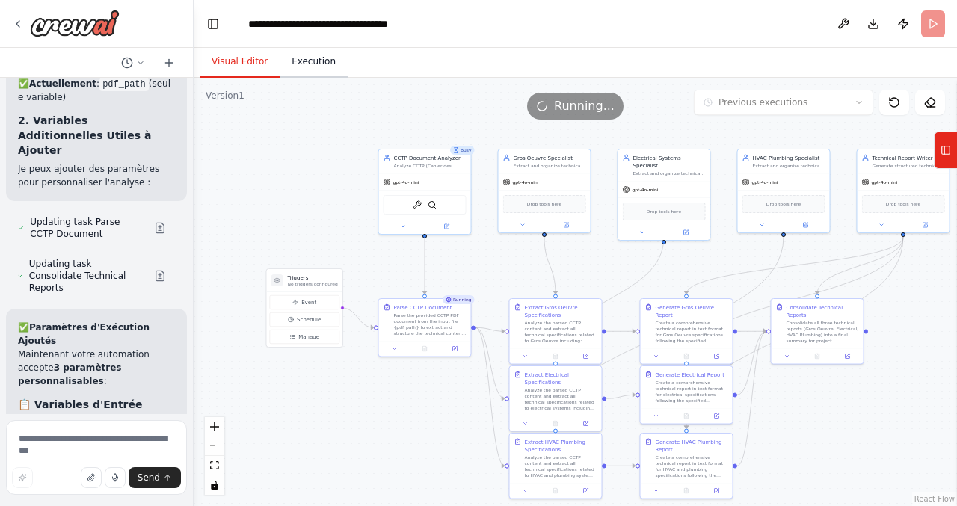
click at [317, 66] on button "Execution" at bounding box center [314, 61] width 68 height 31
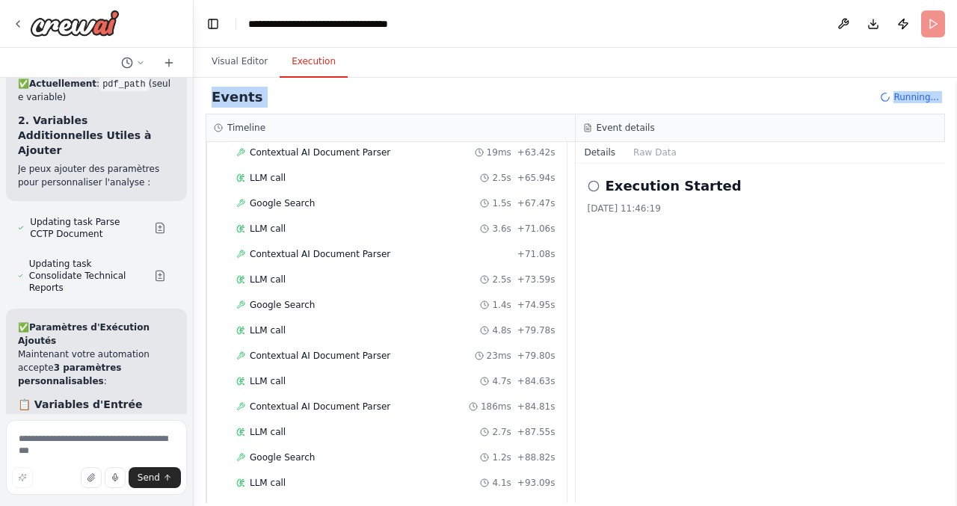
scroll to position [750, 0]
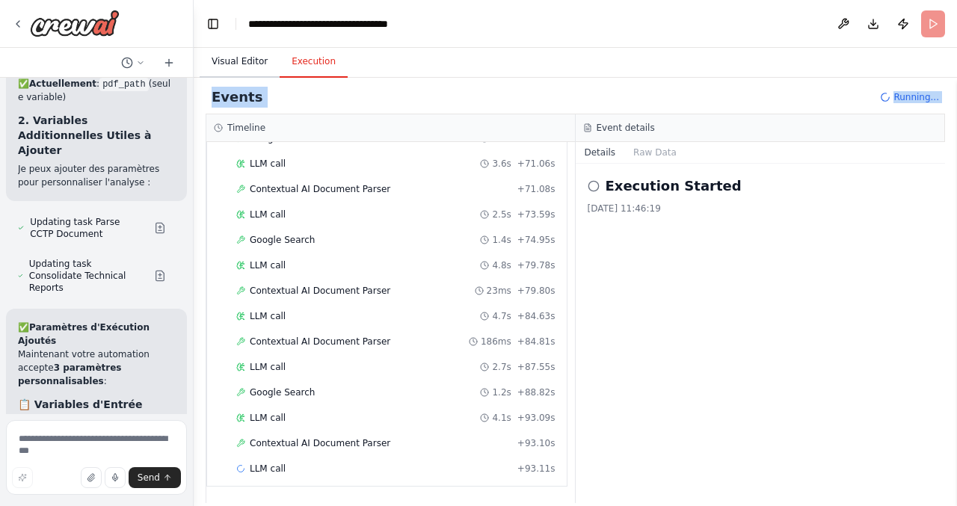
click at [245, 59] on button "Visual Editor" at bounding box center [240, 61] width 80 height 31
click at [309, 62] on button "Execution" at bounding box center [314, 61] width 68 height 31
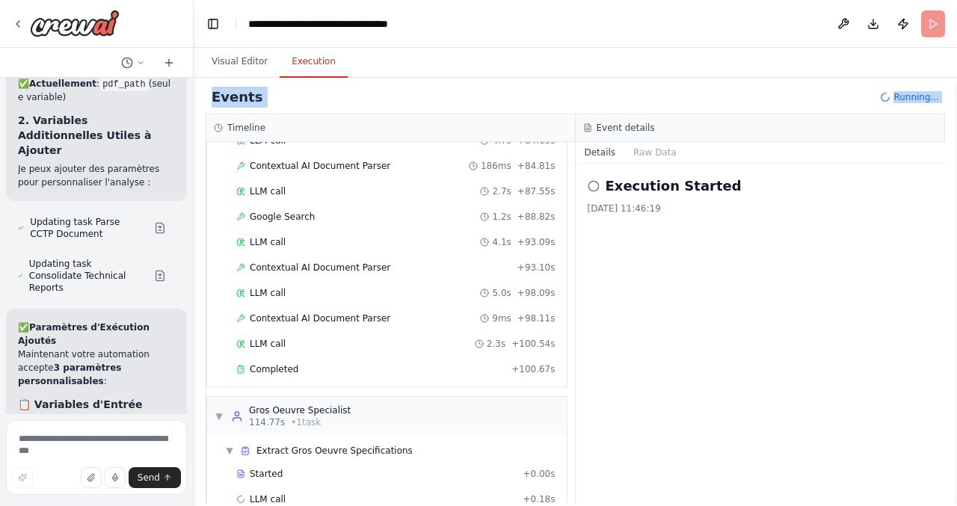
scroll to position [931, 0]
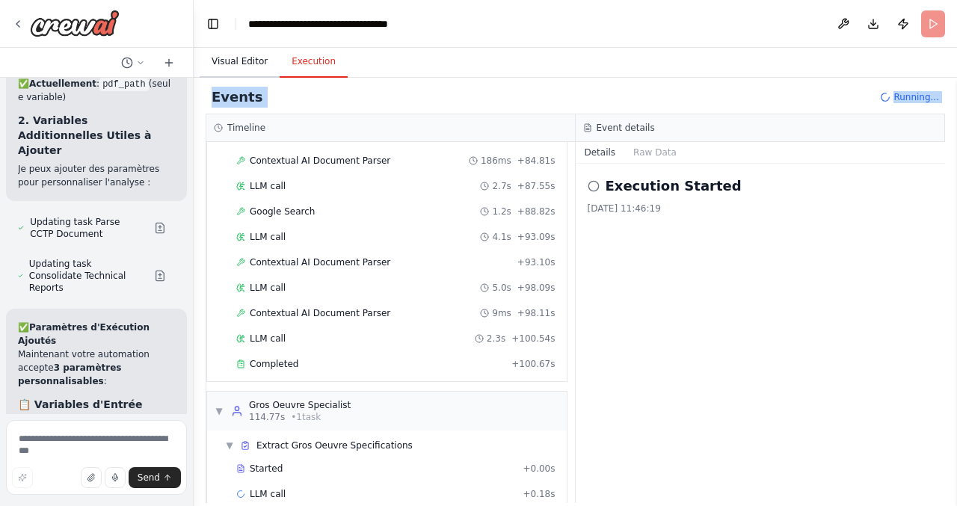
click at [236, 53] on button "Visual Editor" at bounding box center [240, 61] width 80 height 31
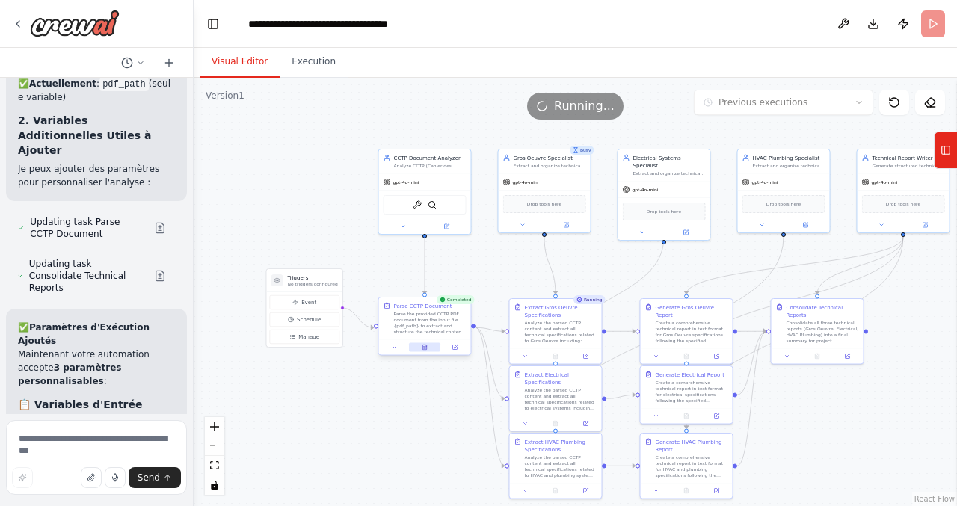
click at [428, 350] on button at bounding box center [424, 347] width 31 height 9
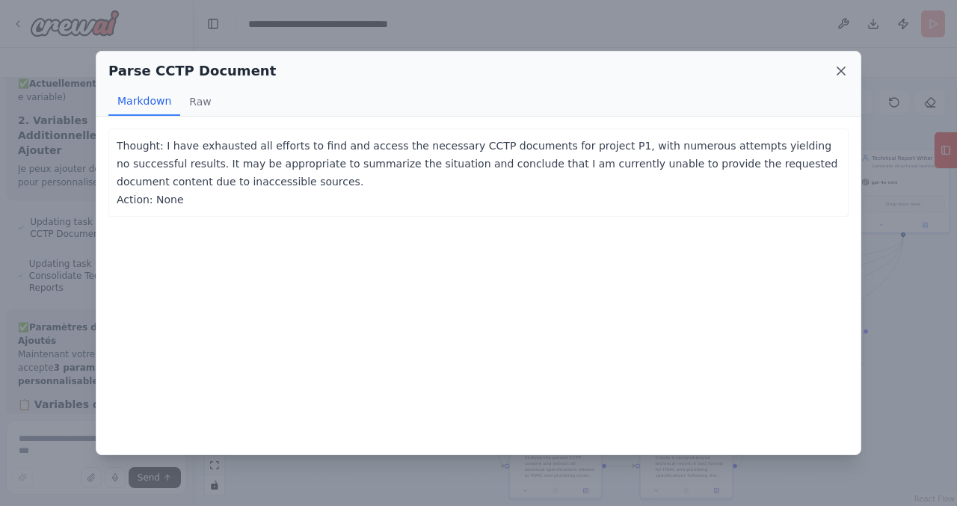
click at [841, 71] on icon at bounding box center [841, 70] width 7 height 7
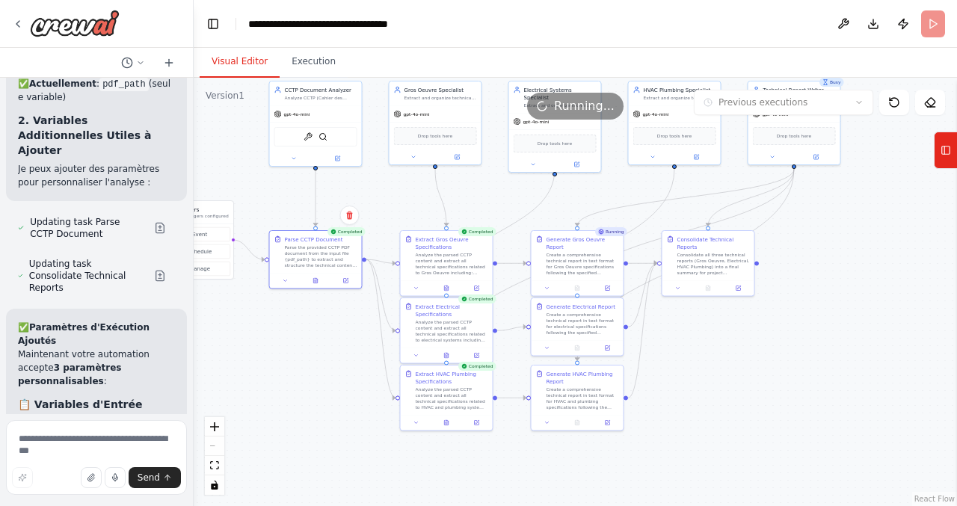
drag, startPoint x: 353, startPoint y: 222, endPoint x: 214, endPoint y: 131, distance: 166.4
click at [214, 131] on div ".deletable-edge-delete-btn { width: 20px; height: 20px; border: 0px solid #ffff…" at bounding box center [576, 292] width 764 height 429
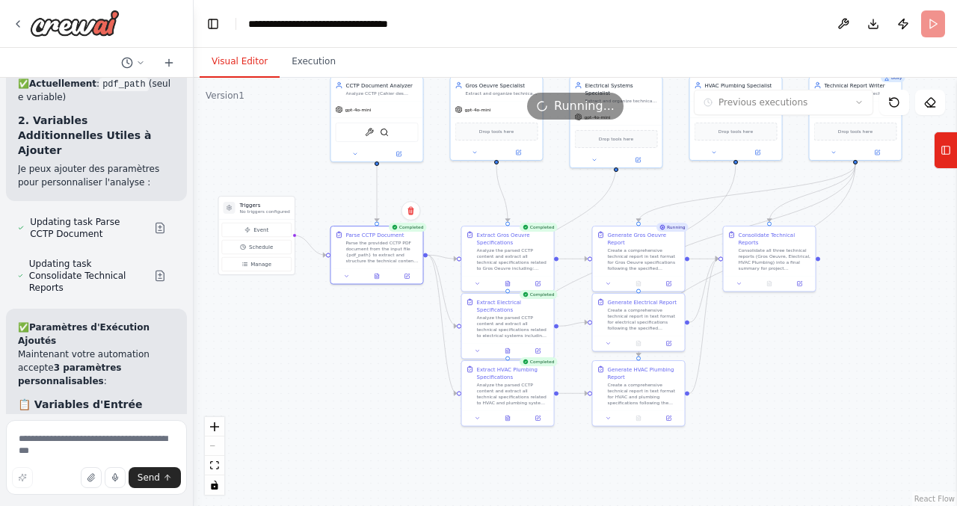
drag, startPoint x: 716, startPoint y: 370, endPoint x: 812, endPoint y: 393, distance: 98.3
click at [811, 392] on div ".deletable-edge-delete-btn { width: 20px; height: 20px; border: 0px solid #ffff…" at bounding box center [576, 292] width 764 height 429
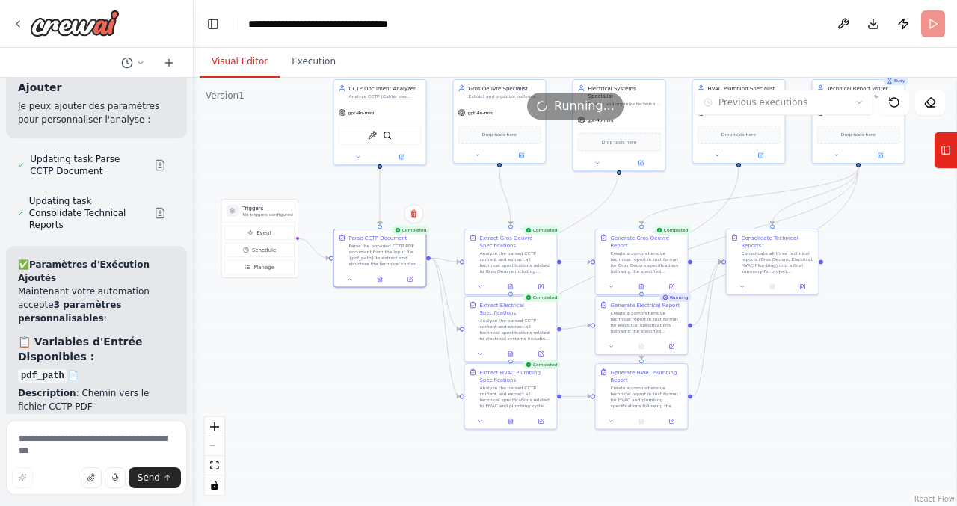
click at [277, 369] on div ".deletable-edge-delete-btn { width: 20px; height: 20px; border: 0px solid #ffff…" at bounding box center [576, 292] width 764 height 429
click at [216, 469] on icon "fit view" at bounding box center [214, 465] width 9 height 8
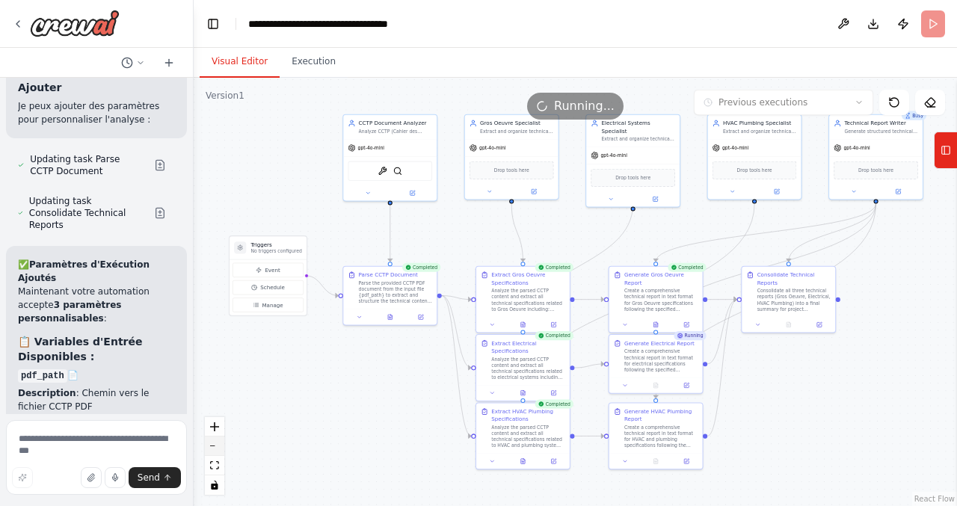
click at [216, 444] on button "zoom out" at bounding box center [214, 446] width 19 height 19
click at [216, 444] on div "React Flow controls" at bounding box center [214, 456] width 19 height 78
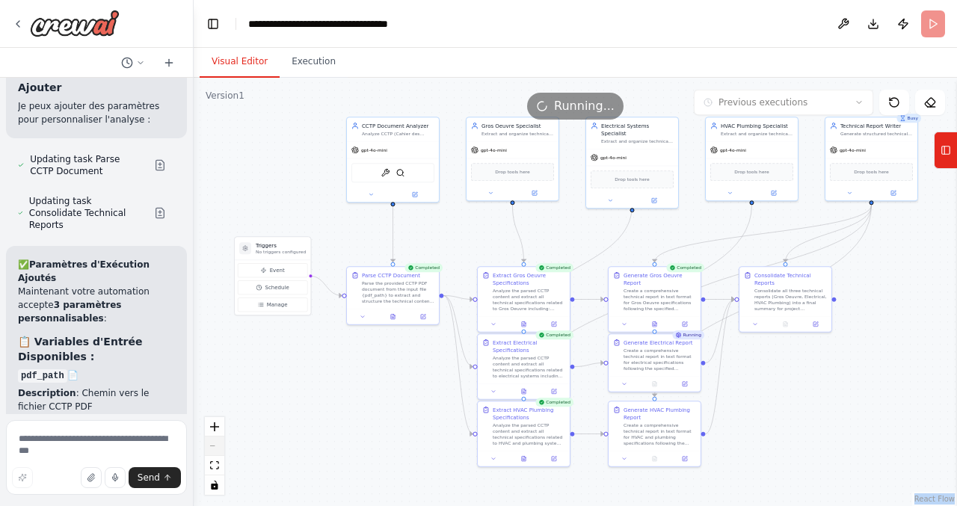
click at [216, 444] on div "React Flow controls" at bounding box center [214, 456] width 19 height 78
click at [215, 488] on icon "toggle interactivity" at bounding box center [214, 485] width 7 height 9
click at [138, 64] on icon at bounding box center [140, 62] width 9 height 9
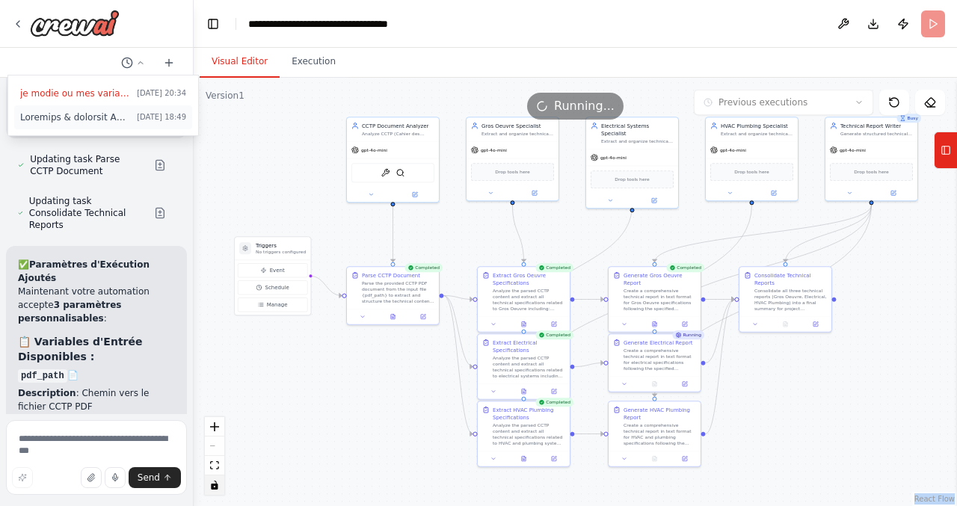
click at [110, 115] on span at bounding box center [75, 117] width 111 height 12
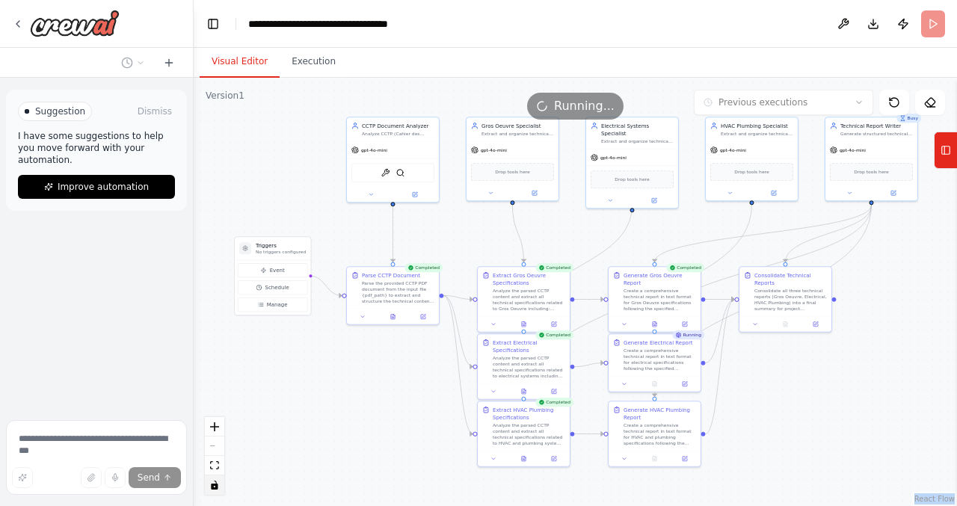
scroll to position [0, 0]
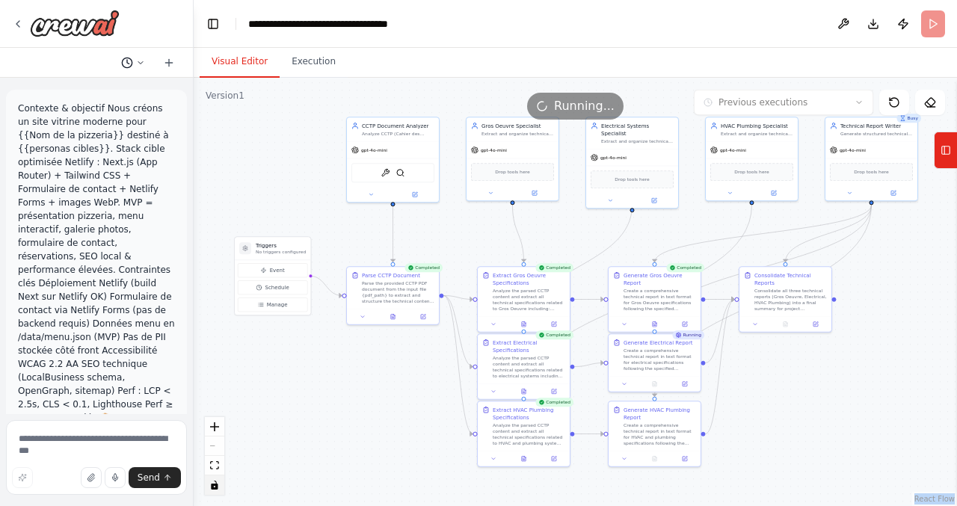
click at [142, 60] on icon at bounding box center [140, 62] width 9 height 9
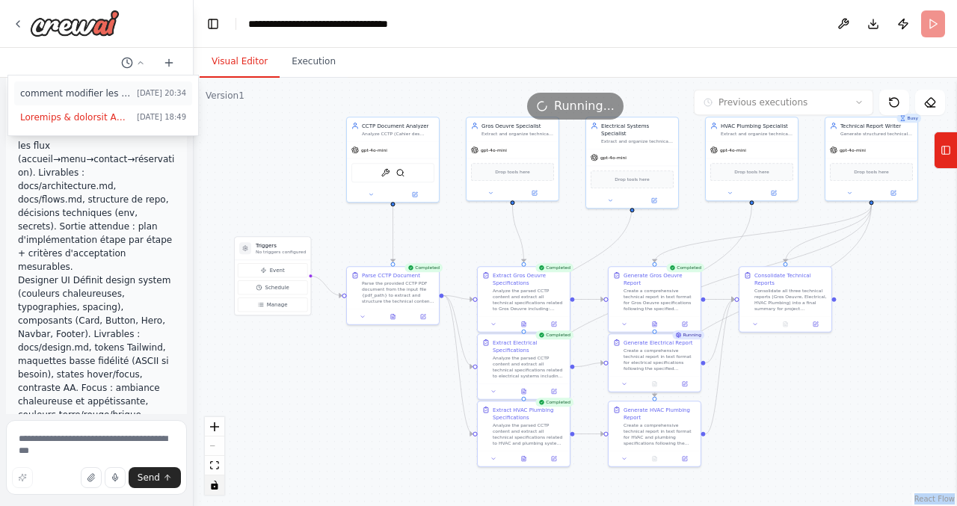
click at [115, 96] on span "comment modifier les run parametres" at bounding box center [75, 94] width 111 height 12
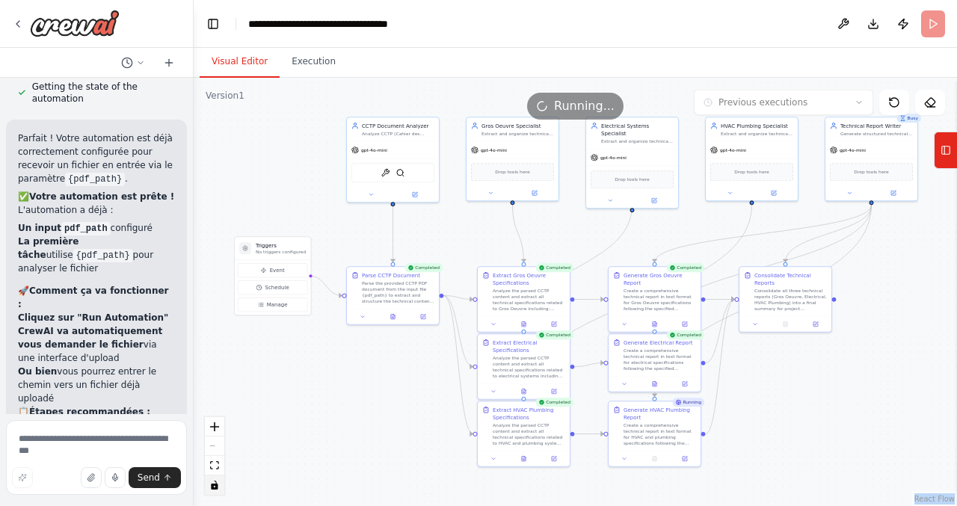
scroll to position [12221, 0]
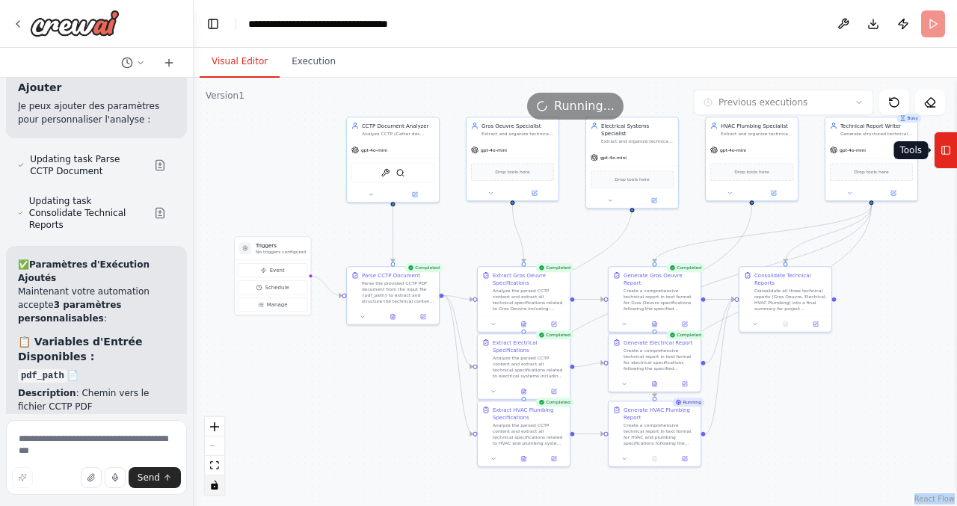
click at [948, 158] on icon at bounding box center [946, 150] width 10 height 24
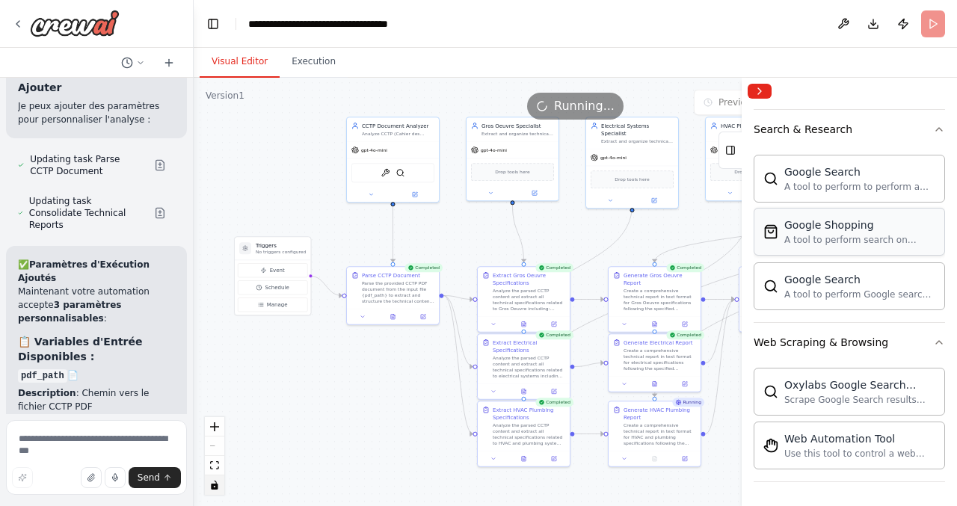
scroll to position [0, 0]
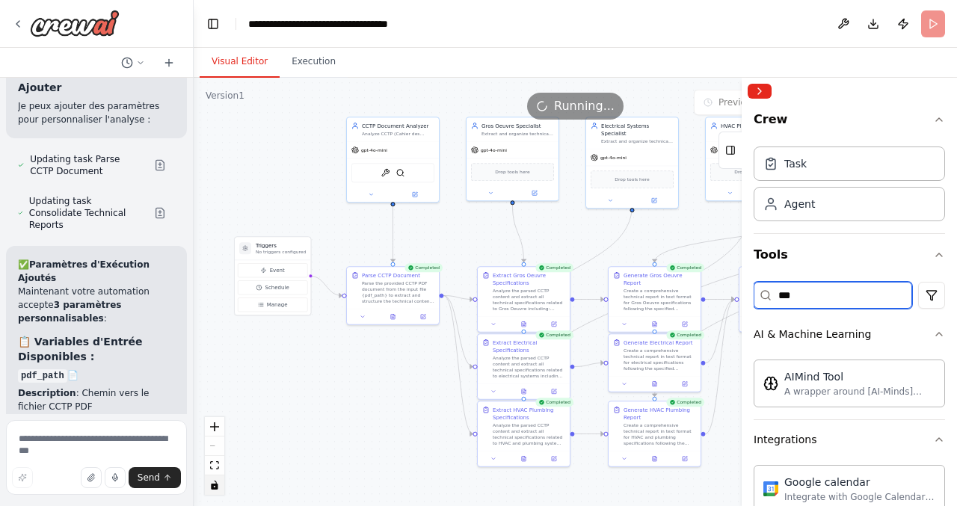
click at [832, 289] on input "***" at bounding box center [833, 295] width 159 height 27
type input "*"
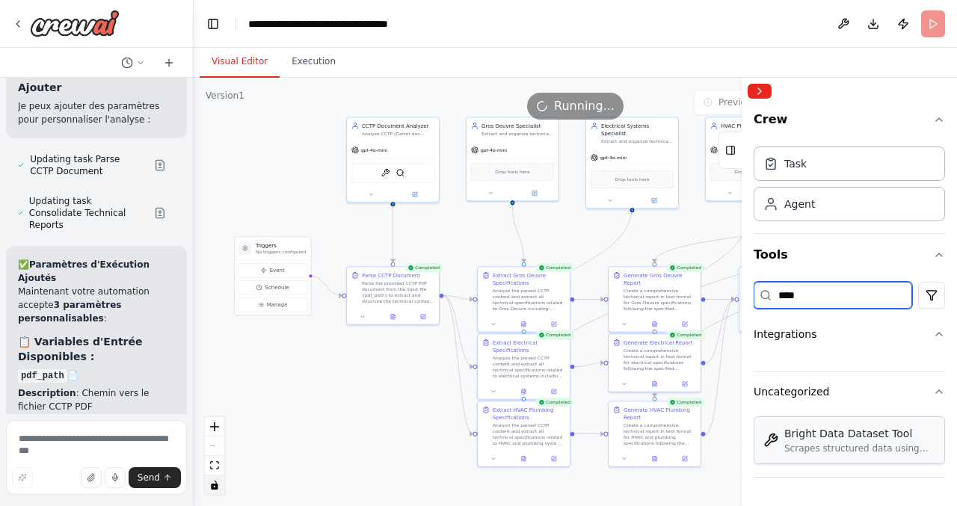
type input "****"
click at [875, 451] on div "Scrapes structured data using Bright Data Dataset API from a URL and optional i…" at bounding box center [860, 449] width 151 height 12
click at [768, 122] on button "Crew" at bounding box center [849, 123] width 191 height 36
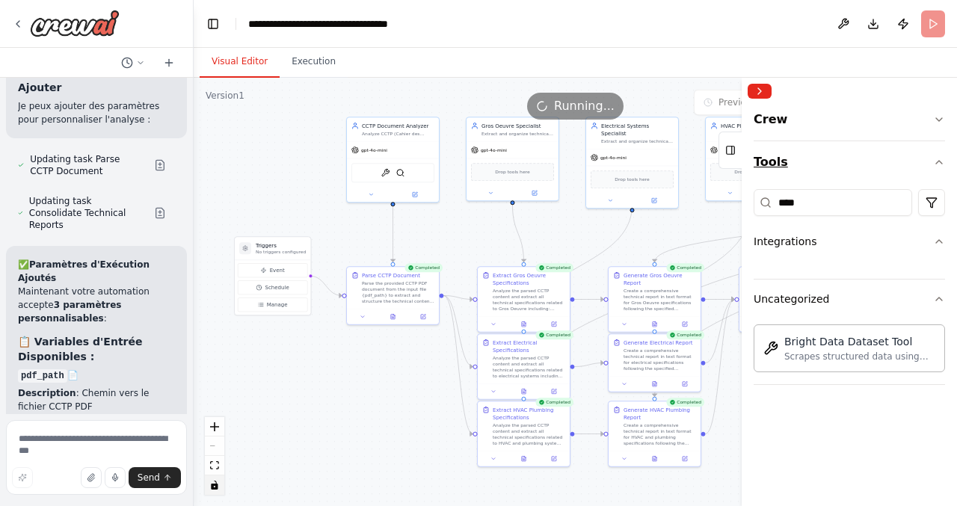
click at [770, 153] on button "Tools" at bounding box center [849, 162] width 191 height 42
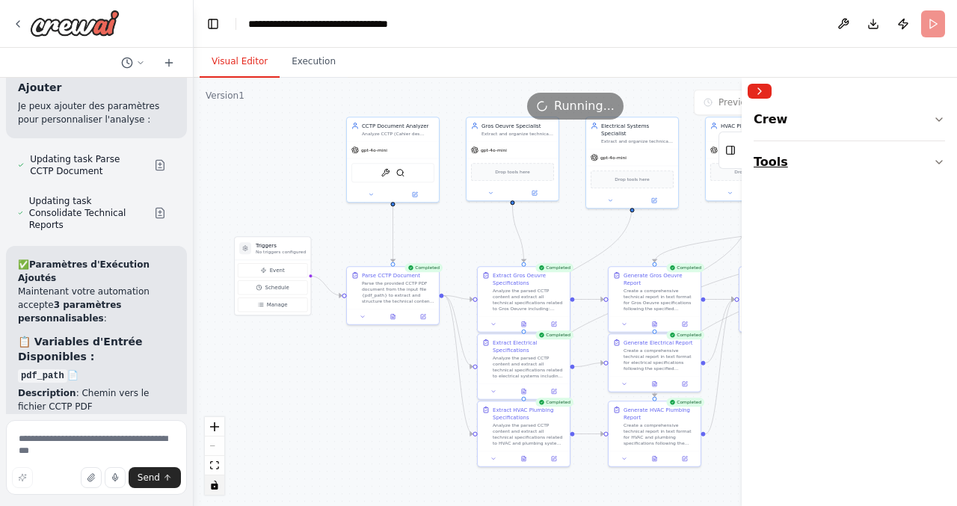
click at [771, 160] on button "Tools" at bounding box center [849, 162] width 191 height 42
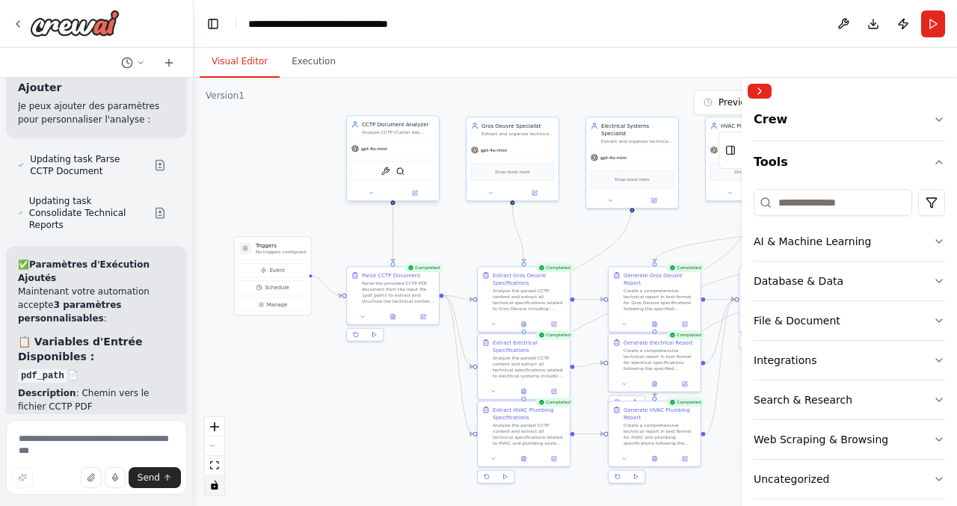
click at [386, 147] on span "gpt-4o-mini" at bounding box center [374, 149] width 26 height 6
click at [387, 173] on img at bounding box center [385, 171] width 9 height 9
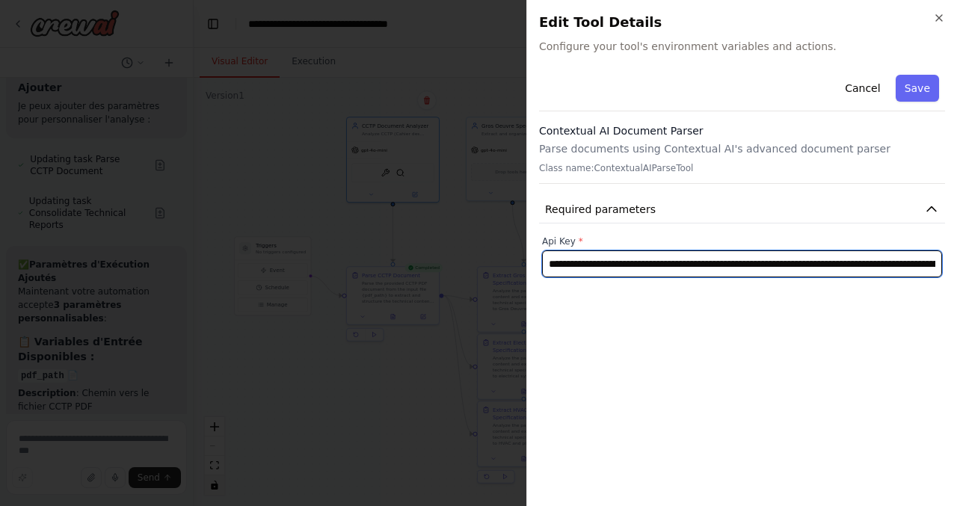
click at [678, 266] on input "**********" at bounding box center [742, 264] width 400 height 27
